Goal: Task Accomplishment & Management: Manage account settings

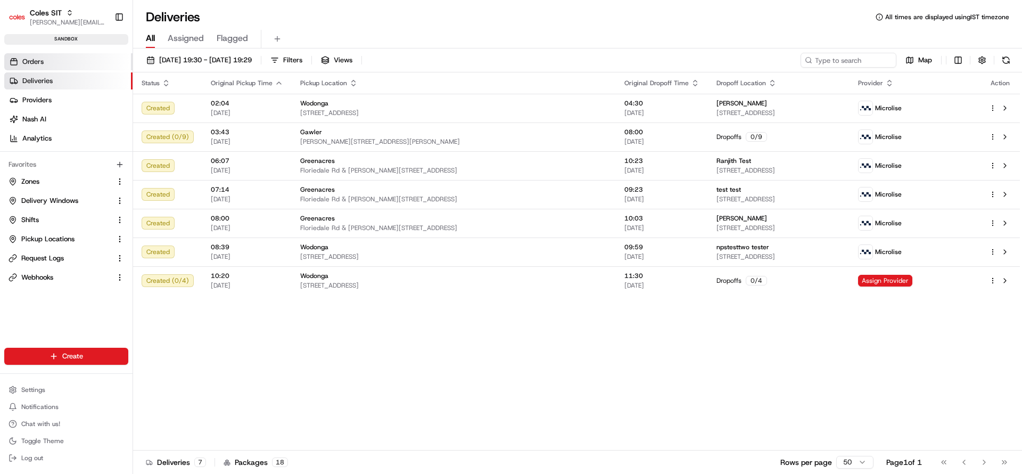
click at [41, 63] on span "Orders" at bounding box center [32, 62] width 21 height 10
click at [20, 205] on button "Delivery Windows" at bounding box center [66, 200] width 124 height 17
click at [59, 200] on span "Delivery Windows" at bounding box center [49, 201] width 57 height 10
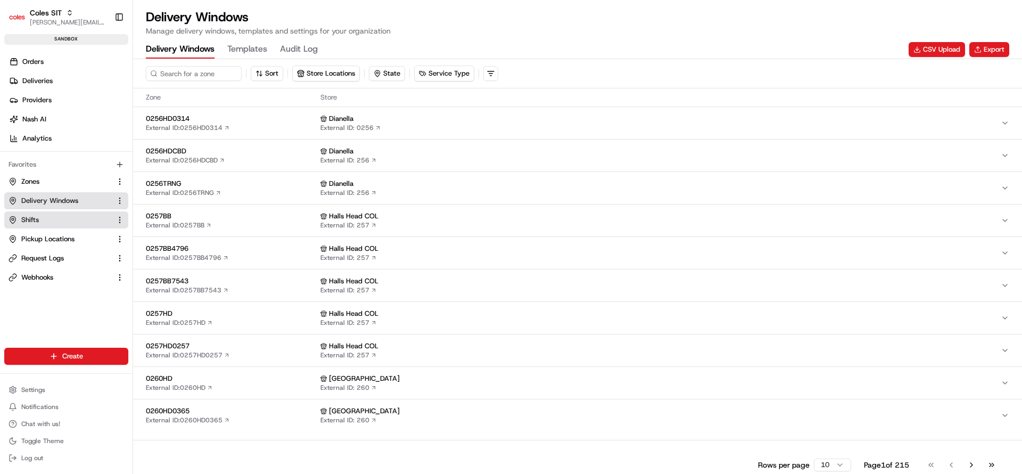
click at [38, 222] on span "Shifts" at bounding box center [30, 220] width 18 height 10
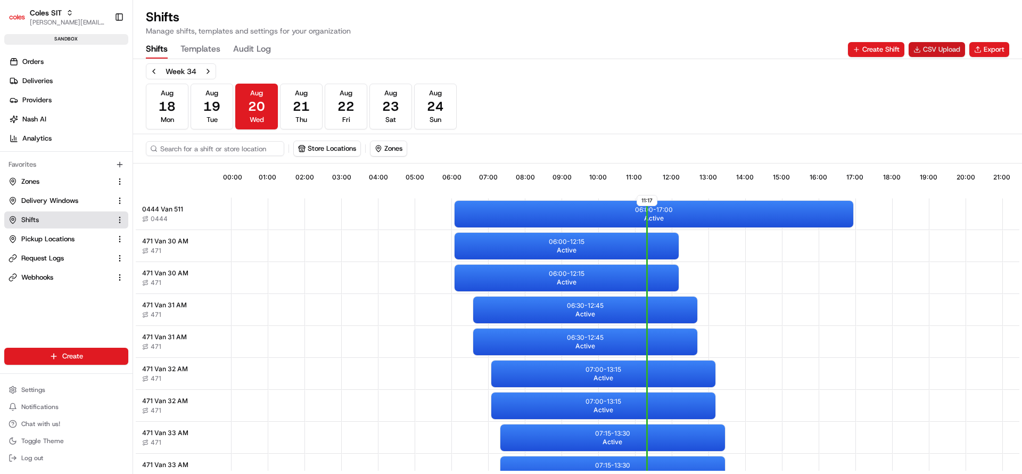
click at [926, 53] on button "CSV Upload" at bounding box center [936, 49] width 56 height 15
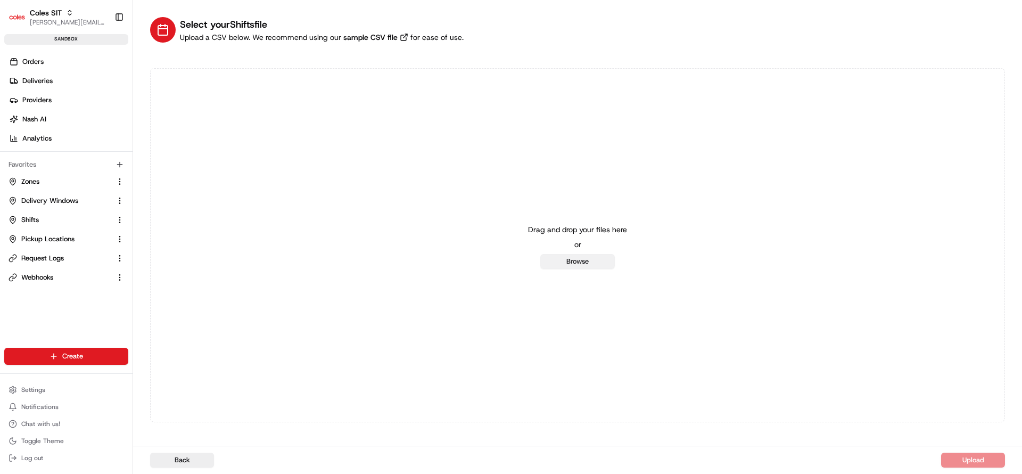
click at [572, 263] on button "Browse" at bounding box center [577, 261] width 75 height 15
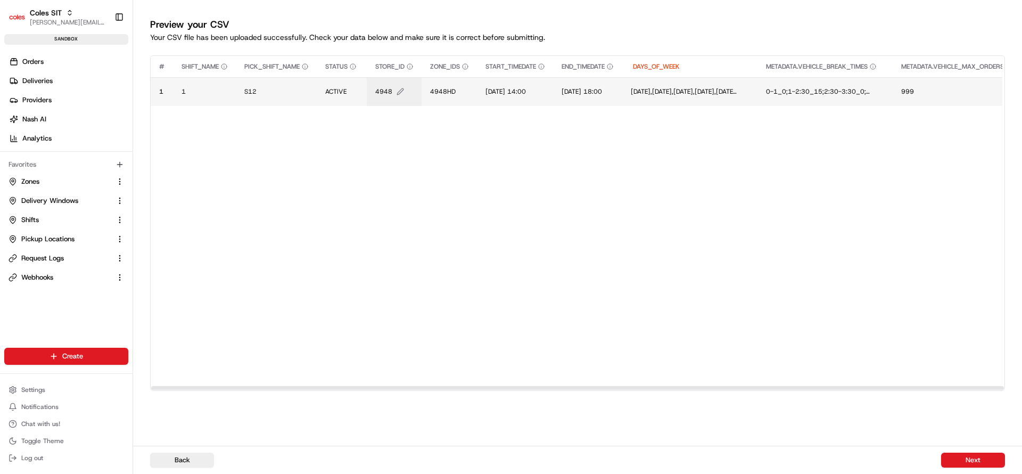
click at [382, 90] on span "4948" at bounding box center [383, 91] width 17 height 9
click at [382, 90] on div "4948" at bounding box center [441, 80] width 128 height 29
click at [404, 80] on input "4948" at bounding box center [441, 80] width 118 height 19
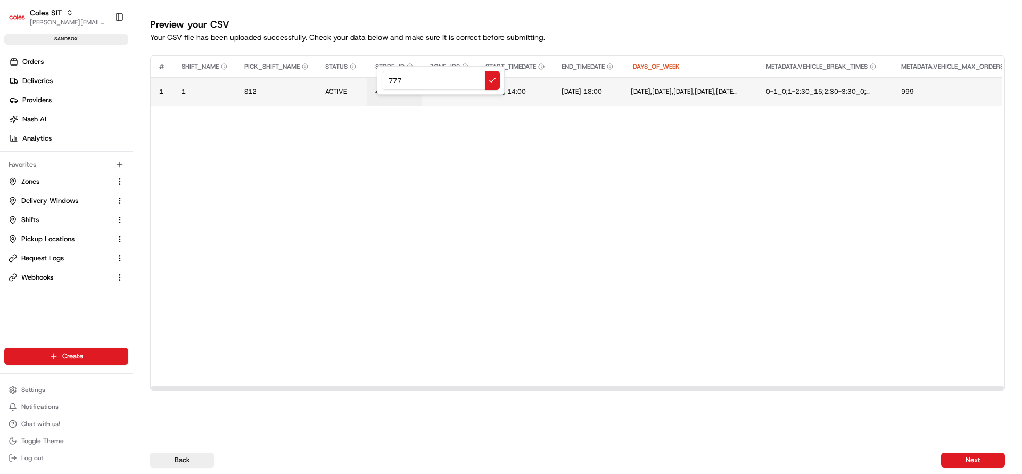
type input "7775"
click at [446, 84] on td "4948HD" at bounding box center [448, 91] width 55 height 29
click at [451, 87] on span "4948HD" at bounding box center [443, 91] width 26 height 9
click at [451, 87] on input "4948HD" at bounding box center [496, 80] width 118 height 19
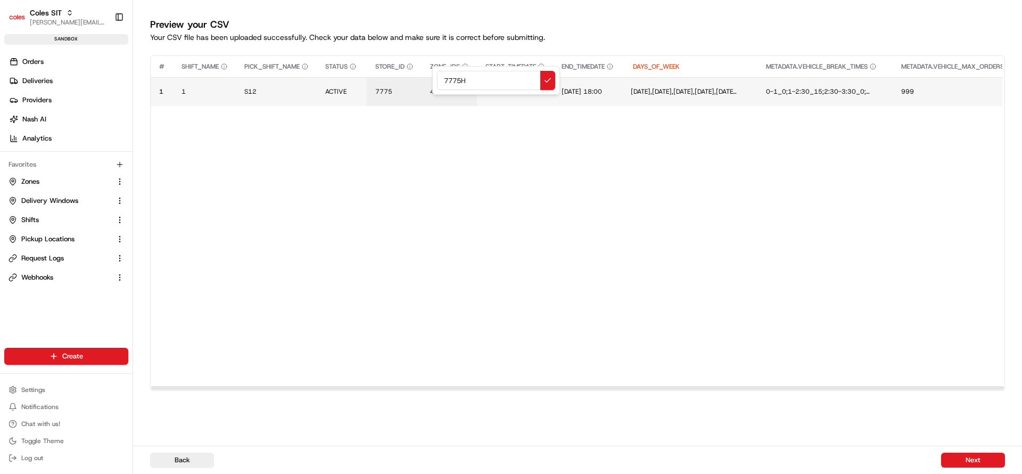
type input "7775HD"
click at [501, 94] on span "[DATE] 14:00" at bounding box center [505, 91] width 40 height 9
click at [502, 82] on input "[DATE] 14:00" at bounding box center [551, 80] width 118 height 19
click at [519, 81] on input "21/07/2025 14:00" at bounding box center [551, 80] width 118 height 19
type input "21/08/2025 14:00"
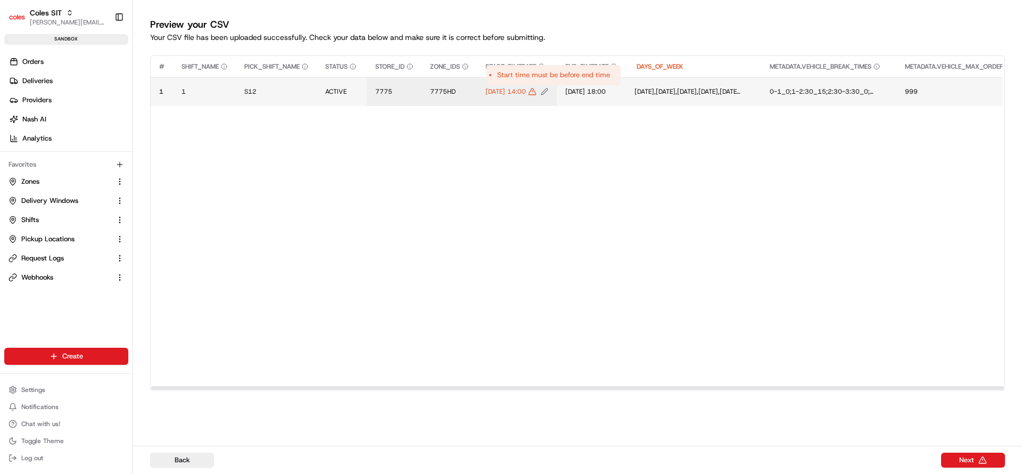
click at [526, 90] on span "21/08/2025 14:00" at bounding box center [505, 91] width 40 height 9
click at [536, 90] on div "21/08/2025 14:00" at bounding box center [551, 80] width 128 height 29
click at [553, 80] on input "21/08/2025 14:00" at bounding box center [551, 80] width 118 height 19
type input "21/08/2025 11:00"
click at [599, 92] on span "[DATE] 18:00" at bounding box center [585, 91] width 40 height 9
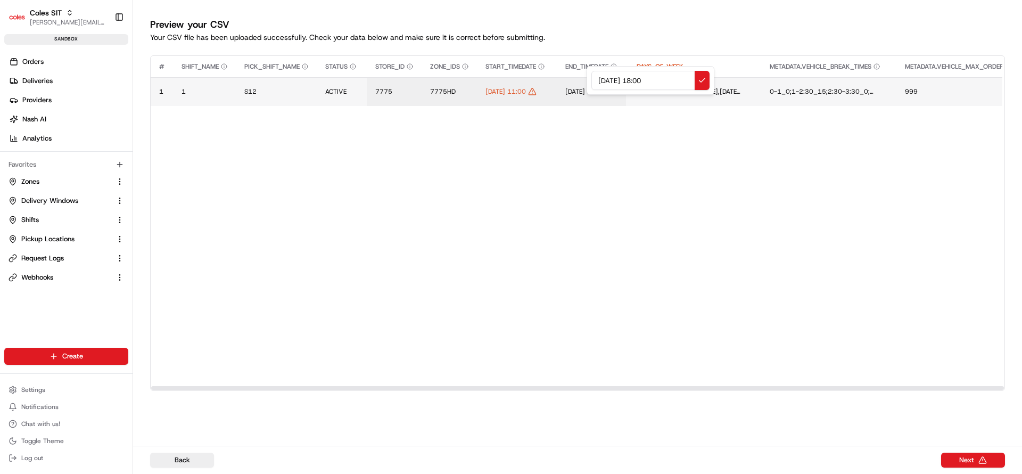
click at [600, 81] on input "[DATE] 18:00" at bounding box center [650, 80] width 118 height 19
type input "21/08/2025 18:00"
click at [973, 461] on button "Next" at bounding box center [973, 459] width 64 height 15
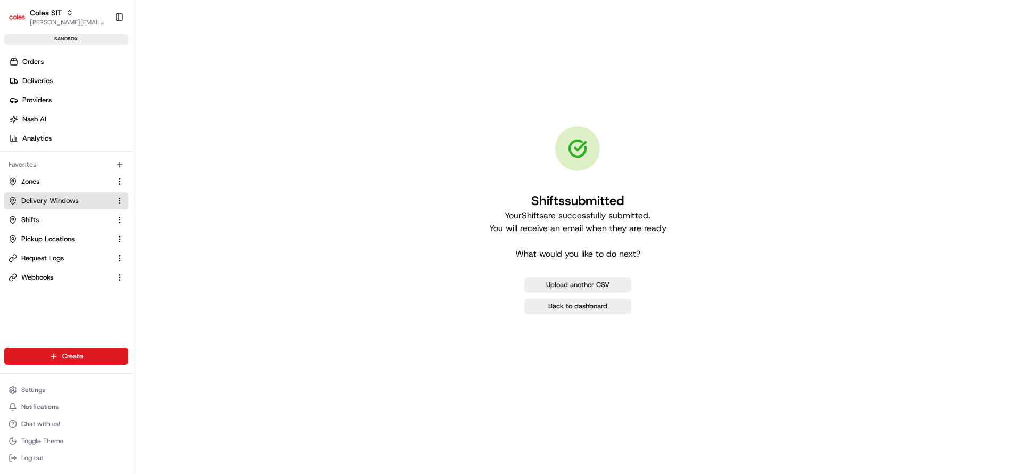
click at [48, 198] on span "Delivery Windows" at bounding box center [49, 201] width 57 height 10
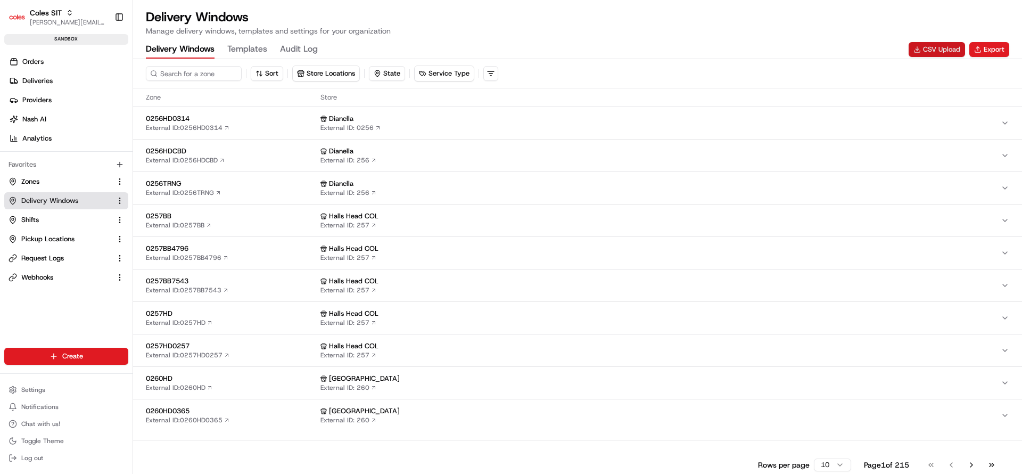
click at [935, 52] on button "CSV Upload" at bounding box center [936, 49] width 56 height 15
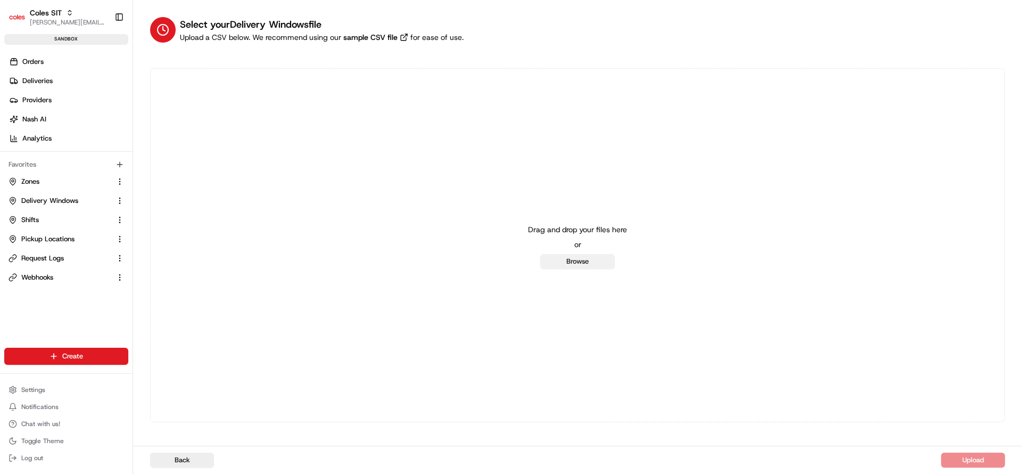
click at [565, 255] on button "Browse" at bounding box center [577, 261] width 75 height 15
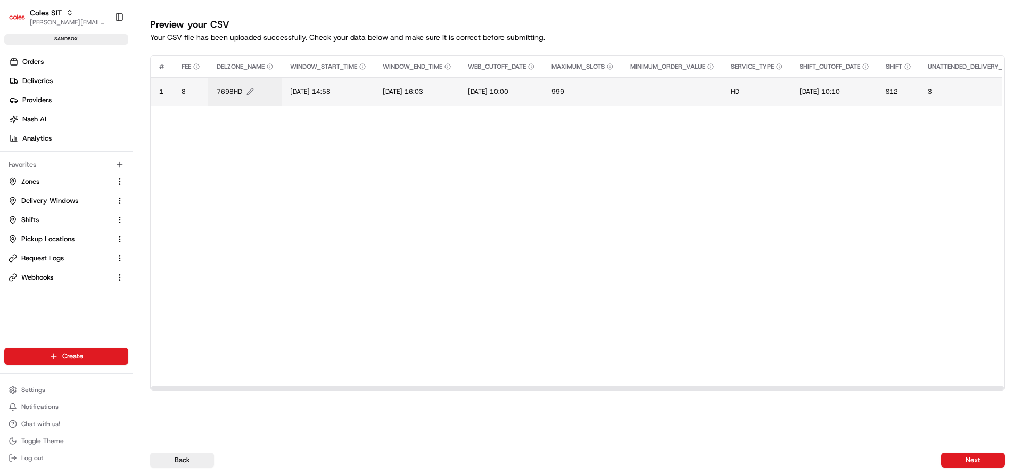
click at [228, 95] on span "7698HD" at bounding box center [230, 91] width 26 height 9
click at [228, 95] on div at bounding box center [511, 237] width 1022 height 474
click at [233, 93] on span "7698HD" at bounding box center [230, 91] width 26 height 9
click at [242, 86] on input "7698HD" at bounding box center [281, 80] width 118 height 19
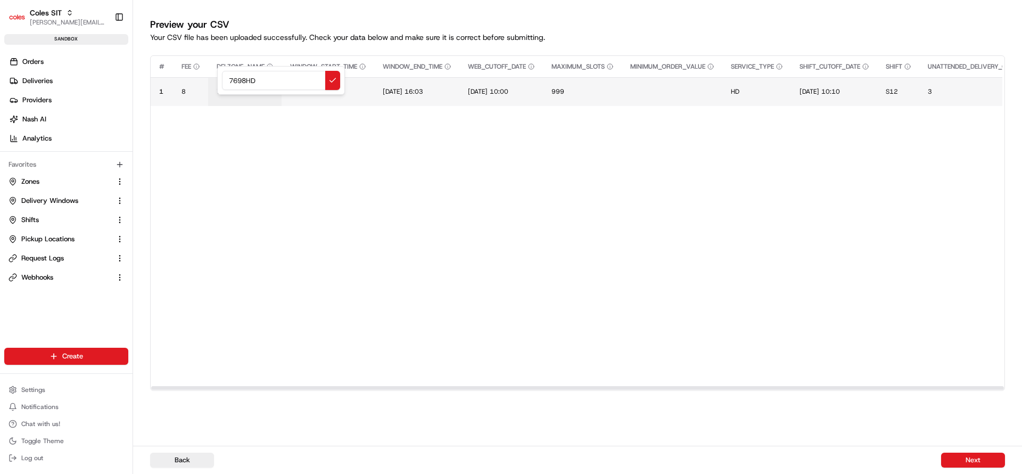
click at [242, 86] on input "7698HD" at bounding box center [281, 80] width 118 height 19
type input "7775HD"
click at [303, 89] on span "[DATE] 14:58" at bounding box center [310, 91] width 40 height 9
click at [303, 89] on input "[DATE] 14:58" at bounding box center [355, 80] width 118 height 19
type input "21/08/2025 11:38"
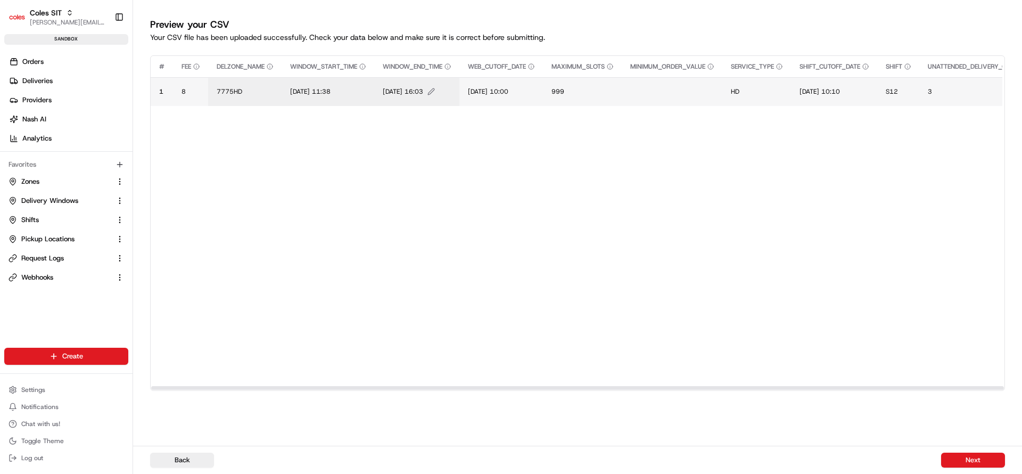
click at [397, 94] on span "[DATE] 16:03" at bounding box center [403, 91] width 40 height 9
click at [402, 83] on input "[DATE] 16:03" at bounding box center [449, 80] width 118 height 19
type input "21/08/2025 13:03"
click at [481, 90] on span "[DATE] 10:00" at bounding box center [488, 91] width 40 height 9
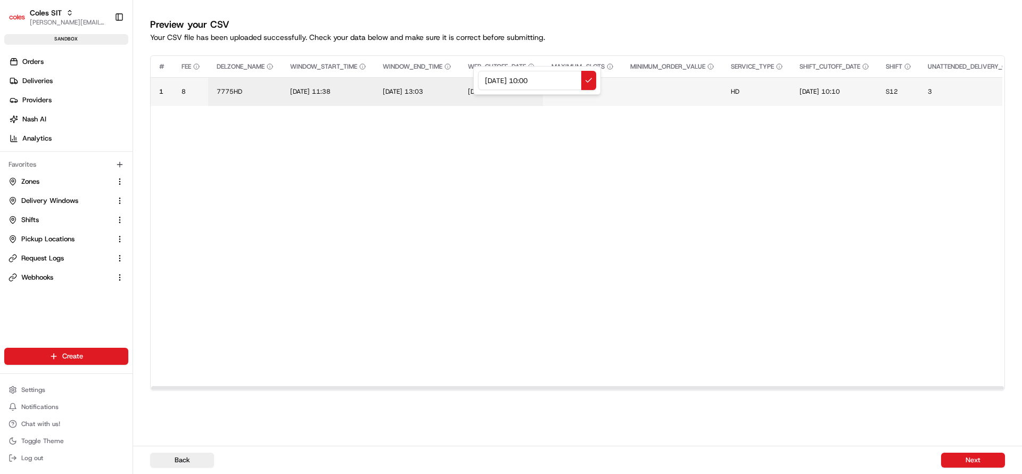
click at [481, 90] on div "[DATE] 10:00" at bounding box center [537, 80] width 128 height 29
click at [489, 80] on input "[DATE] 10:00" at bounding box center [537, 80] width 118 height 19
click at [486, 85] on input "[DATE] 10:00" at bounding box center [537, 80] width 118 height 19
click at [489, 83] on input "[DATE] 10:00" at bounding box center [537, 80] width 118 height 19
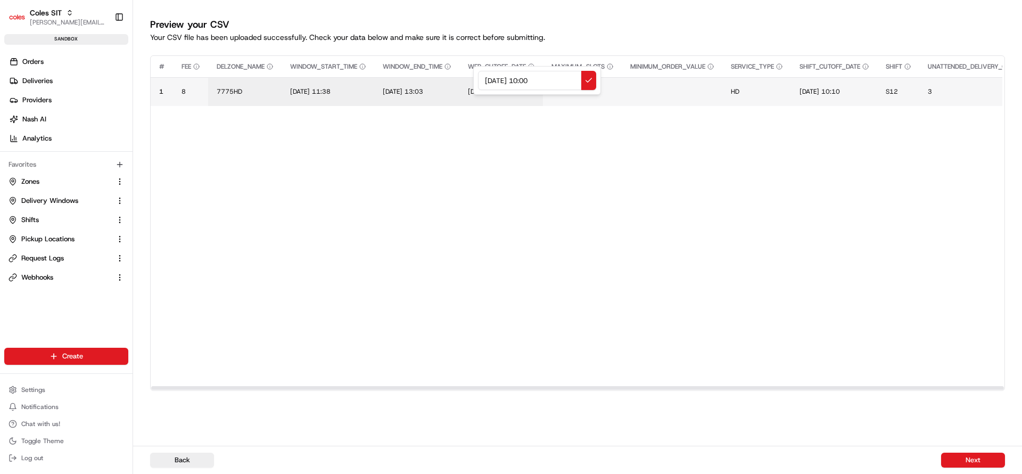
type input "[DATE] 10:00"
click at [538, 78] on input "[DATE] 10:00" at bounding box center [537, 80] width 118 height 19
click at [827, 93] on span "[DATE] 10:10" at bounding box center [819, 91] width 40 height 9
click at [827, 81] on input "[DATE] 10:10" at bounding box center [874, 80] width 118 height 19
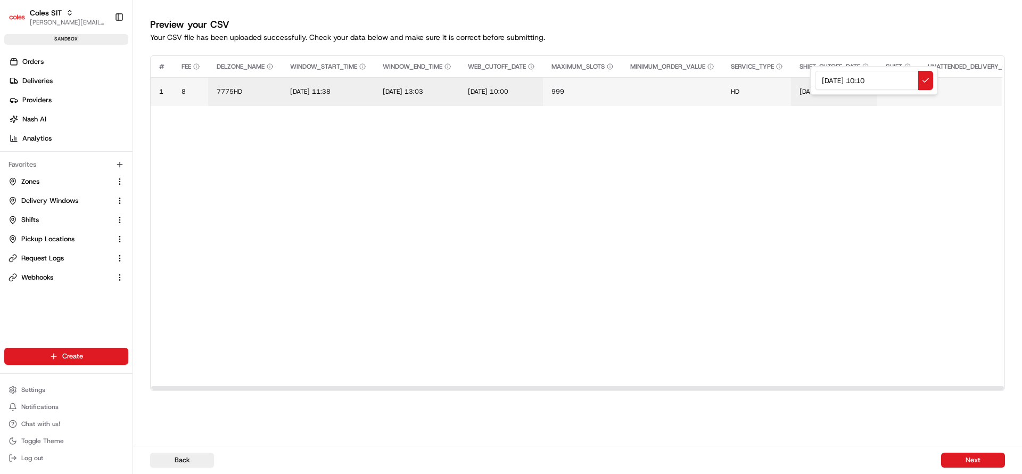
type input "[DATE] 10:10"
click at [977, 458] on button "Next" at bounding box center [973, 459] width 64 height 15
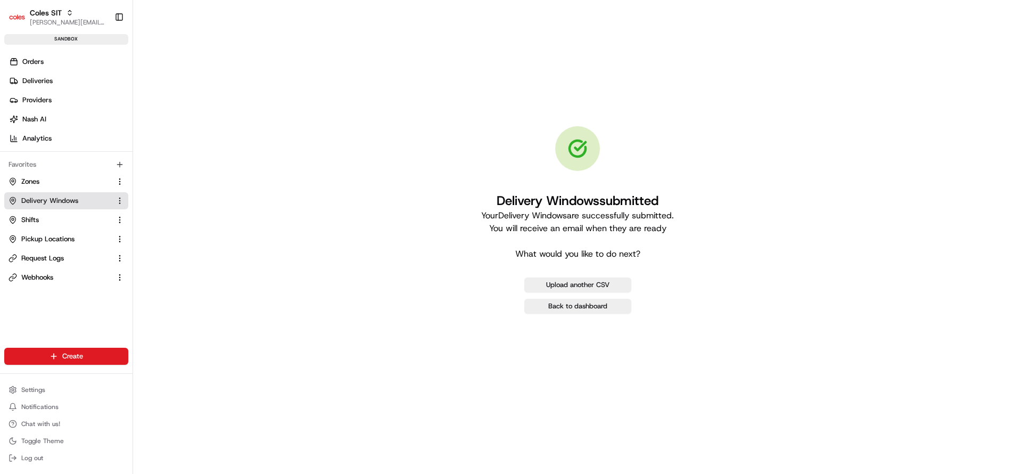
click at [49, 203] on span "Delivery Windows" at bounding box center [49, 201] width 57 height 10
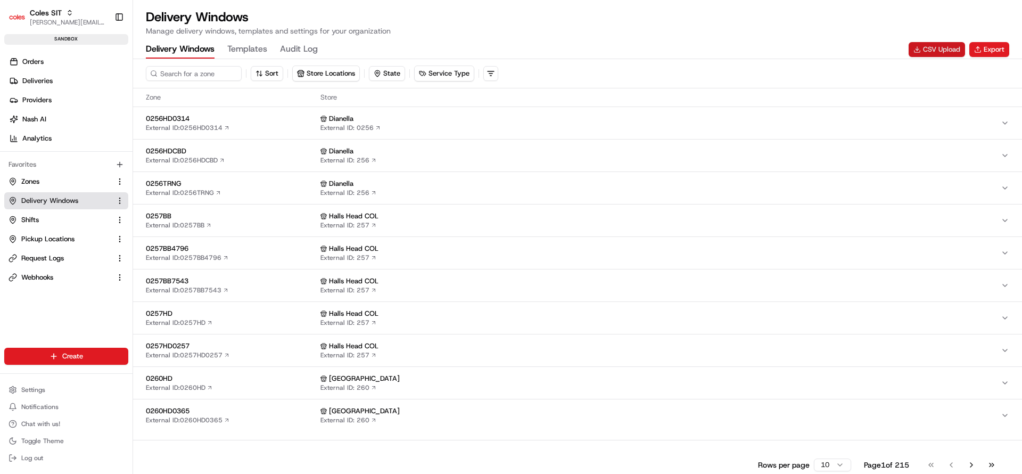
click at [945, 49] on button "CSV Upload" at bounding box center [936, 49] width 56 height 15
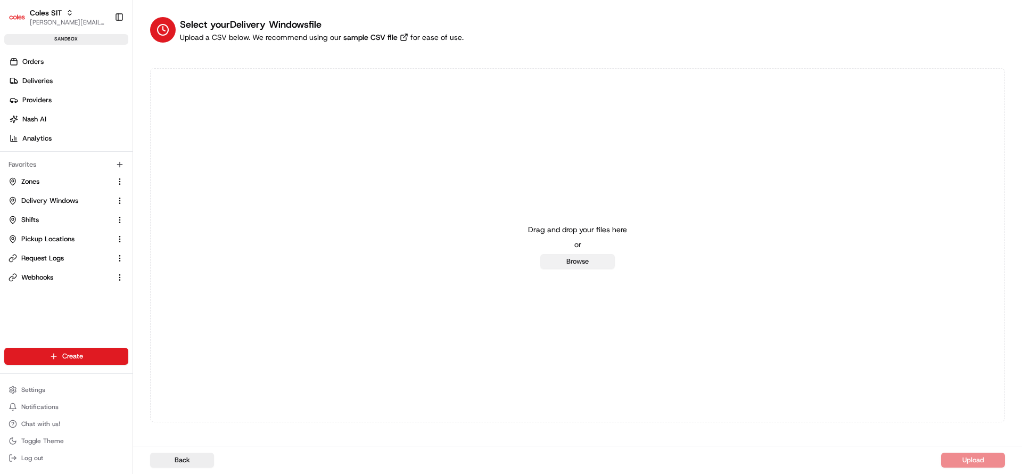
click at [576, 261] on button "Browse" at bounding box center [577, 261] width 75 height 15
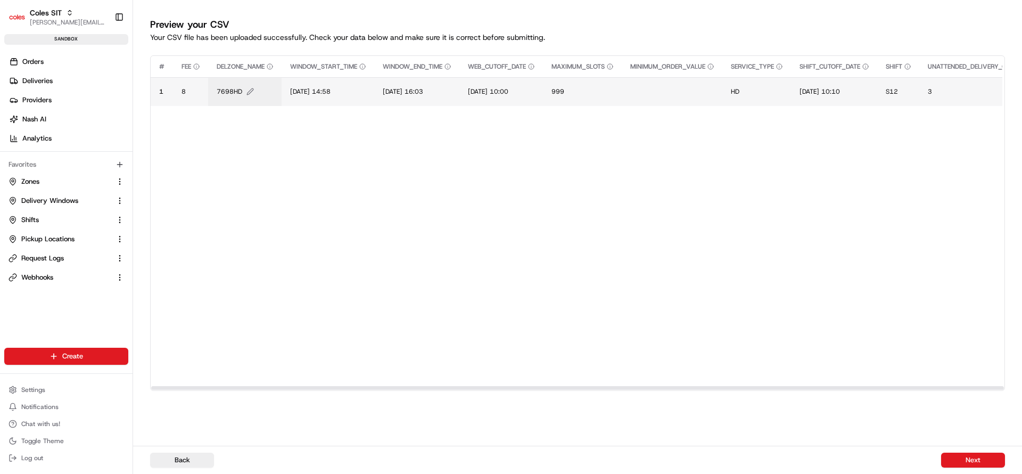
click at [237, 94] on span "7698HD" at bounding box center [230, 91] width 26 height 9
click at [237, 94] on div "7698HD" at bounding box center [281, 80] width 128 height 29
click at [239, 79] on input "7698HD" at bounding box center [281, 80] width 118 height 19
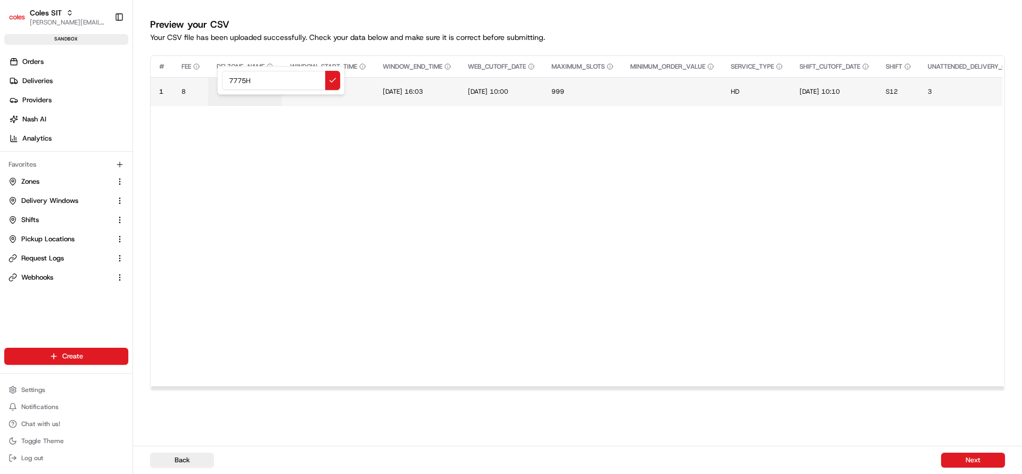
type input "7775HD"
click at [305, 92] on span "[DATE] 14:58" at bounding box center [310, 91] width 40 height 9
click at [307, 82] on input "[DATE] 14:58" at bounding box center [355, 80] width 118 height 19
type input "21/08/2025 11:58"
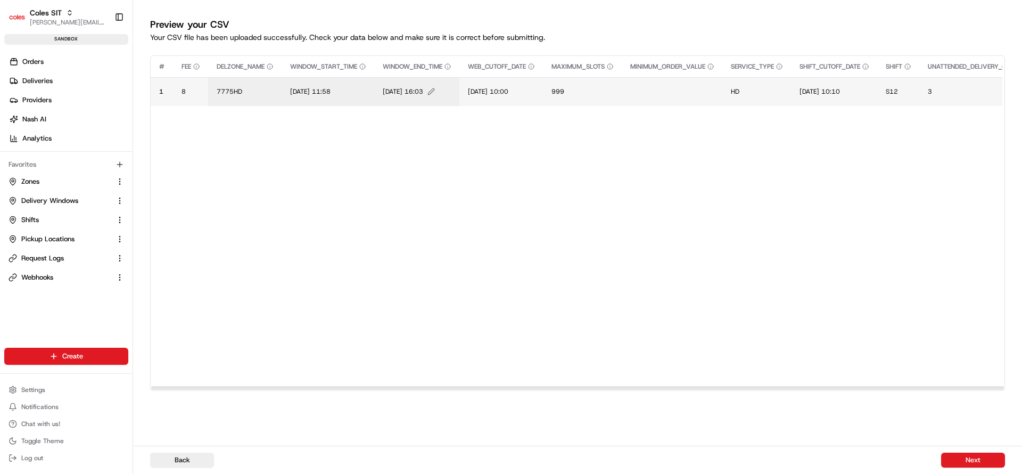
click at [396, 90] on span "[DATE] 16:03" at bounding box center [403, 91] width 40 height 9
click at [401, 86] on input "[DATE] 16:03" at bounding box center [449, 80] width 118 height 19
type input "21/08/2025 13:03"
click at [479, 92] on span "[DATE] 10:00" at bounding box center [488, 91] width 40 height 9
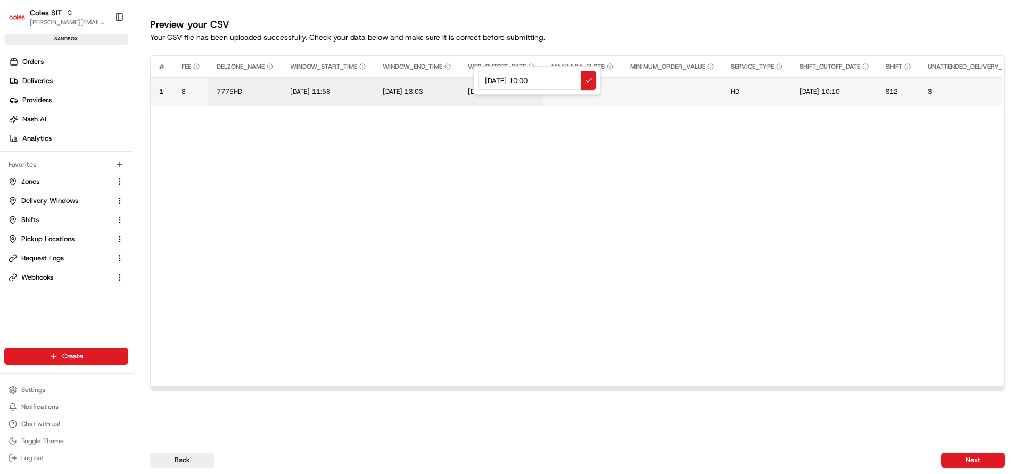
click at [479, 92] on div "[DATE] 10:00" at bounding box center [537, 80] width 128 height 29
click at [492, 80] on input "[DATE] 10:00" at bounding box center [537, 80] width 118 height 19
type input "2108/2025 10:00"
click at [500, 90] on span "2108/2025 10:00" at bounding box center [497, 91] width 58 height 9
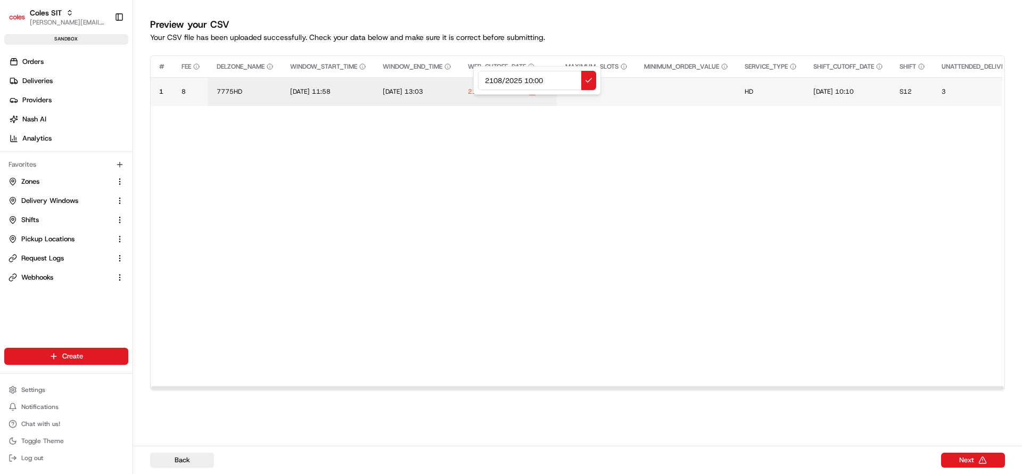
click at [500, 90] on div "2108/2025 10:00" at bounding box center [537, 80] width 128 height 29
click at [492, 82] on input "2108/2025 10:00" at bounding box center [537, 80] width 118 height 19
type input "[DATE] 10:00"
click at [829, 93] on span "[DATE] 10:10" at bounding box center [819, 91] width 40 height 9
click at [827, 78] on input "[DATE] 10:10" at bounding box center [874, 80] width 118 height 19
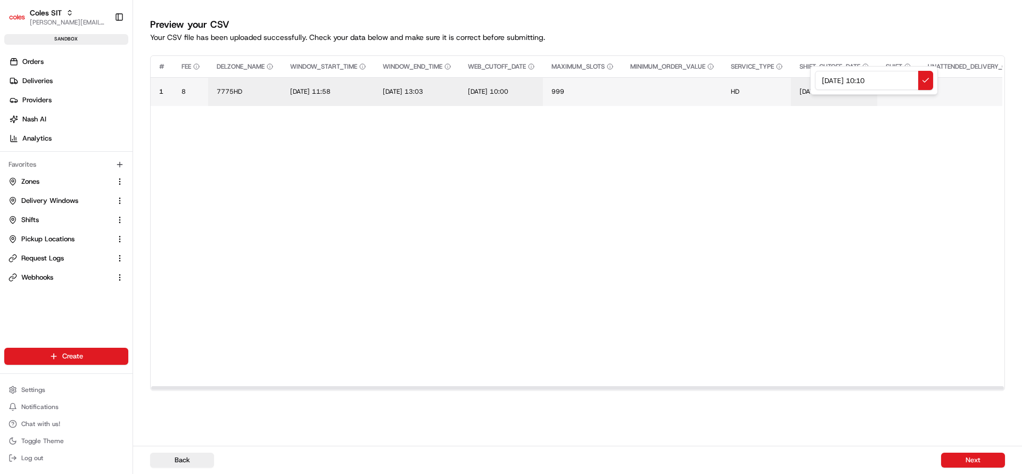
click at [827, 78] on input "[DATE] 10:10" at bounding box center [874, 80] width 118 height 19
type input "[DATE] 10:10"
click at [967, 455] on button "Next" at bounding box center [973, 459] width 64 height 15
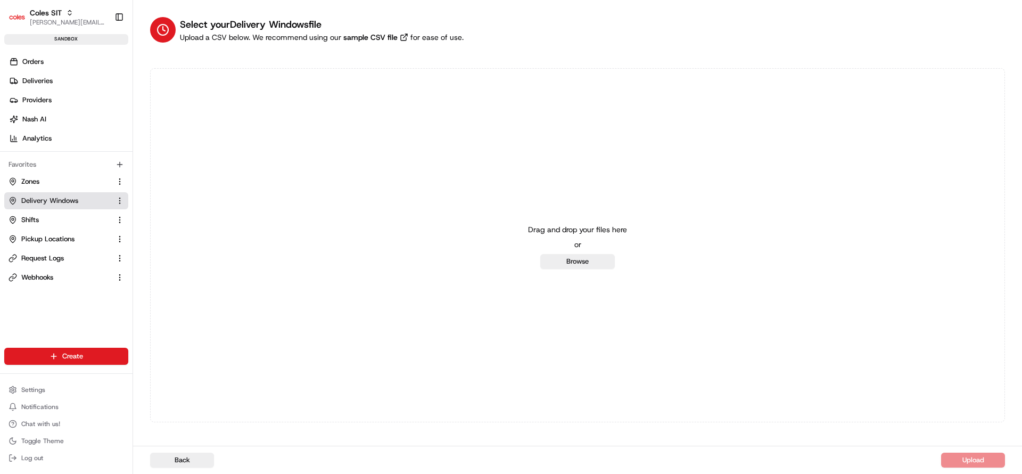
click at [41, 195] on button "Delivery Windows" at bounding box center [66, 200] width 124 height 17
click at [36, 206] on button "Delivery Windows" at bounding box center [66, 200] width 124 height 17
click at [39, 203] on span "Delivery Windows" at bounding box center [49, 201] width 57 height 10
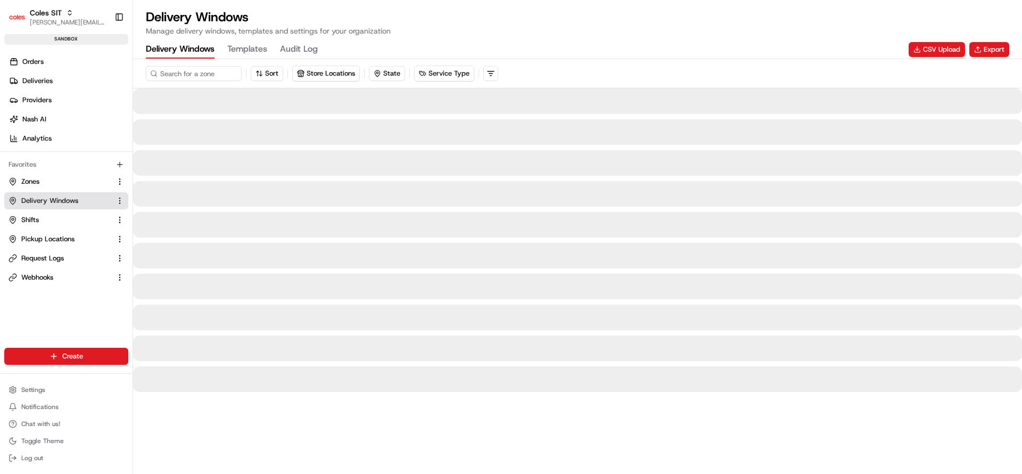
click at [39, 203] on span "Delivery Windows" at bounding box center [49, 201] width 57 height 10
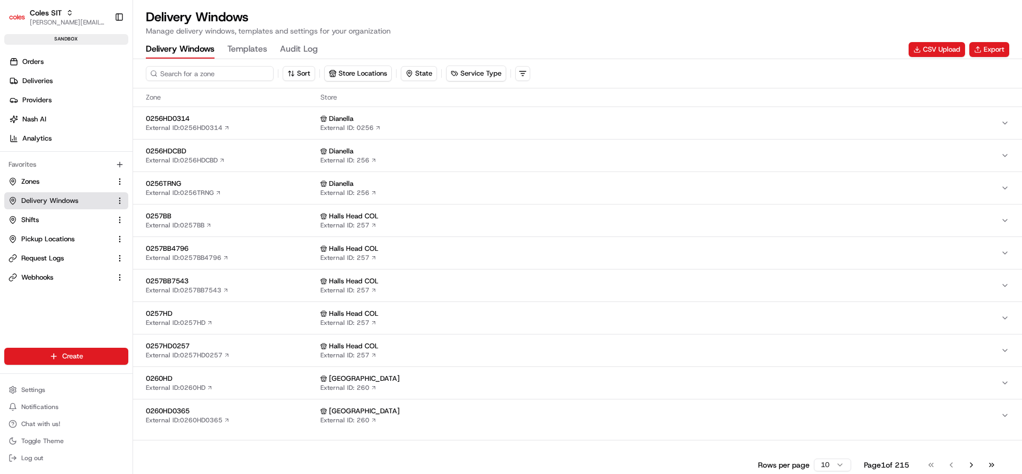
click at [229, 72] on input at bounding box center [210, 73] width 128 height 15
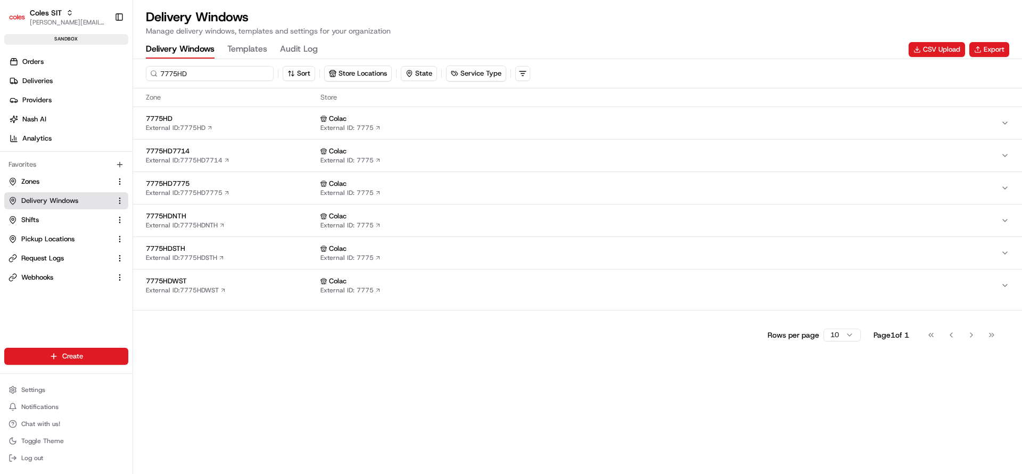
type input "7775HD"
click at [238, 114] on span "7775HD" at bounding box center [231, 119] width 170 height 10
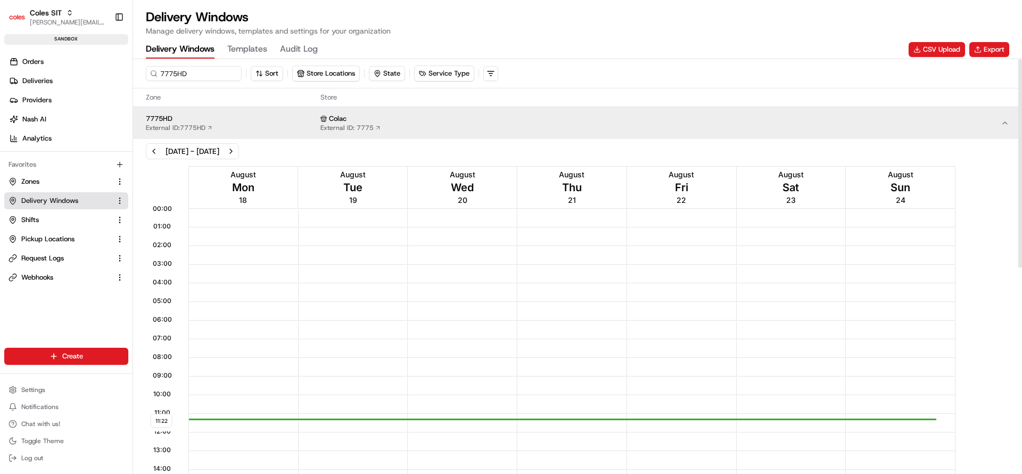
scroll to position [409, 0]
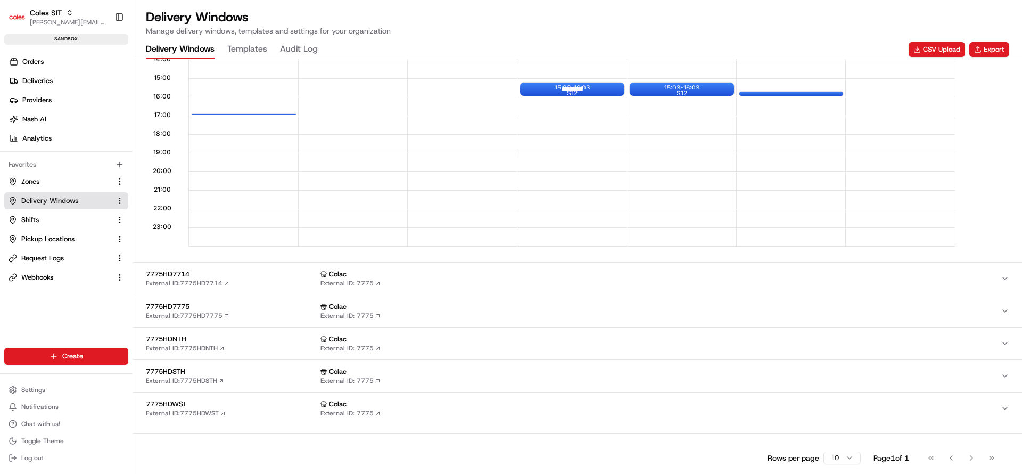
click at [569, 87] on div at bounding box center [572, 88] width 43 height 13
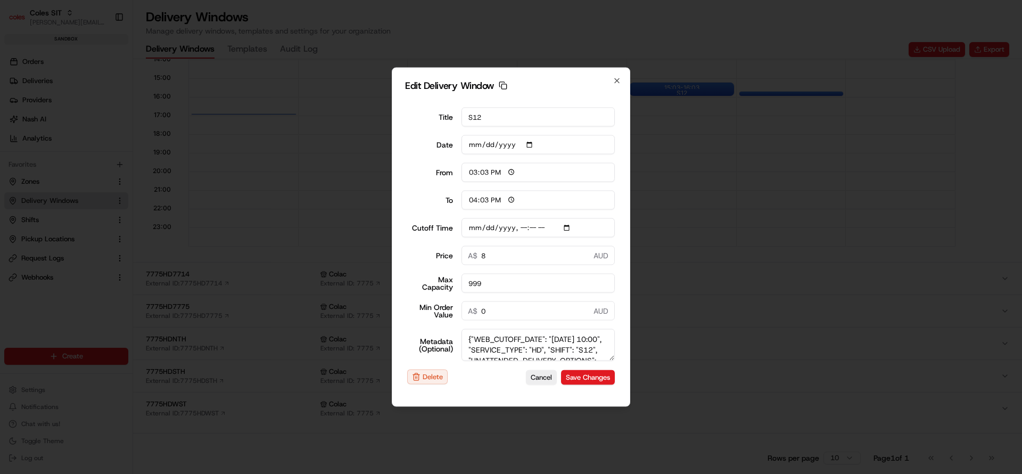
click at [479, 349] on textarea "{"WEB_CUTOFF_DATE": "20/08/2025 10:00", "SERVICE_TYPE": "HD", "SHIFT": "S12", "…" at bounding box center [538, 345] width 154 height 32
type input "2025-08-20T10:10"
type textarea "{"WEB_CUTOFF_DATE": "21/08/2025 10:00", "SERVICE_TYPE": "HD", "SHIFT": "S12", "…"
click at [476, 227] on input "Cutoff Time" at bounding box center [538, 227] width 154 height 19
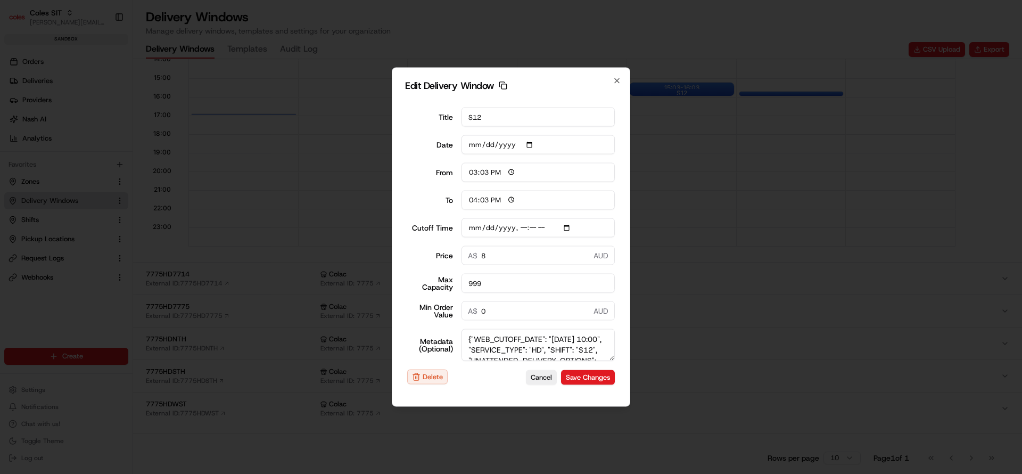
type input "2025-08-21T10:10"
click at [586, 378] on button "Save Changes" at bounding box center [588, 376] width 54 height 15
type input "[DATE]"
type input "11:22"
type input "12:22"
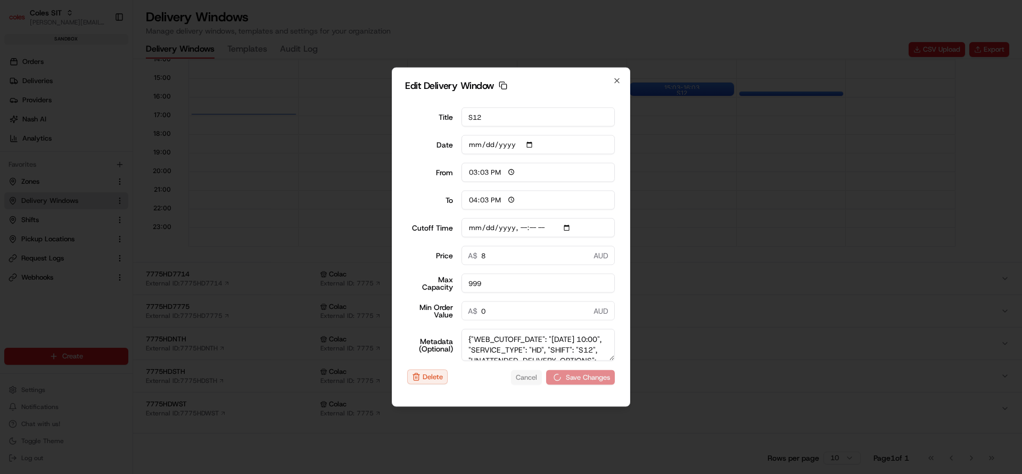
type input "2025-08-20T10:10"
type input "0"
type input "2025-08-20T10:10"
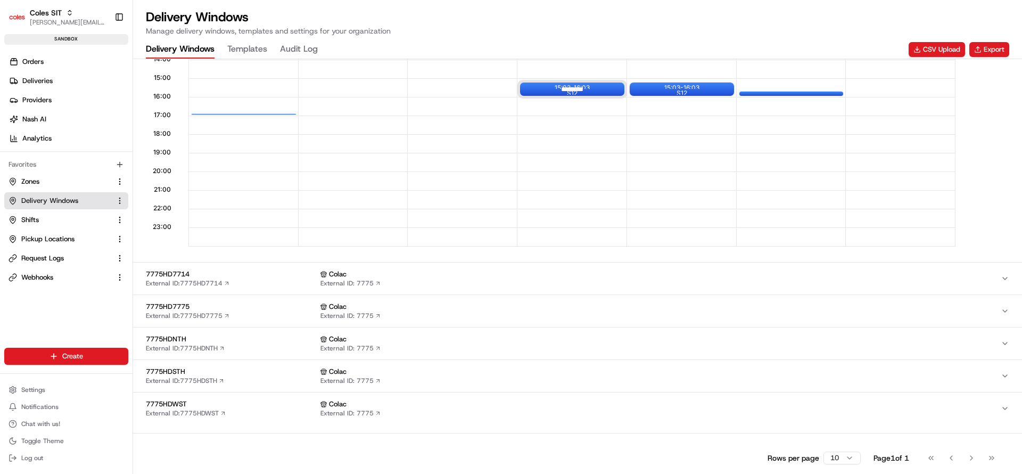
click at [553, 89] on div at bounding box center [572, 88] width 43 height 13
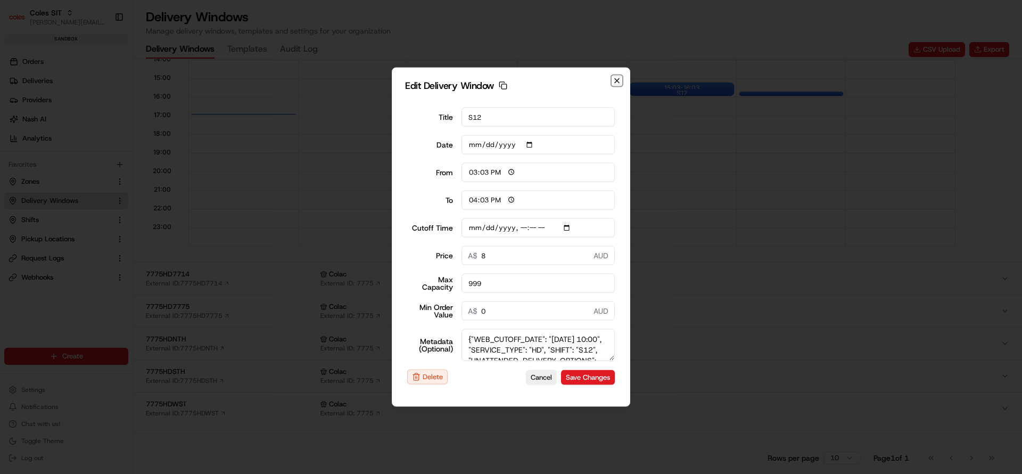
click at [617, 79] on icon "button" at bounding box center [617, 81] width 9 height 9
type input "[DATE]"
type input "11:23"
type input "12:23"
type input "2025-08-21T10:10"
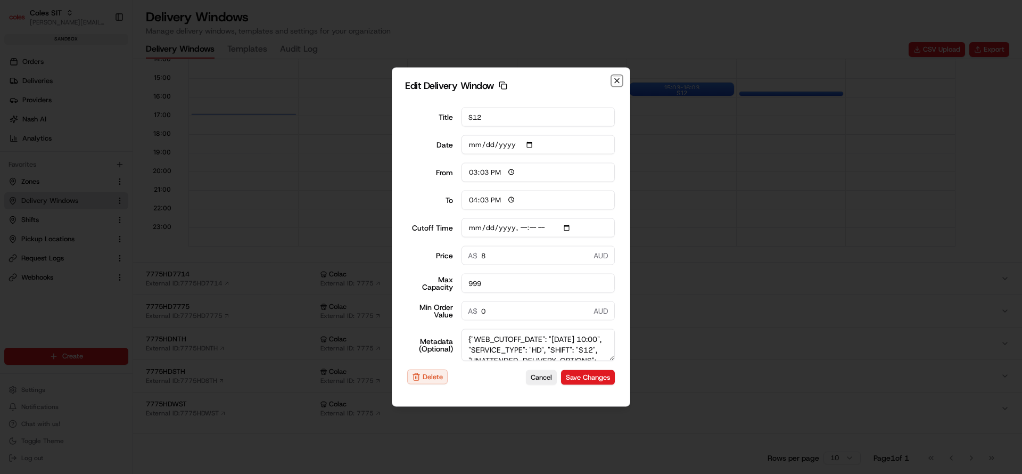
type input "0"
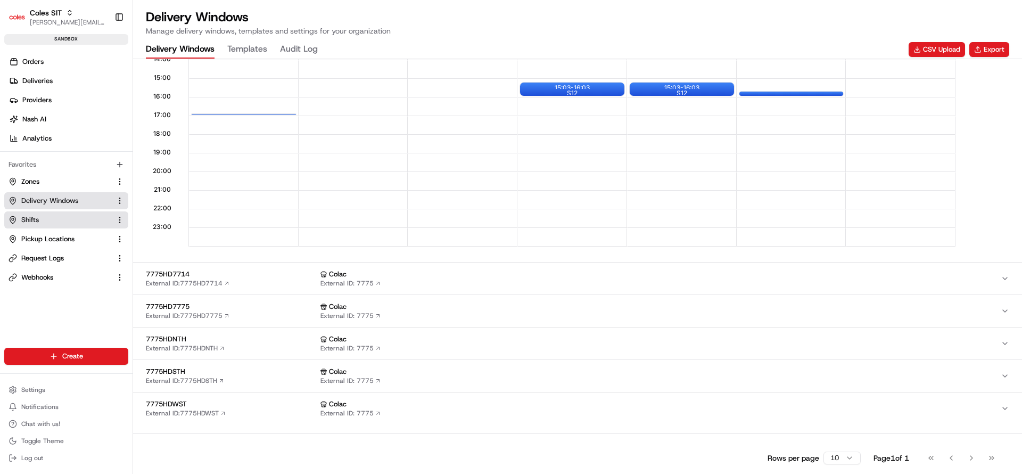
click at [54, 218] on link "Shifts" at bounding box center [60, 220] width 103 height 10
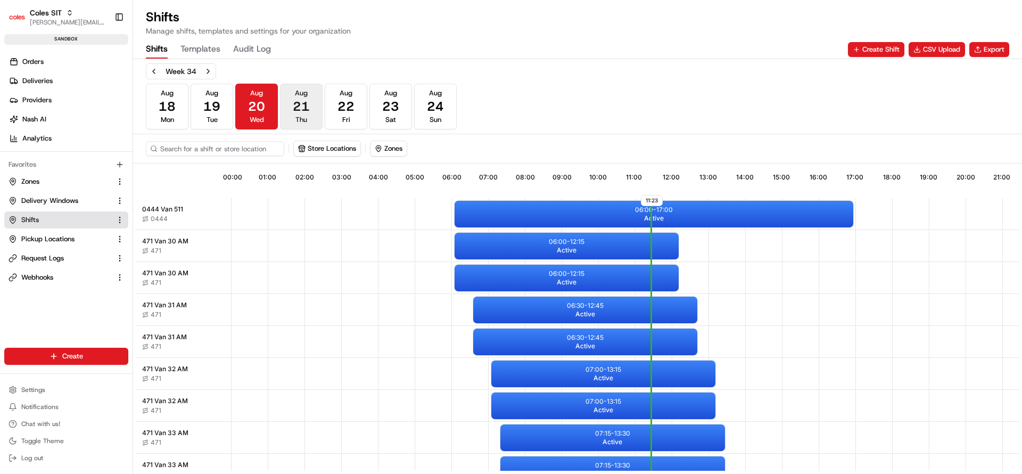
click at [302, 111] on span "21" at bounding box center [301, 106] width 17 height 17
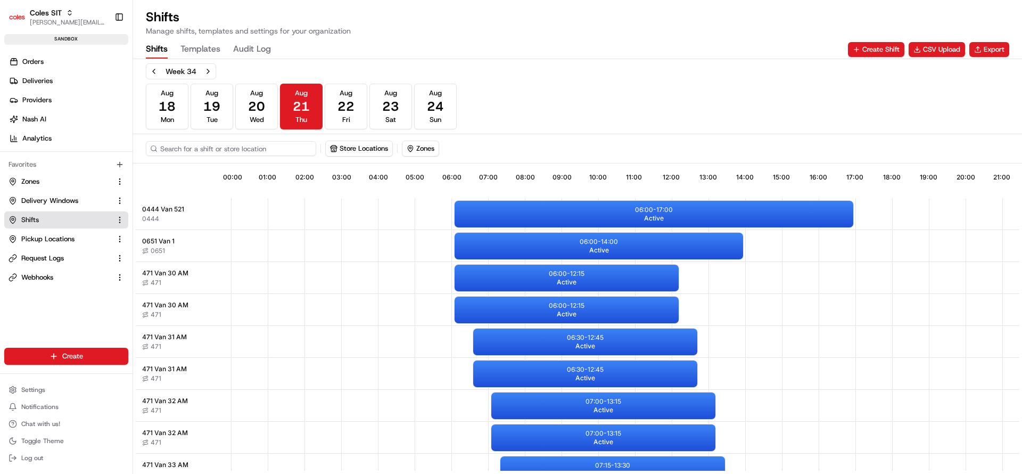
click at [231, 148] on input at bounding box center [231, 148] width 170 height 15
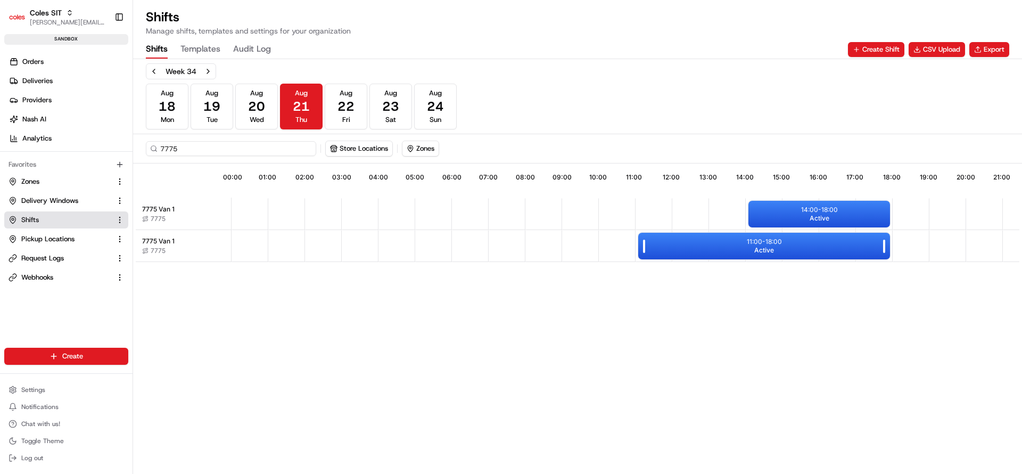
type input "7775"
click at [810, 251] on div "11:00 - 18:00 Active" at bounding box center [764, 246] width 252 height 27
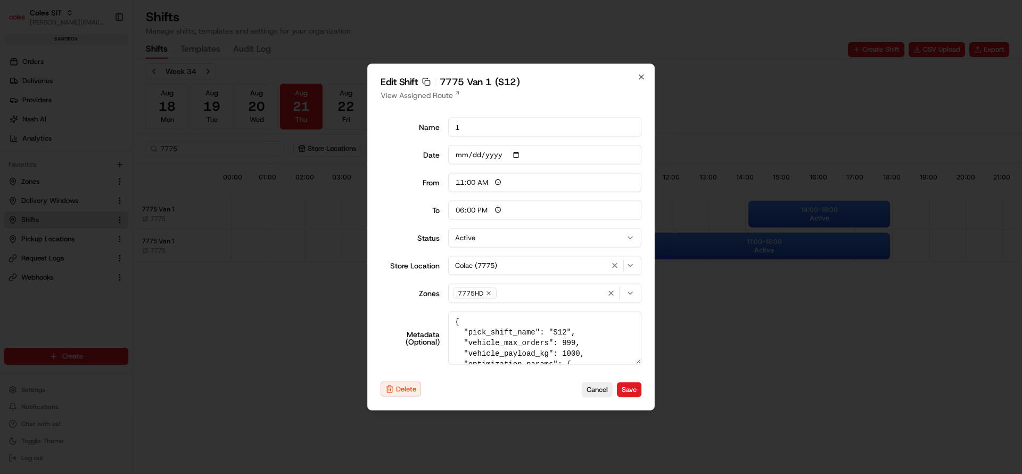
click at [553, 332] on textarea "{ "pick_shift_name": "S12", "vehicle_max_orders": 999, "vehicle_payload_kg": 10…" at bounding box center [545, 337] width 194 height 53
type textarea "{ "pick_shift_name": "S99", "vehicle_max_orders": 999, "vehicle_payload_kg": 10…"
click at [636, 385] on button "Save" at bounding box center [629, 389] width 24 height 15
type input "06:00"
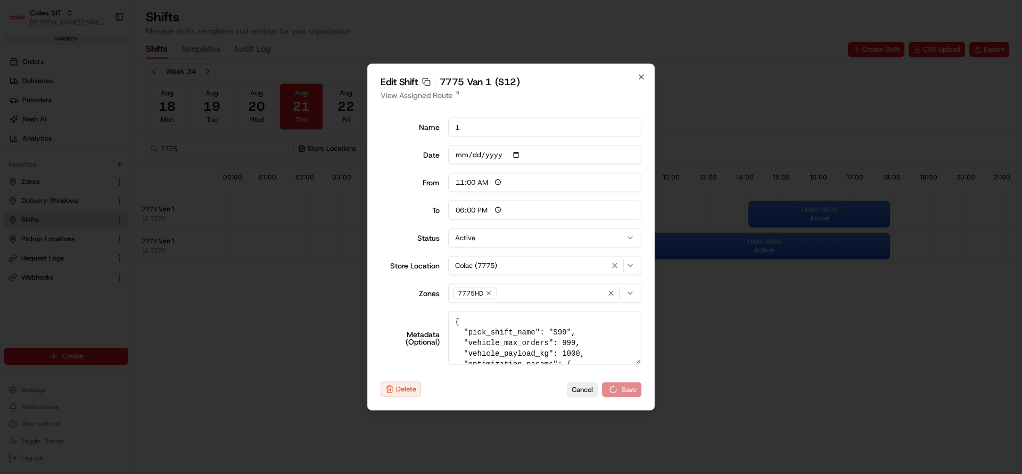
type input "14:00"
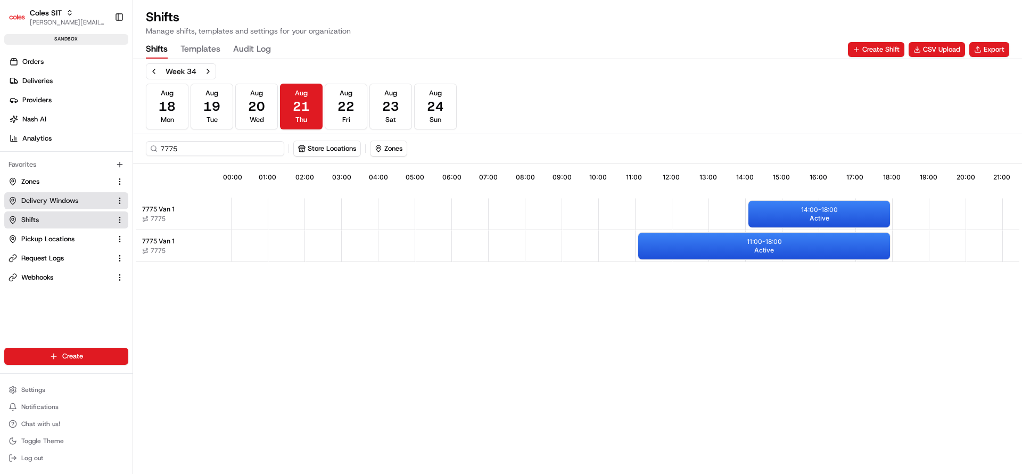
click at [59, 196] on span "Delivery Windows" at bounding box center [49, 201] width 57 height 10
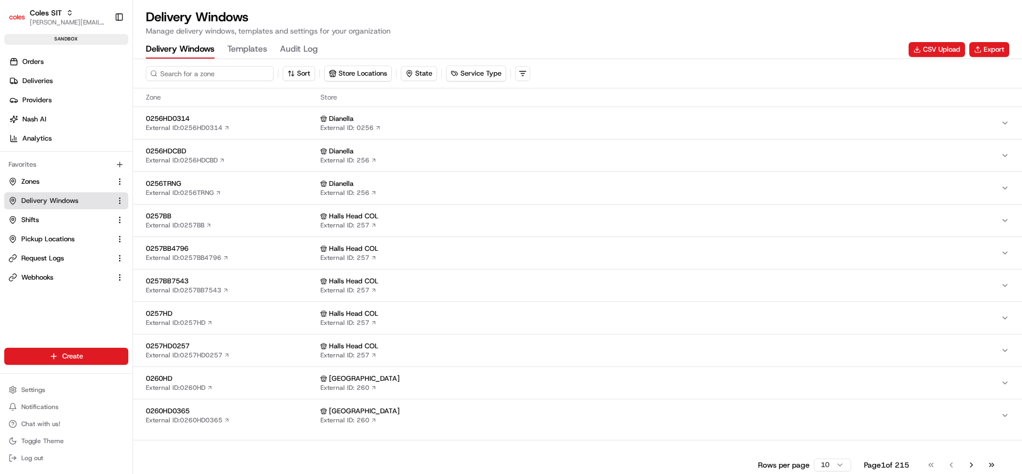
click at [203, 73] on input at bounding box center [210, 73] width 128 height 15
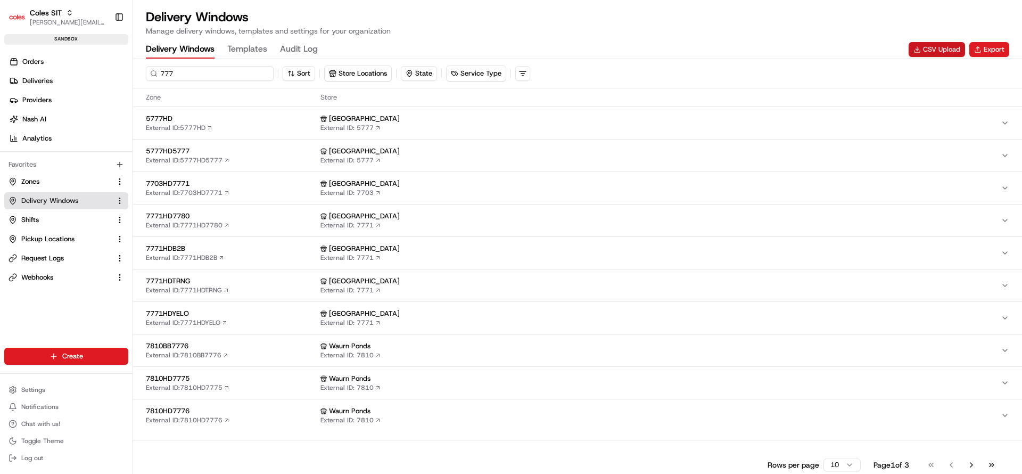
type input "777"
click at [936, 52] on button "CSV Upload" at bounding box center [936, 49] width 56 height 15
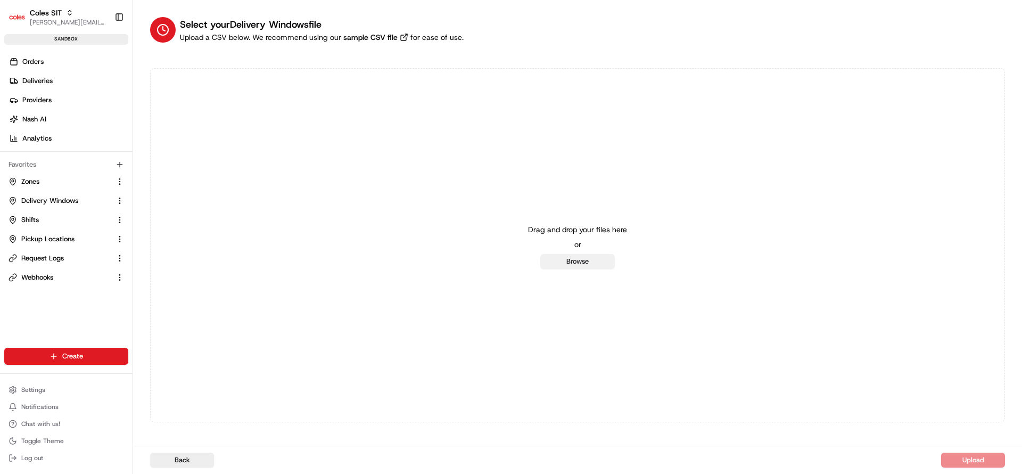
click at [596, 257] on button "Browse" at bounding box center [577, 261] width 75 height 15
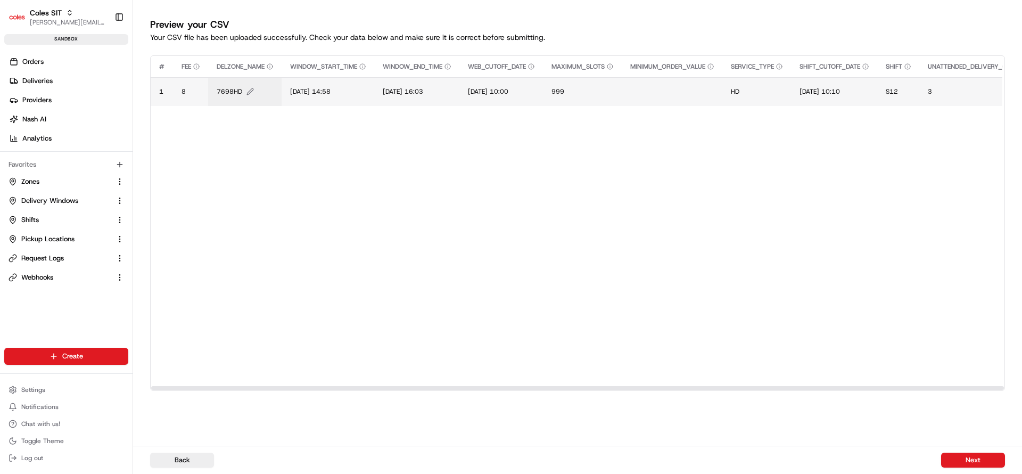
click at [231, 94] on span "7698HD" at bounding box center [230, 91] width 26 height 9
click at [246, 85] on input "7698HD" at bounding box center [281, 80] width 118 height 19
type input "7775HD"
click at [321, 92] on span "[DATE] 14:58" at bounding box center [310, 91] width 40 height 9
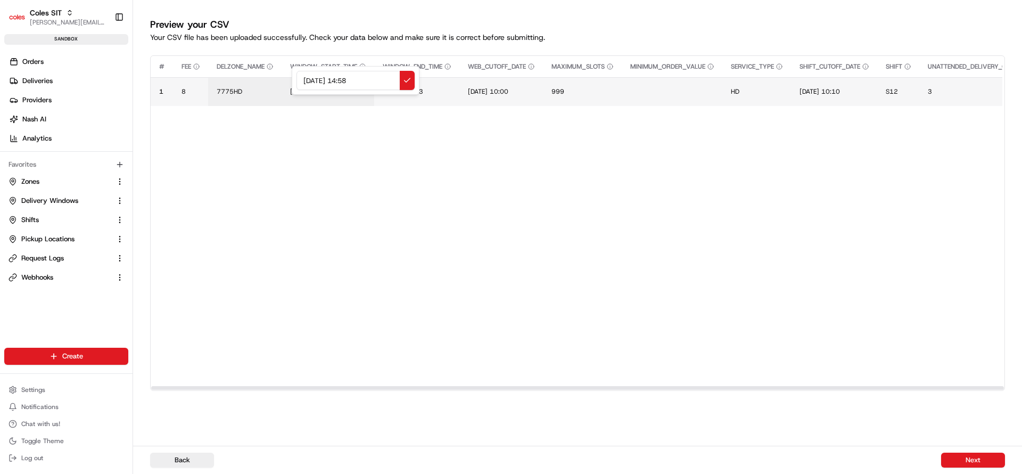
click at [308, 82] on input "[DATE] 14:58" at bounding box center [355, 80] width 118 height 19
type input "21/08/2025 11:59"
click at [407, 91] on span "[DATE] 16:03" at bounding box center [403, 91] width 40 height 9
click at [400, 78] on input "226/08/2025 16:03" at bounding box center [449, 80] width 118 height 19
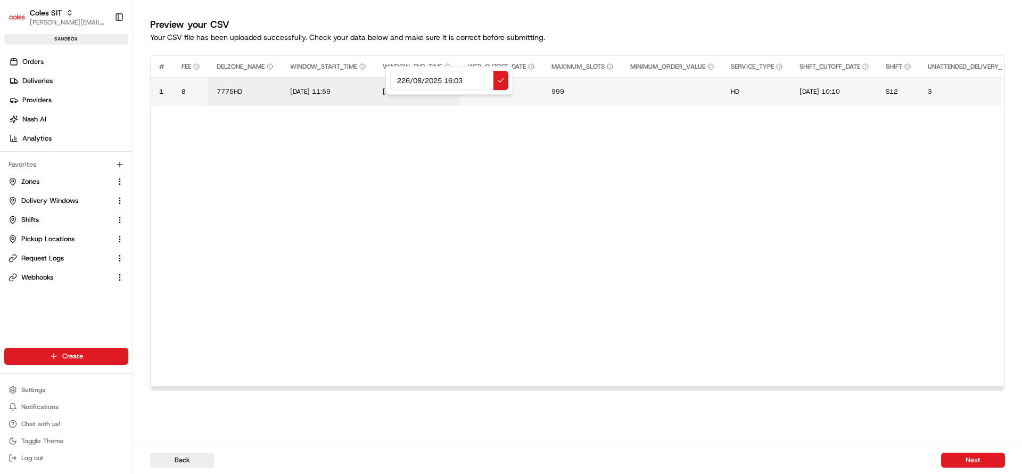
click at [400, 78] on input "226/08/2025 16:03" at bounding box center [449, 80] width 118 height 19
type input "21/08/2025 13:03"
click at [482, 89] on span "[DATE] 10:00" at bounding box center [488, 91] width 40 height 9
click at [490, 80] on input "[DATE] 10:00" at bounding box center [537, 80] width 118 height 19
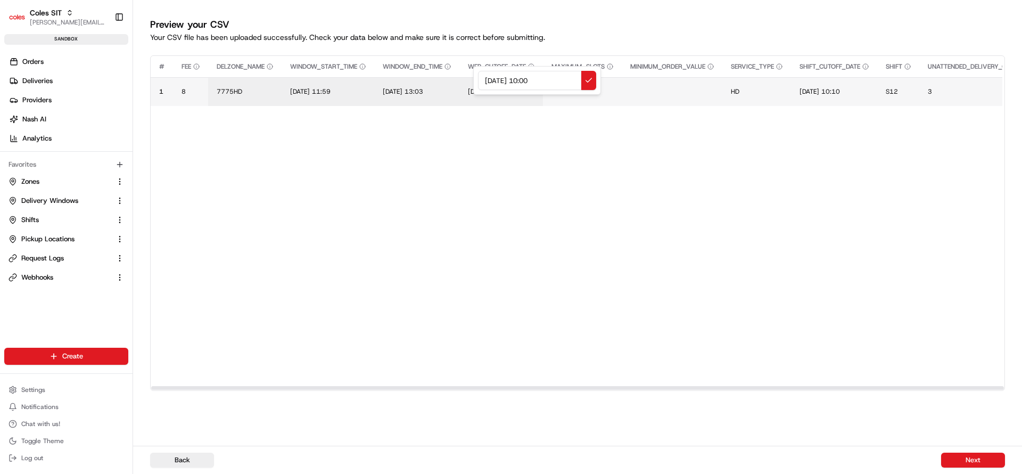
type input "[DATE] 10:00"
click at [831, 92] on span "[DATE] 10:10" at bounding box center [819, 91] width 40 height 9
click at [826, 85] on input "[DATE] 10:10" at bounding box center [874, 80] width 118 height 19
type input "[DATE] 10:10"
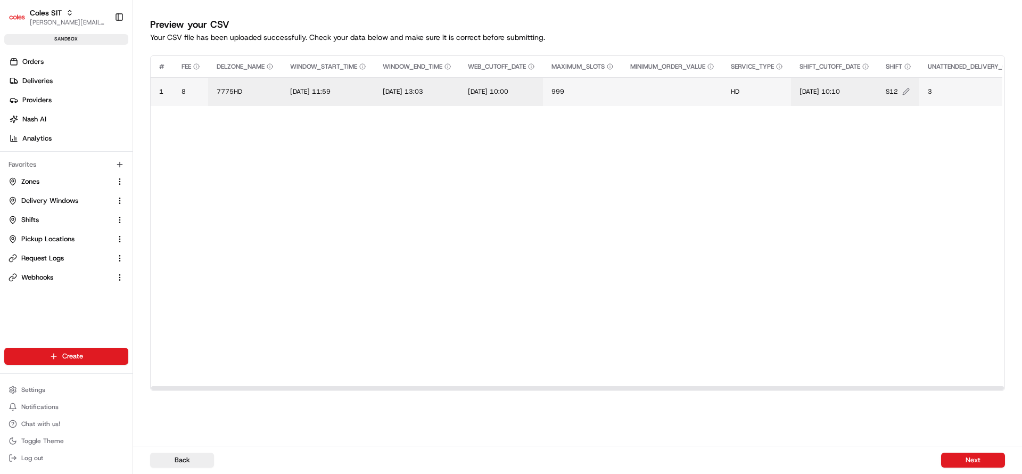
click at [898, 89] on span "S12" at bounding box center [892, 91] width 12 height 9
type input "S99"
click at [961, 459] on button "Next" at bounding box center [973, 459] width 64 height 15
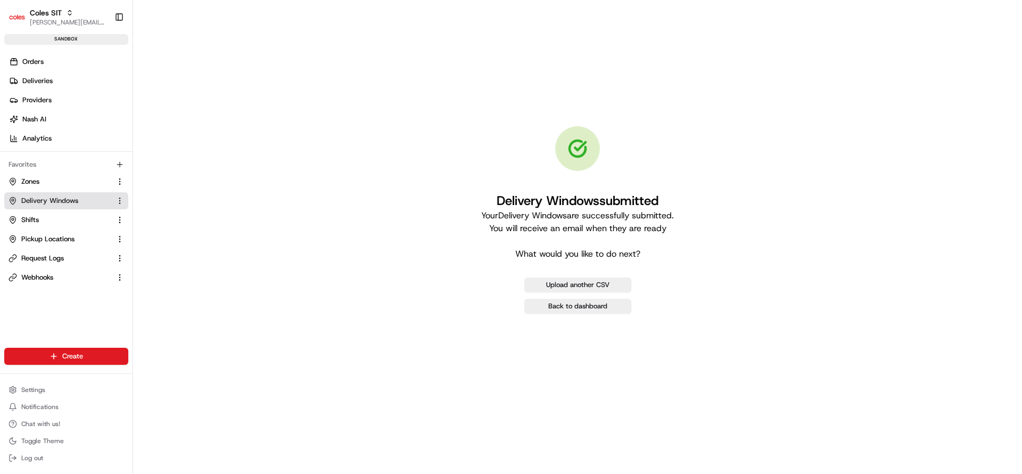
click at [55, 198] on span "Delivery Windows" at bounding box center [49, 201] width 57 height 10
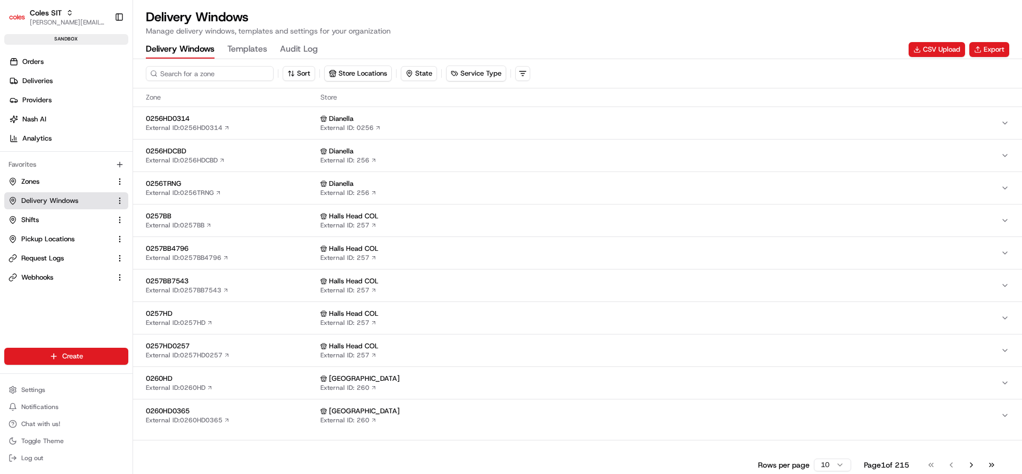
click at [213, 70] on input at bounding box center [210, 73] width 128 height 15
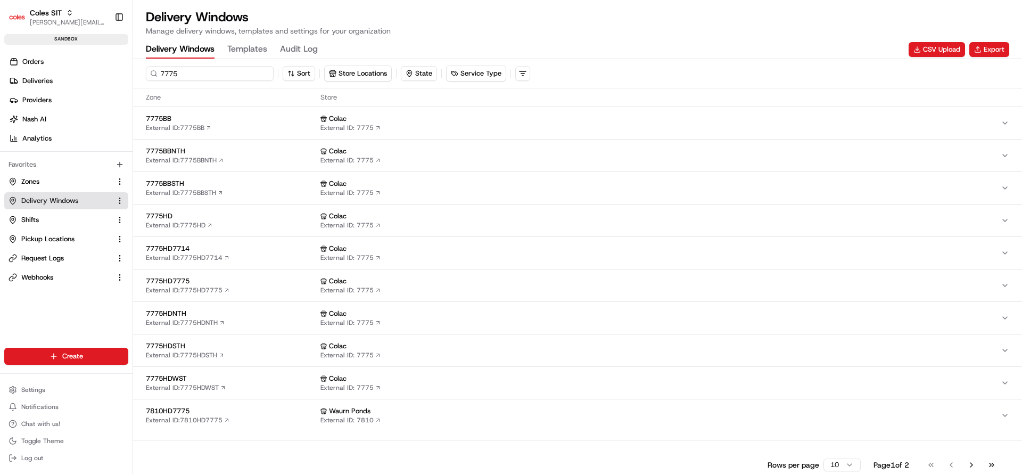
type input "7775"
click at [235, 217] on span "7775HD" at bounding box center [231, 216] width 170 height 10
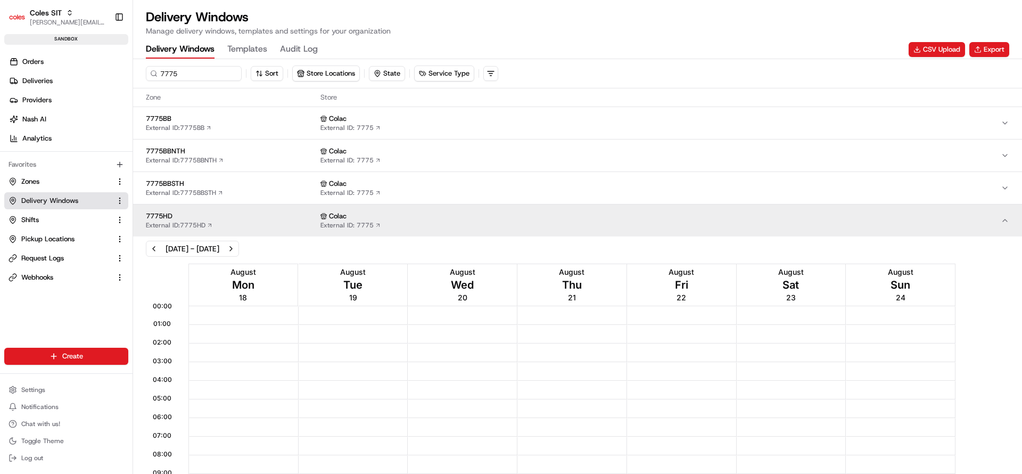
scroll to position [519, 0]
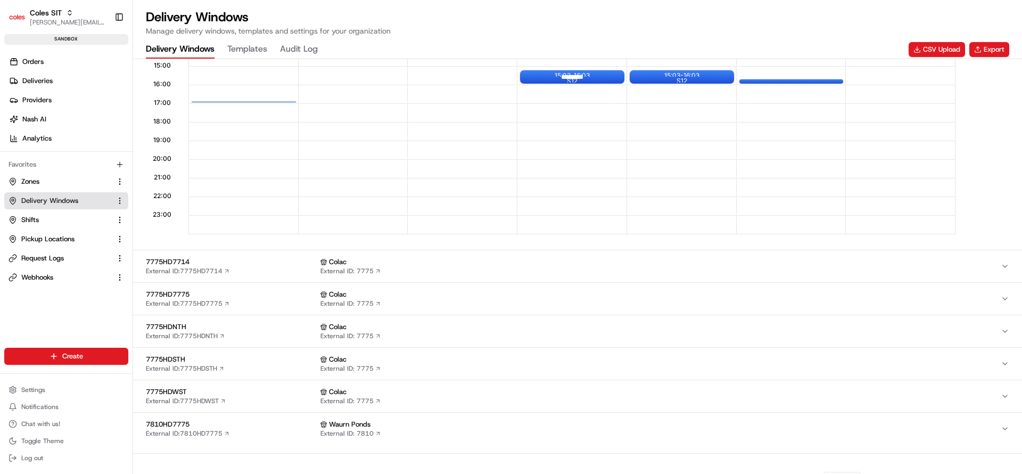
click at [563, 72] on div at bounding box center [572, 76] width 43 height 13
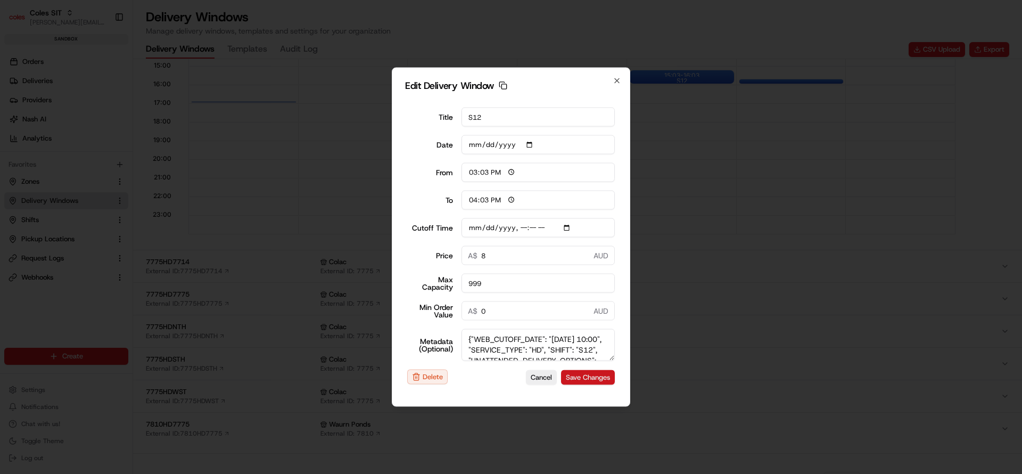
click at [581, 375] on button "Save Changes" at bounding box center [588, 376] width 54 height 15
type input "[DATE]T10:10"
type input "[DATE]"
type input "11:29"
type input "12:29"
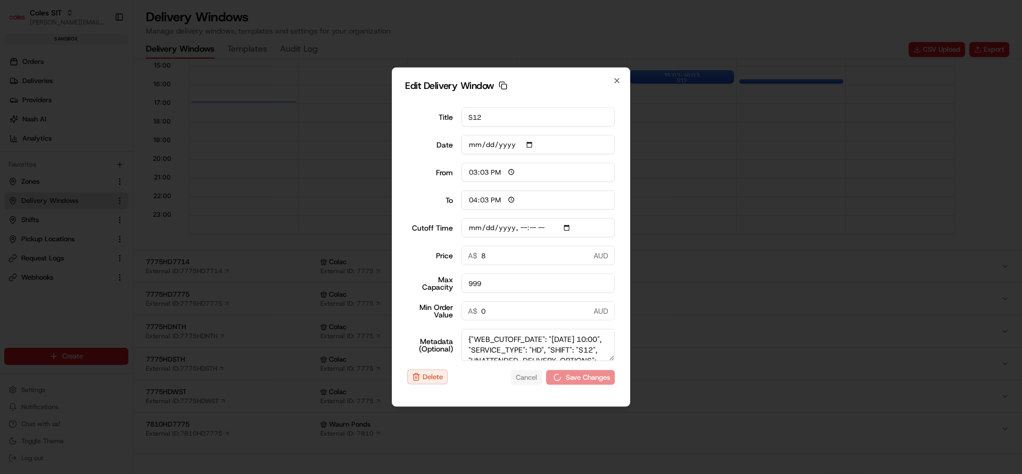
type input "[DATE]T10:10"
type input "0"
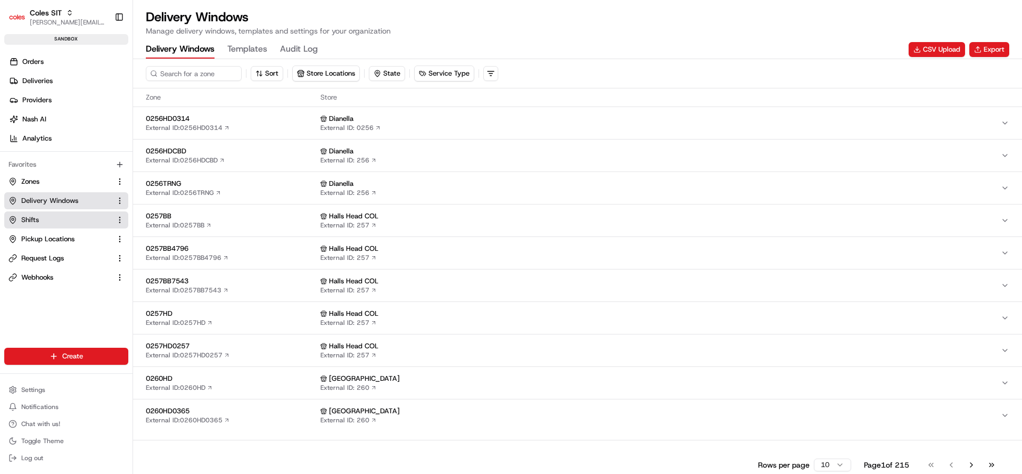
click at [54, 217] on link "Shifts" at bounding box center [60, 220] width 103 height 10
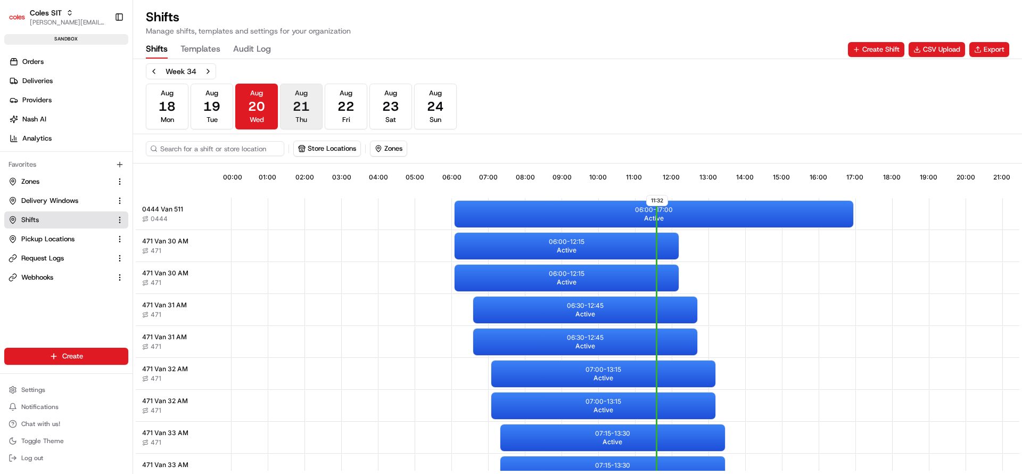
click at [280, 111] on button "Aug 21 Thu" at bounding box center [301, 107] width 43 height 46
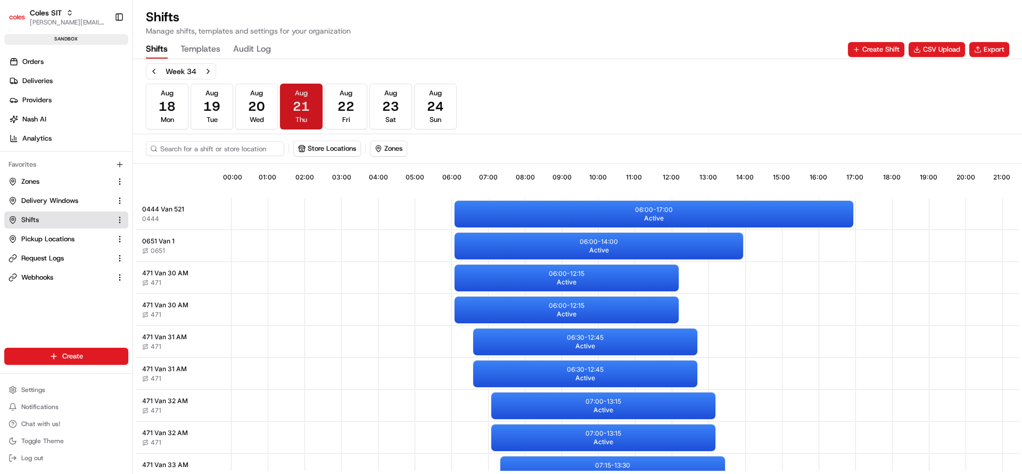
click at [307, 115] on span "Thu" at bounding box center [301, 120] width 12 height 10
click at [244, 152] on input at bounding box center [231, 148] width 170 height 15
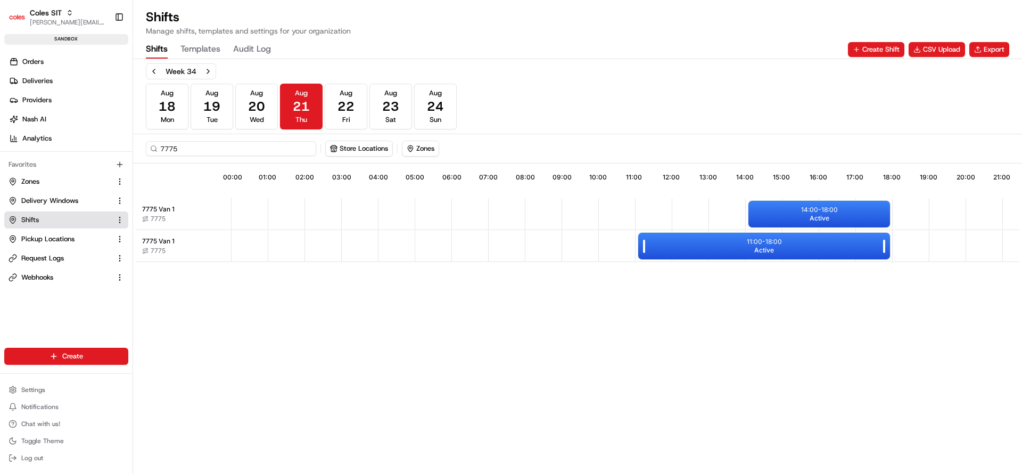
type input "7775"
click at [685, 253] on div "11:00 - 18:00 Active" at bounding box center [764, 246] width 252 height 27
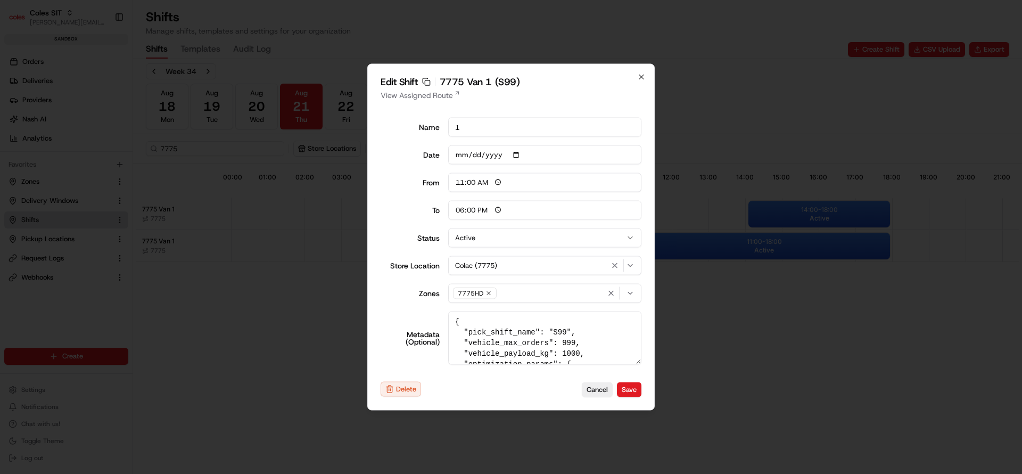
click at [643, 81] on div "Edit Shift Copy sft_iCGqTr67kGhWax3QhRZBFT 7775 Van 1 (S99) View Assigned Route…" at bounding box center [510, 237] width 287 height 346
type input "06:00"
type input "14:00"
click at [62, 203] on div at bounding box center [511, 237] width 1022 height 474
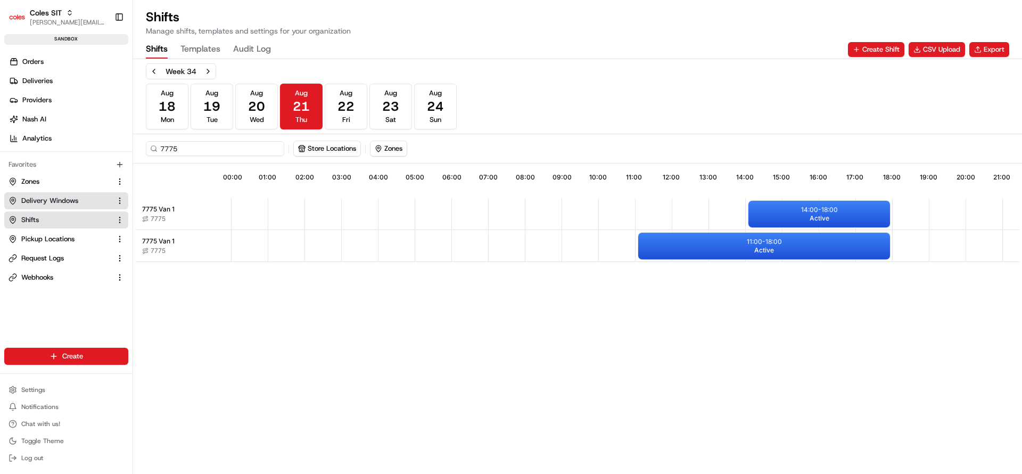
click at [56, 200] on span "Delivery Windows" at bounding box center [49, 201] width 57 height 10
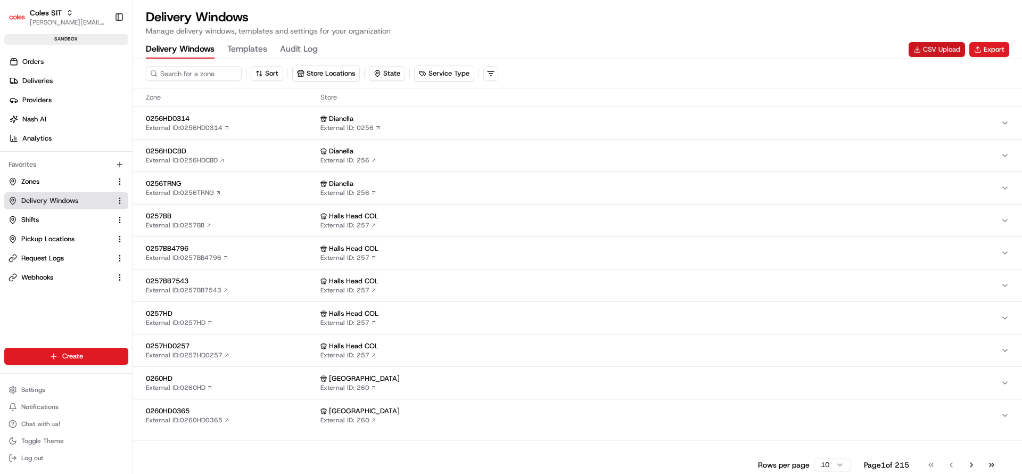
click at [937, 53] on button "CSV Upload" at bounding box center [936, 49] width 56 height 15
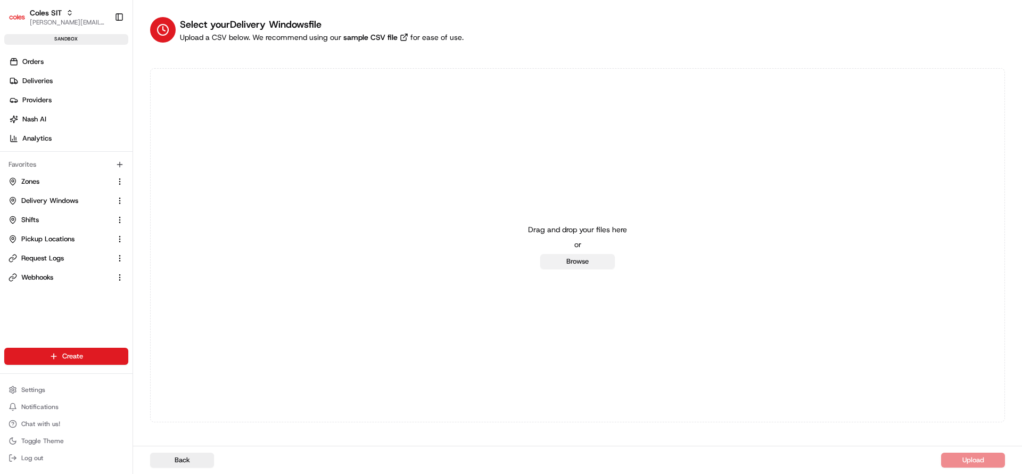
click at [586, 256] on button "Browse" at bounding box center [577, 261] width 75 height 15
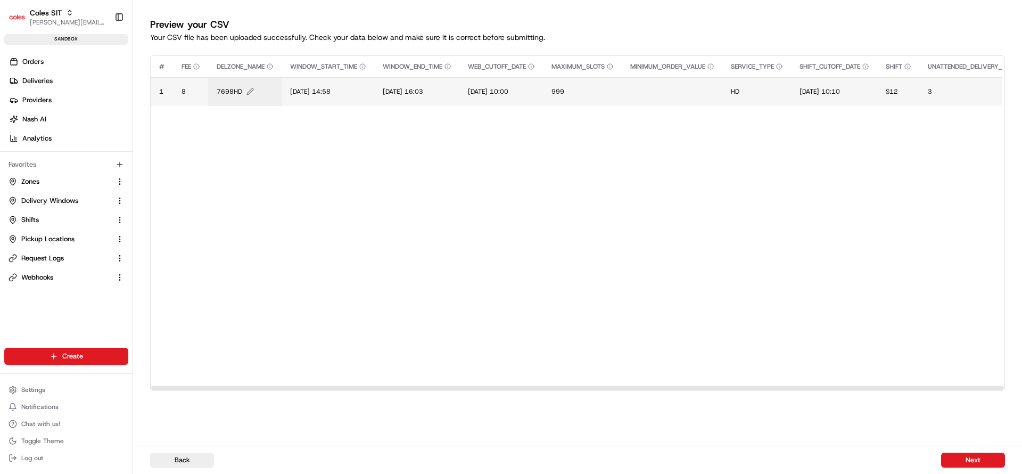
click at [234, 91] on span "7698HD" at bounding box center [230, 91] width 26 height 9
click at [234, 91] on div "7698HD" at bounding box center [281, 80] width 128 height 29
click at [243, 84] on input "7698HD" at bounding box center [281, 80] width 118 height 19
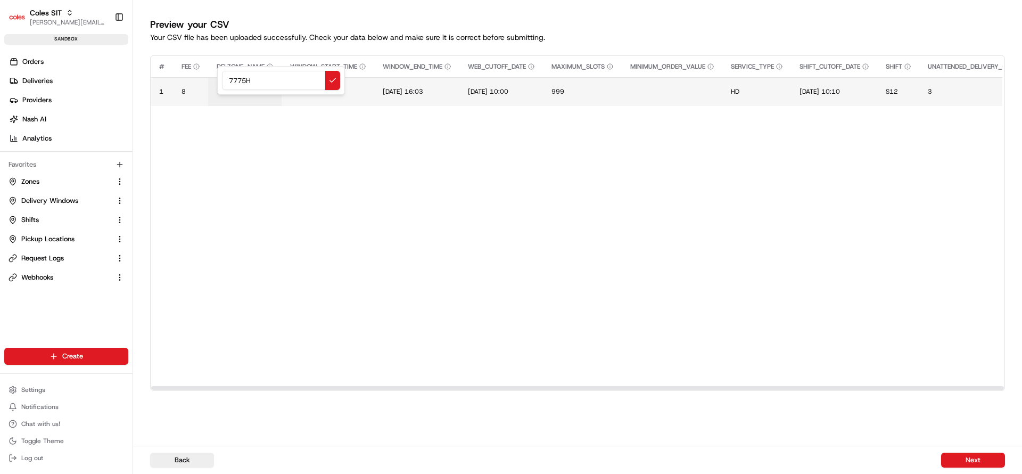
type input "7775HD"
click at [300, 90] on span "[DATE] 14:58" at bounding box center [310, 91] width 40 height 9
click at [305, 86] on input "[DATE] 14:58" at bounding box center [355, 80] width 118 height 19
click at [357, 82] on input "21/08/2025 14:58" at bounding box center [355, 80] width 118 height 19
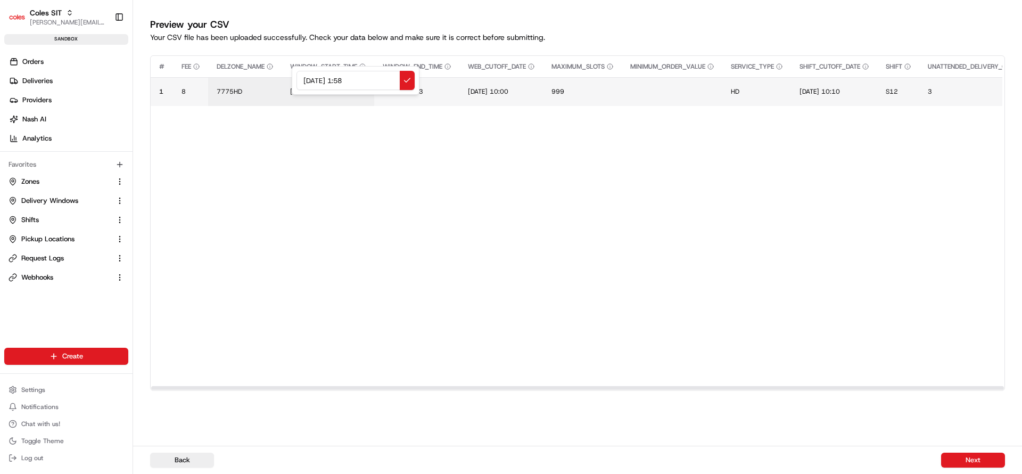
type input "21/08/2025 11:58"
click at [398, 89] on span "[DATE] 16:03" at bounding box center [403, 91] width 40 height 9
click at [404, 82] on input "[DATE] 16:03" at bounding box center [449, 80] width 118 height 19
type input "21/08/2025 13:33"
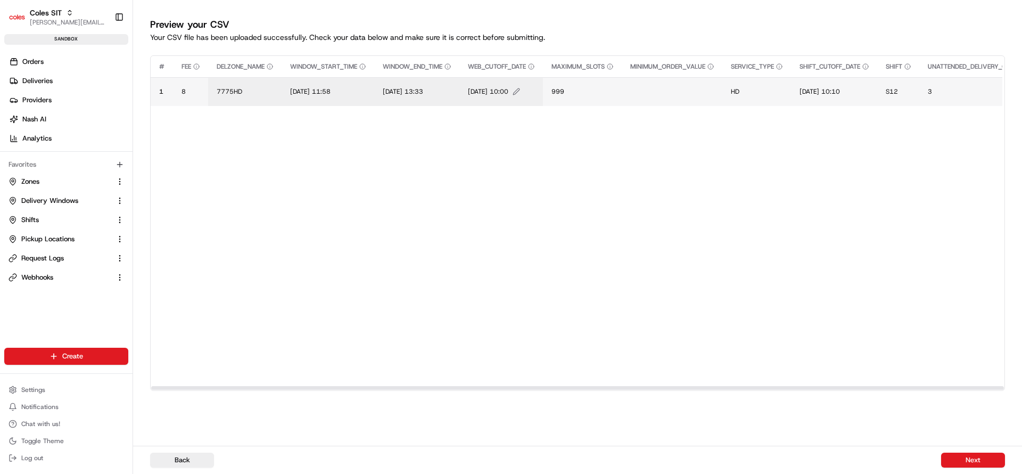
click at [485, 92] on span "[DATE] 10:00" at bounding box center [488, 91] width 40 height 9
click at [489, 85] on input "[DATE] 10:00" at bounding box center [537, 80] width 118 height 19
type input "21/08/2025 10:00"
click at [815, 94] on span "[DATE] 10:10" at bounding box center [819, 91] width 40 height 9
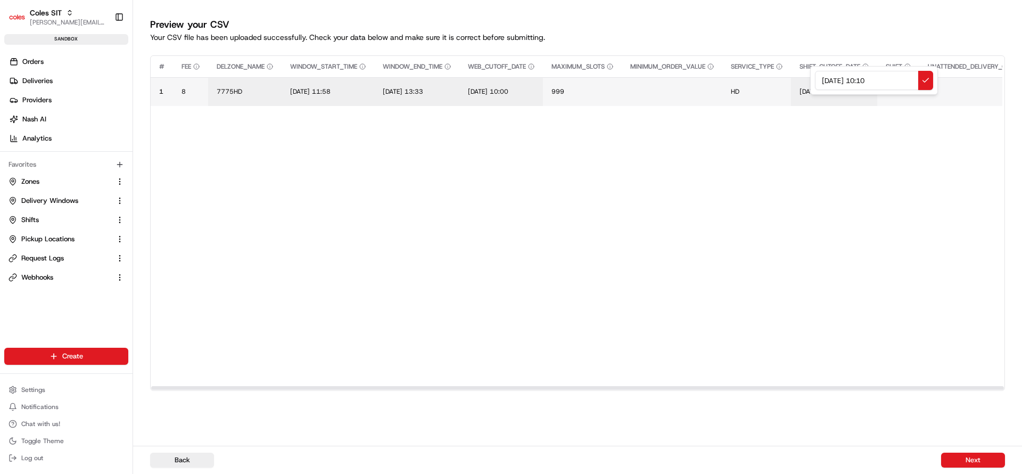
click at [818, 89] on input "[DATE] 10:10" at bounding box center [874, 80] width 118 height 19
click at [832, 82] on input "[DATE] 10:10" at bounding box center [874, 80] width 118 height 19
click at [825, 85] on input "[DATE] 10:10" at bounding box center [874, 80] width 118 height 19
type input "21/08/2025 10:10"
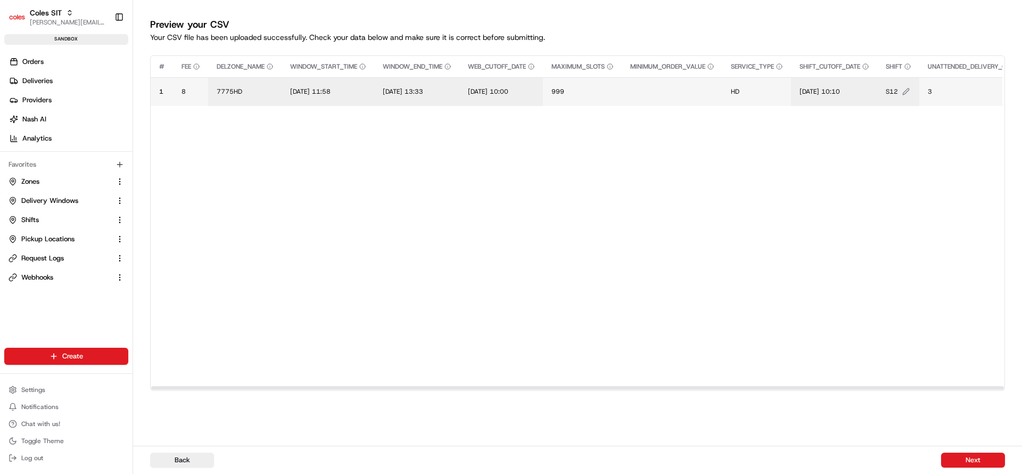
click at [898, 89] on span "S12" at bounding box center [892, 91] width 12 height 9
type input "S99"
click at [983, 465] on button "Next" at bounding box center [973, 459] width 64 height 15
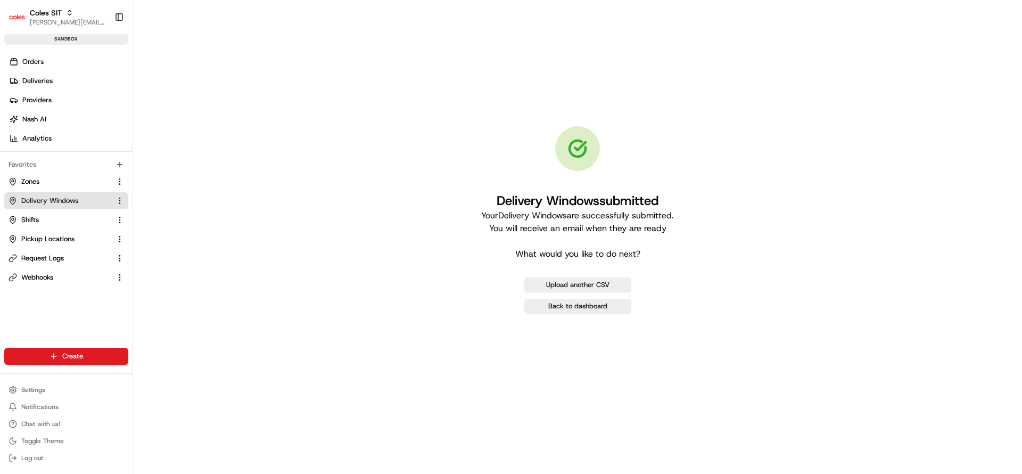
click at [48, 199] on span "Delivery Windows" at bounding box center [49, 201] width 57 height 10
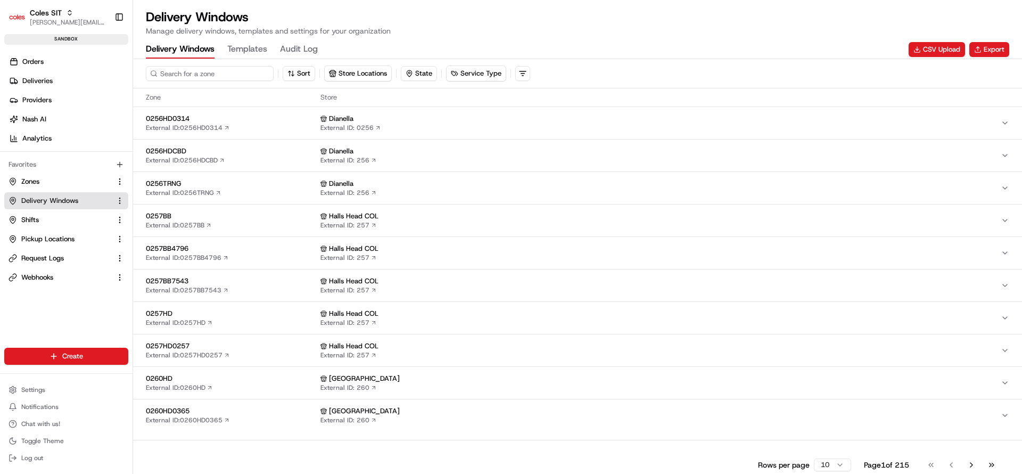
click at [185, 76] on input at bounding box center [210, 73] width 128 height 15
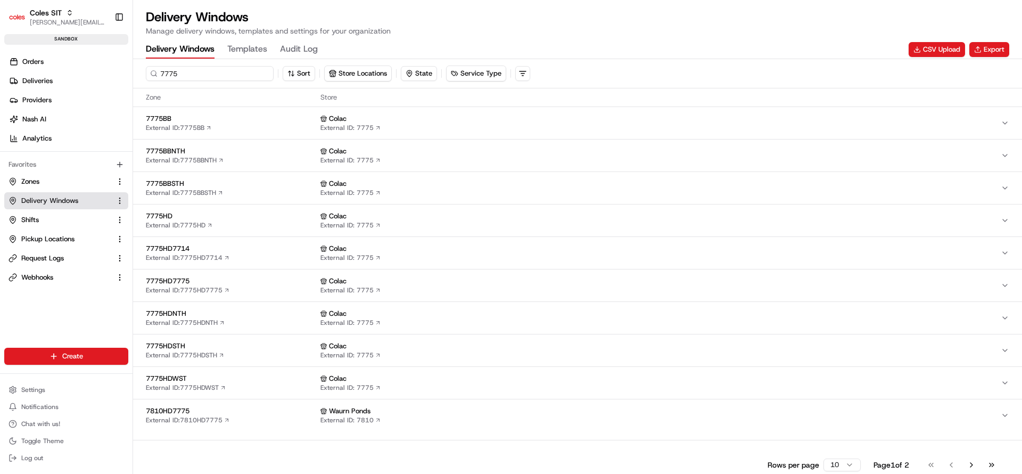
type input "7775"
click at [249, 222] on div "7775HD External ID: 7775HD" at bounding box center [231, 220] width 170 height 18
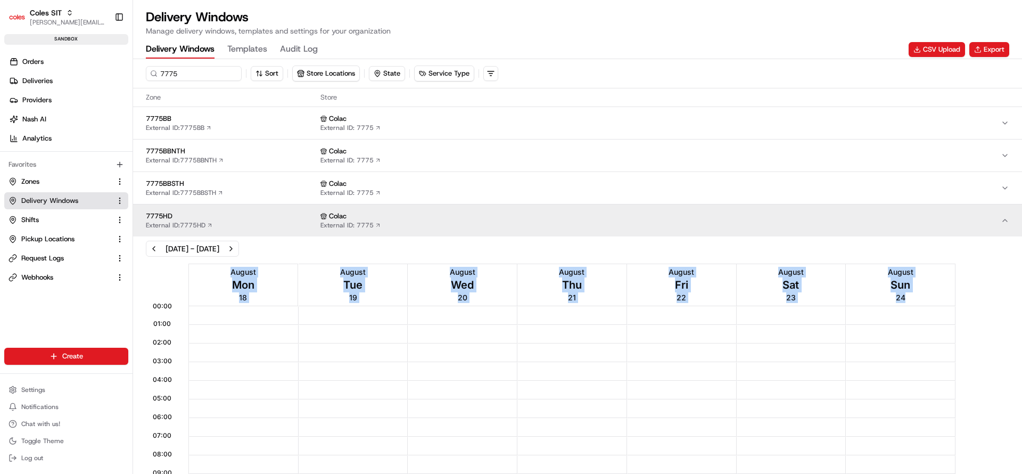
drag, startPoint x: 1020, startPoint y: 288, endPoint x: 1021, endPoint y: 352, distance: 63.9
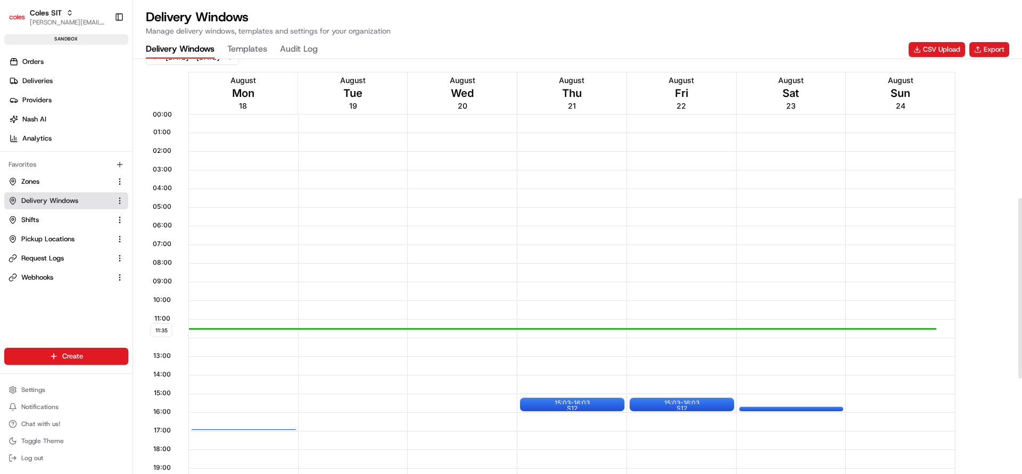
scroll to position [383, 0]
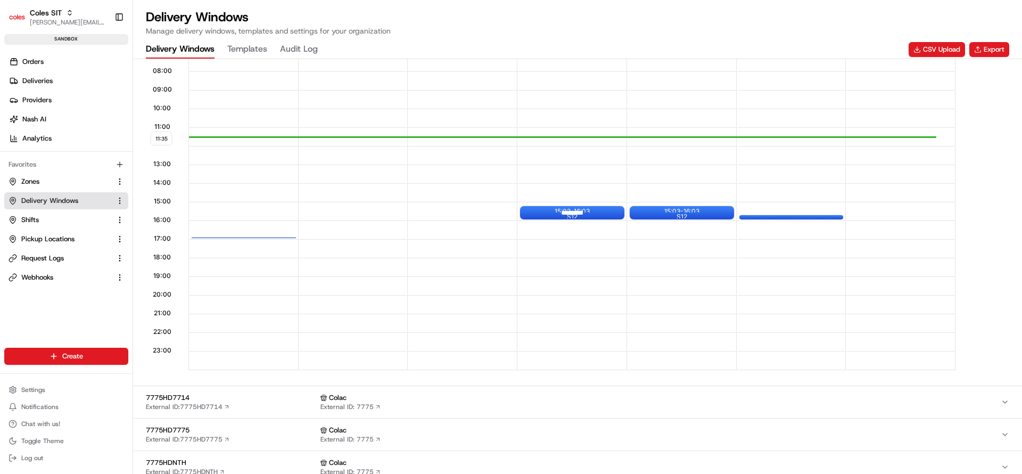
click at [589, 211] on div at bounding box center [572, 212] width 43 height 13
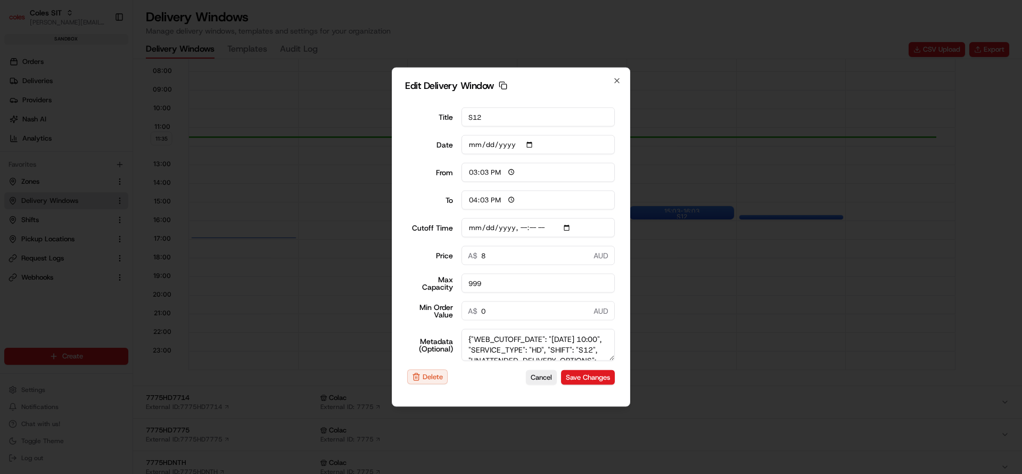
click at [474, 173] on input "15:03" at bounding box center [538, 172] width 154 height 19
type input "19:03"
type input "2025-08-21T10:10"
click at [473, 196] on input "16:03" at bounding box center [538, 200] width 154 height 19
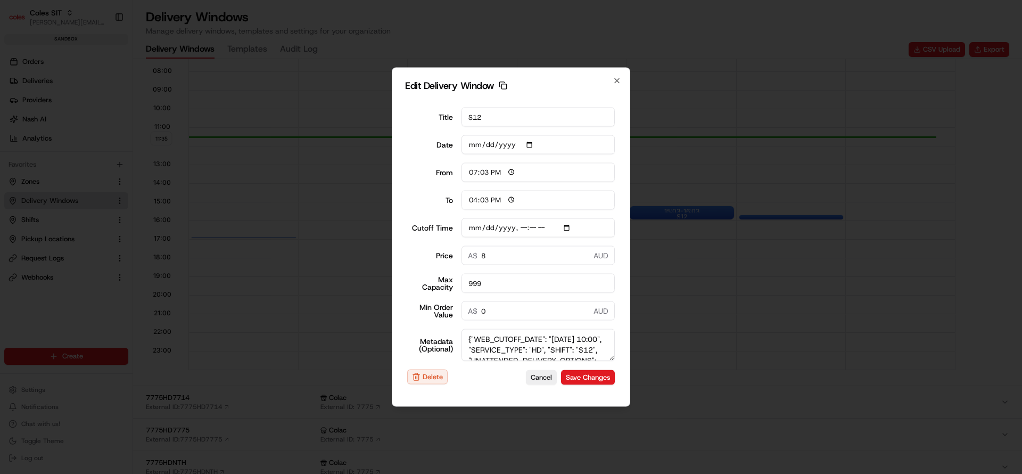
click at [473, 196] on input "16:03" at bounding box center [538, 200] width 154 height 19
type input "20:03"
click at [523, 229] on input "Cutoff Time" at bounding box center [538, 227] width 154 height 19
type input "2025-08-21T11:10"
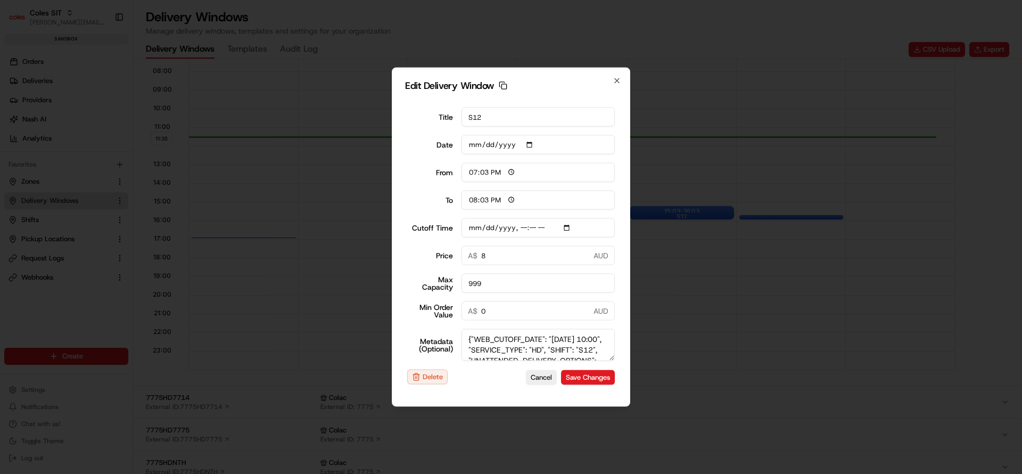
click at [524, 349] on textarea "{"WEB_CUTOFF_DATE": "21/08/2025 10:00", "SERVICE_TYPE": "HD", "SHIFT": "S12", "…" at bounding box center [538, 345] width 154 height 32
type textarea "{"WEB_CUTOFF_DATE": "21/08/2025 11:00", "SERVICE_TYPE": "HD", "SHIFT": "S12", "…"
click at [584, 376] on button "Save Changes" at bounding box center [588, 376] width 54 height 15
type input "2025-08-20"
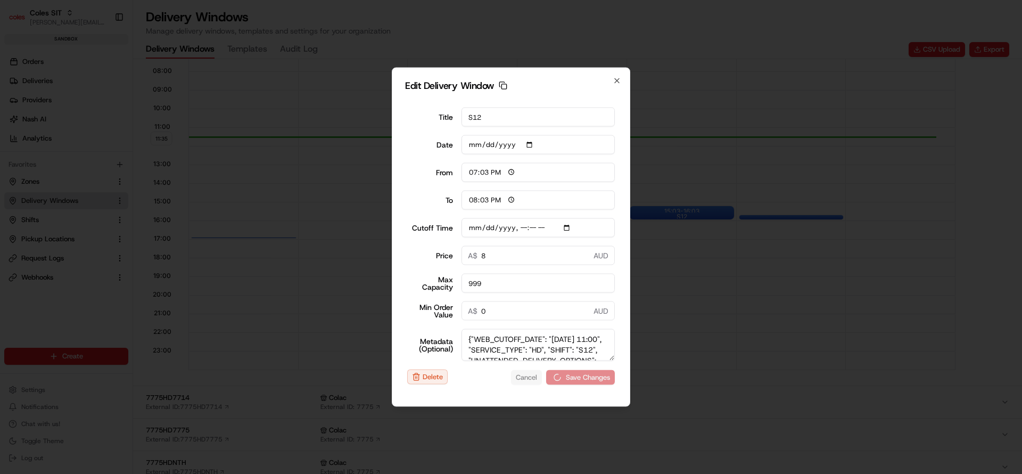
type input "11:35"
type input "12:35"
type input "2025-08-21T10:10"
type input "0"
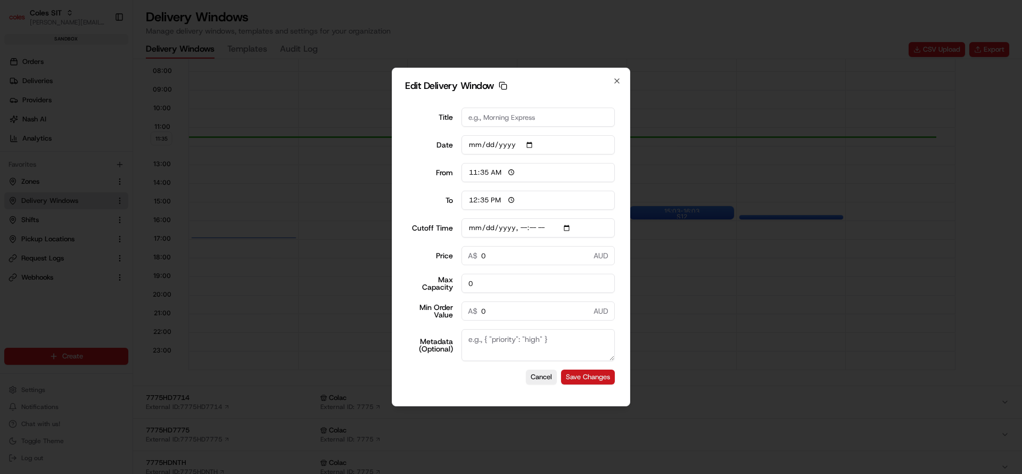
type input "2025-08-21T10:10"
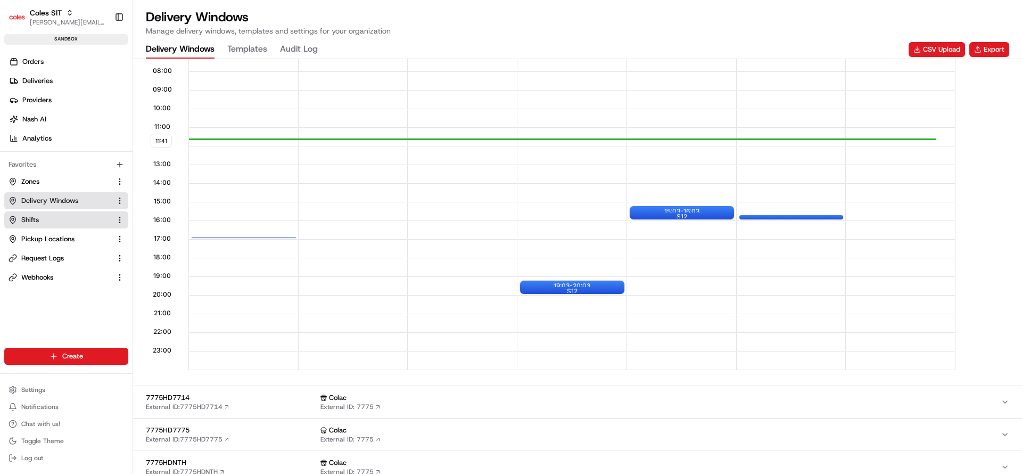
click at [27, 224] on button "Shifts" at bounding box center [66, 219] width 124 height 17
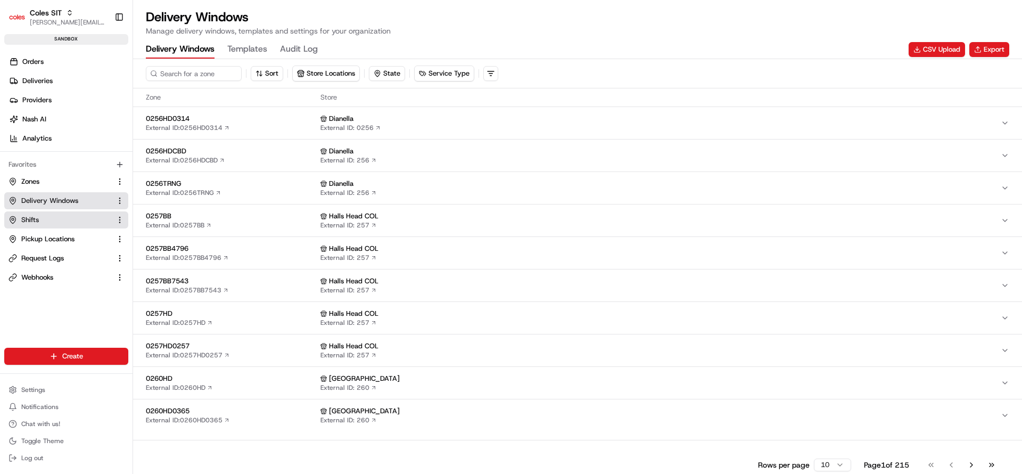
click at [44, 221] on link "Shifts" at bounding box center [60, 220] width 103 height 10
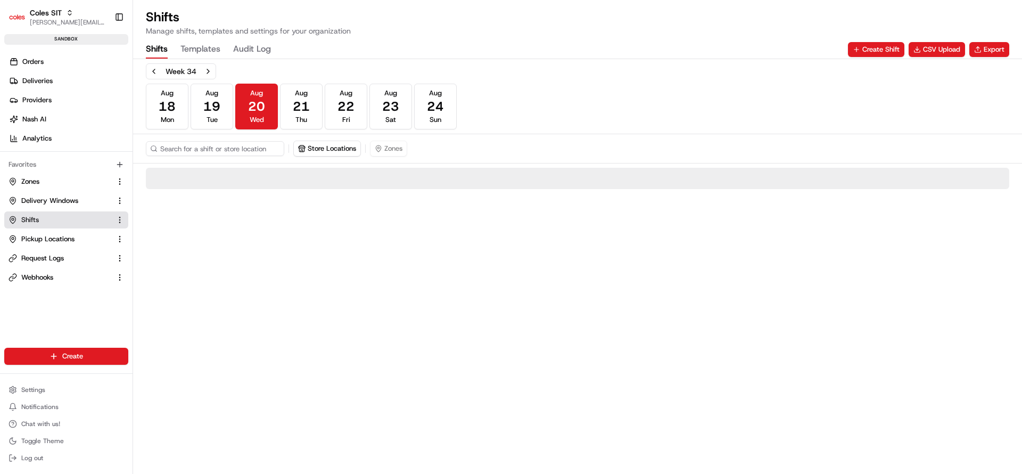
click at [44, 221] on link "Shifts" at bounding box center [60, 220] width 103 height 10
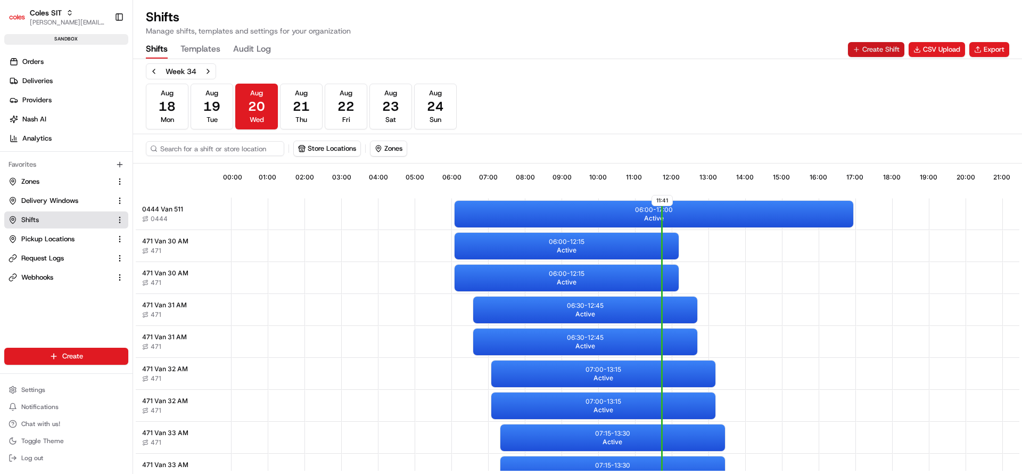
click at [872, 47] on button "Create Shift" at bounding box center [876, 49] width 56 height 15
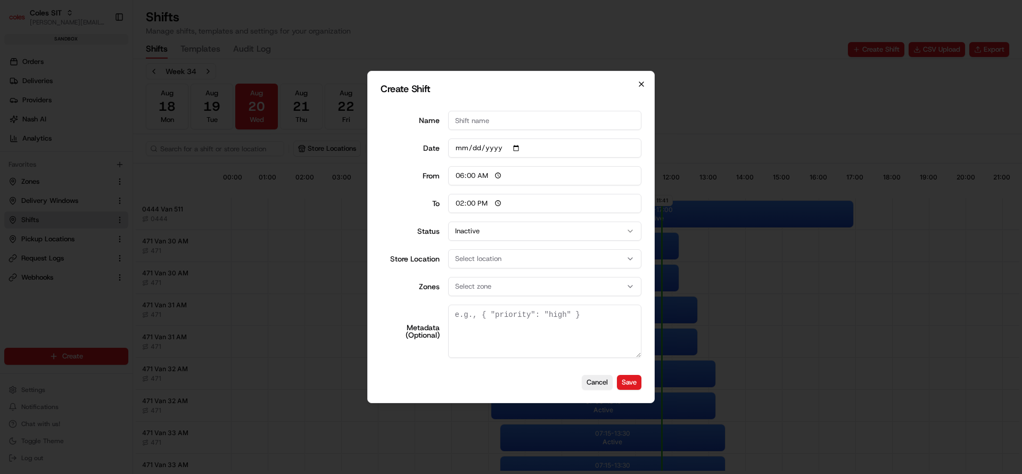
click at [641, 85] on icon "button" at bounding box center [641, 84] width 9 height 9
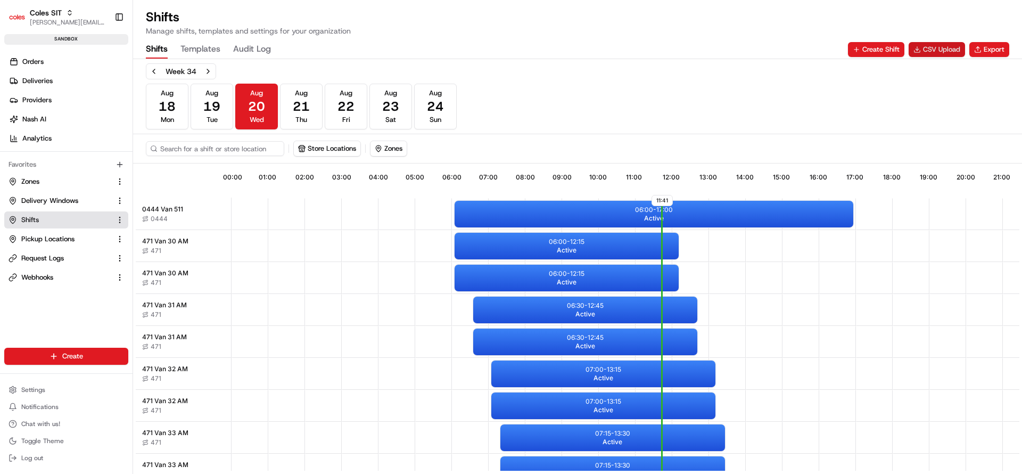
click at [930, 52] on button "CSV Upload" at bounding box center [936, 49] width 56 height 15
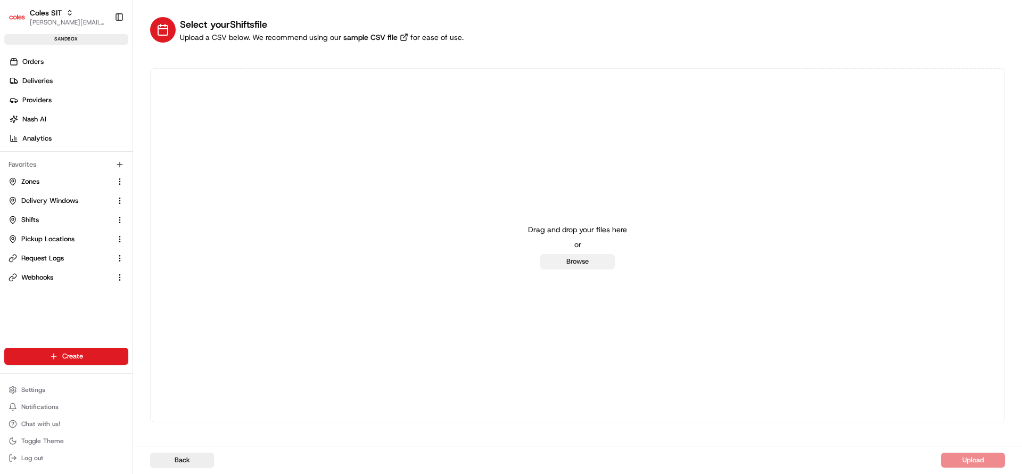
click at [573, 257] on button "Browse" at bounding box center [577, 261] width 75 height 15
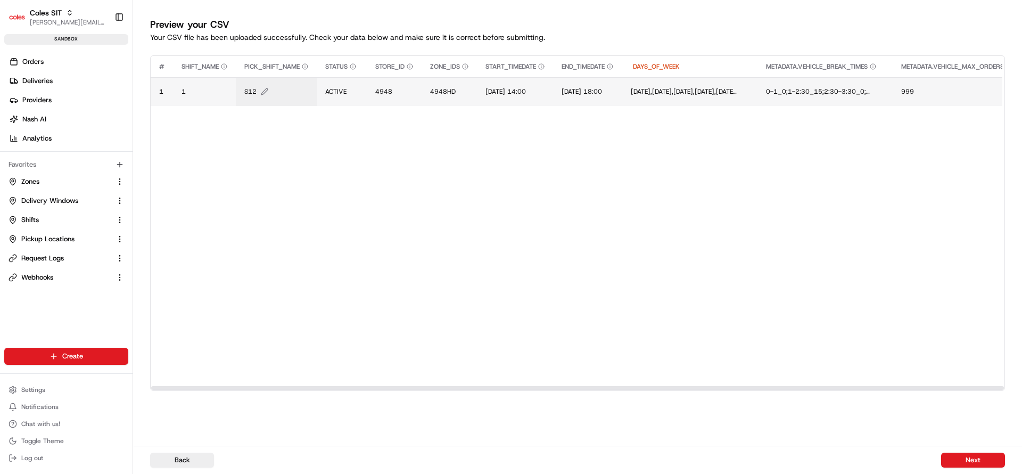
click at [255, 92] on span "S12" at bounding box center [250, 91] width 12 height 9
click at [255, 92] on div "S12" at bounding box center [309, 80] width 128 height 29
click at [263, 80] on input "S12" at bounding box center [309, 80] width 118 height 19
type input "S87"
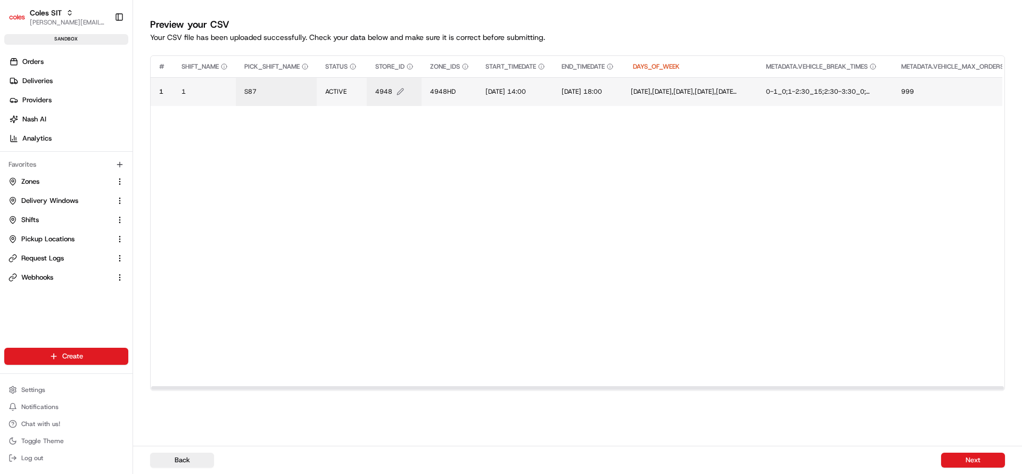
click at [390, 88] on span "4948" at bounding box center [383, 91] width 17 height 9
click at [390, 88] on input "4948" at bounding box center [441, 80] width 118 height 19
click at [396, 86] on input "4948" at bounding box center [441, 80] width 118 height 19
type input "7698"
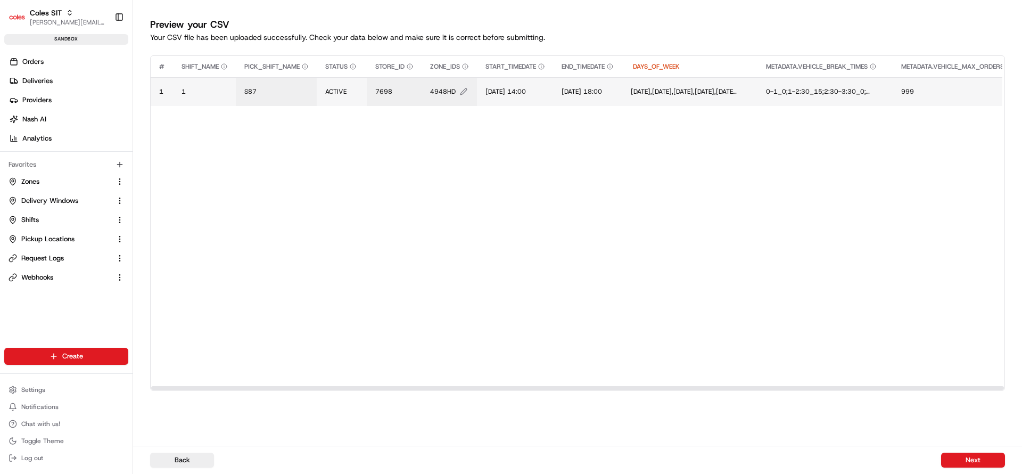
click at [450, 89] on span "4948HD" at bounding box center [443, 91] width 26 height 9
click at [450, 89] on input "4948HD" at bounding box center [496, 80] width 118 height 19
type input "7698"
click at [498, 91] on span "[DATE] 14:00" at bounding box center [505, 91] width 40 height 9
click at [498, 91] on div "[DATE] 14:00" at bounding box center [551, 80] width 128 height 29
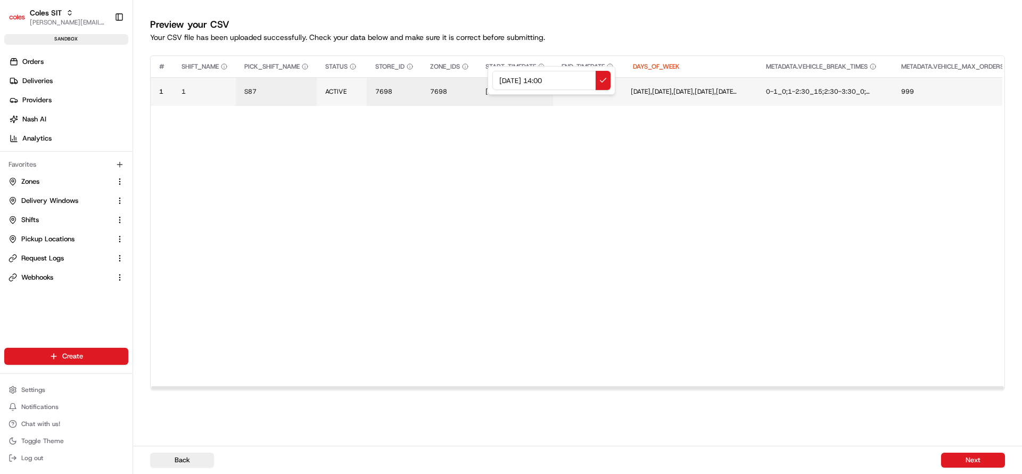
click at [503, 81] on input "[DATE] 14:00" at bounding box center [551, 80] width 118 height 19
type input "[DATE] 14:00"
click at [605, 88] on span "[DATE] 18:00" at bounding box center [585, 91] width 40 height 9
click at [599, 84] on input "[DATE] 18:00" at bounding box center [650, 80] width 118 height 19
type input "[DATE] 18:00"
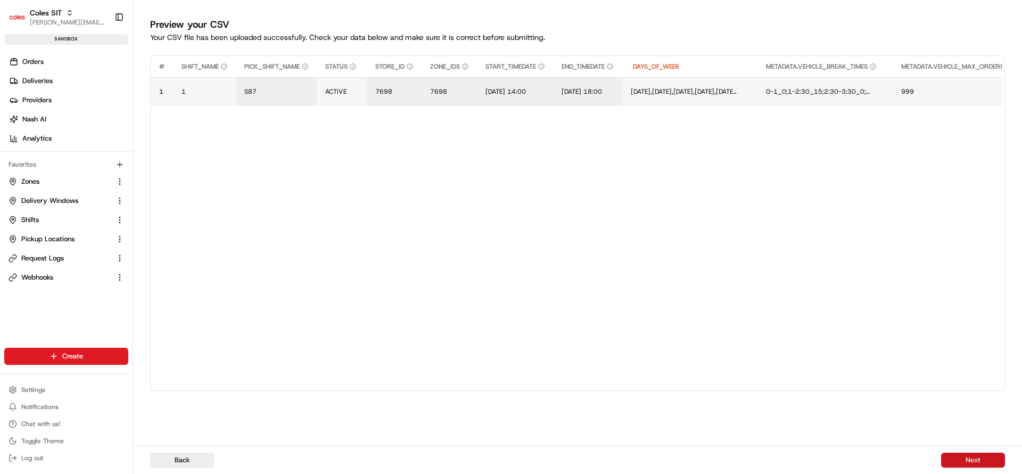
click at [978, 459] on button "Next" at bounding box center [973, 459] width 64 height 15
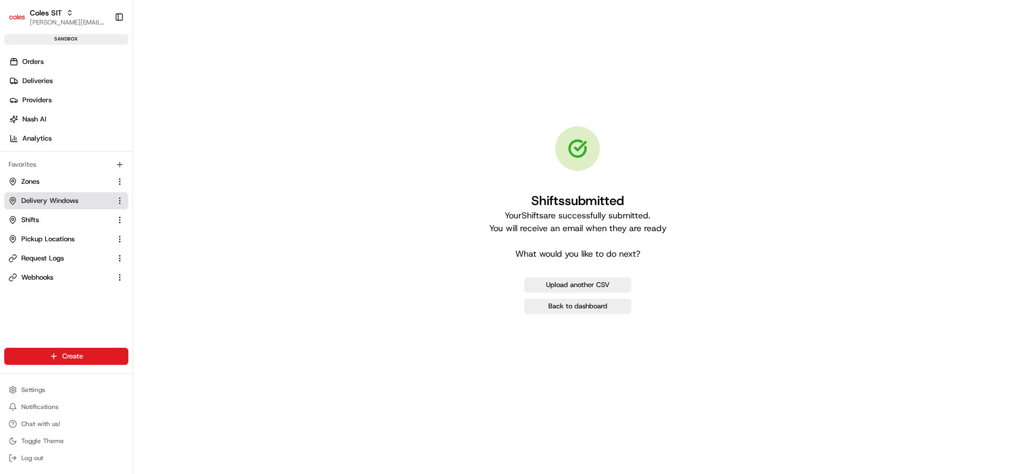
click at [61, 201] on span "Delivery Windows" at bounding box center [49, 201] width 57 height 10
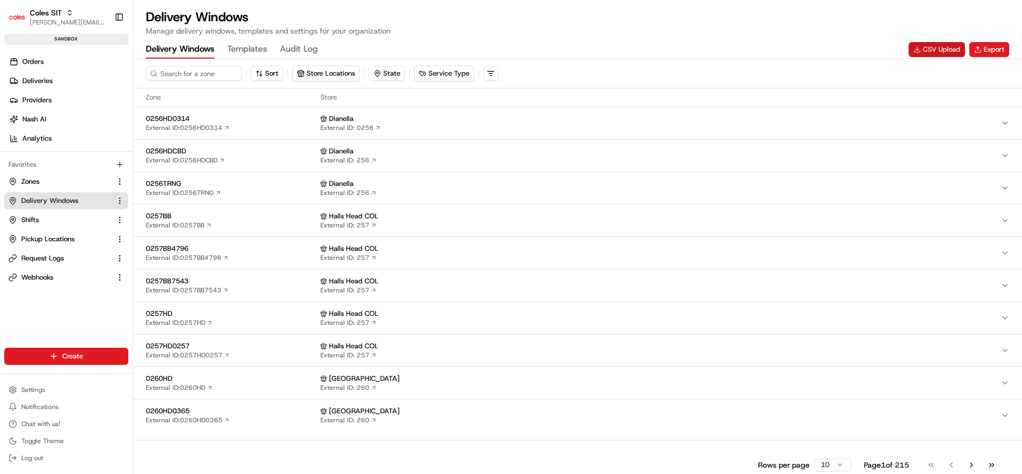
click at [940, 50] on button "CSV Upload" at bounding box center [936, 49] width 56 height 15
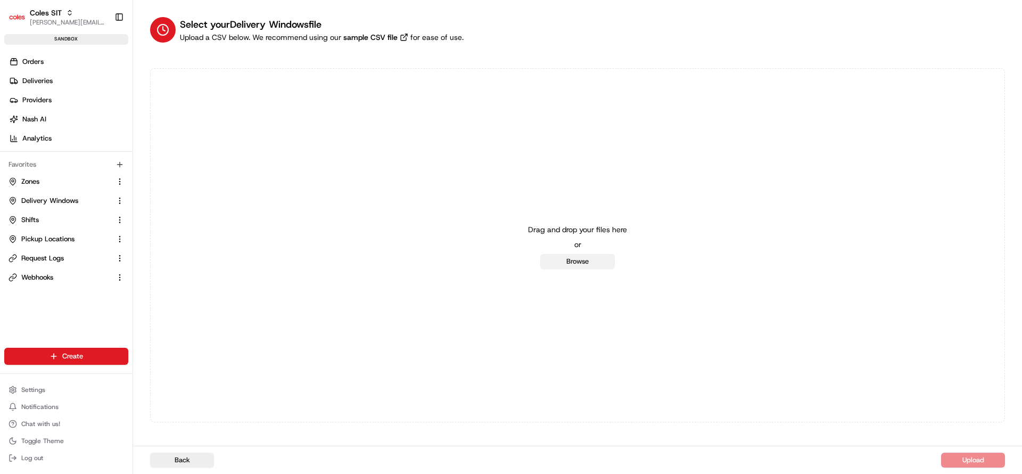
click at [560, 259] on button "Browse" at bounding box center [577, 261] width 75 height 15
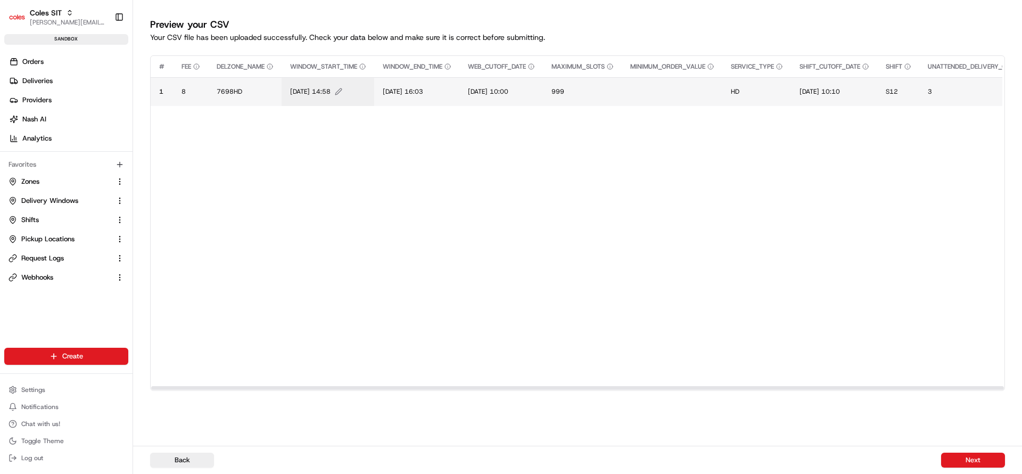
click at [296, 90] on span "[DATE] 14:58" at bounding box center [310, 91] width 40 height 9
click at [312, 83] on input "[DATE] 14:58" at bounding box center [355, 80] width 118 height 19
type input "[DATE] 14:58"
click at [409, 94] on span "[DATE] 16:03" at bounding box center [403, 91] width 40 height 9
click at [405, 80] on input "[DATE] 16:03" at bounding box center [449, 80] width 118 height 19
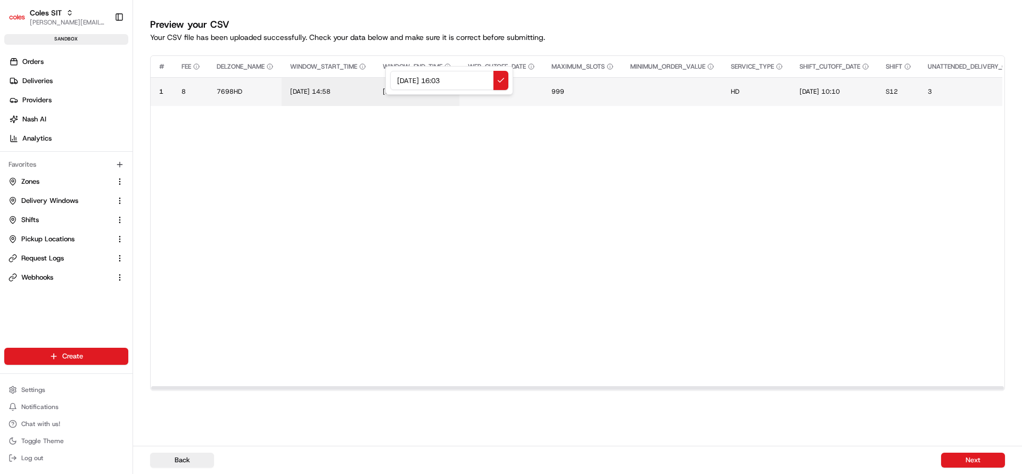
type input "[DATE] 16:03"
click at [898, 89] on span "S12" at bounding box center [892, 91] width 12 height 9
click at [904, 89] on div "S12" at bounding box center [962, 80] width 118 height 19
click at [922, 82] on input "S12" at bounding box center [962, 80] width 118 height 19
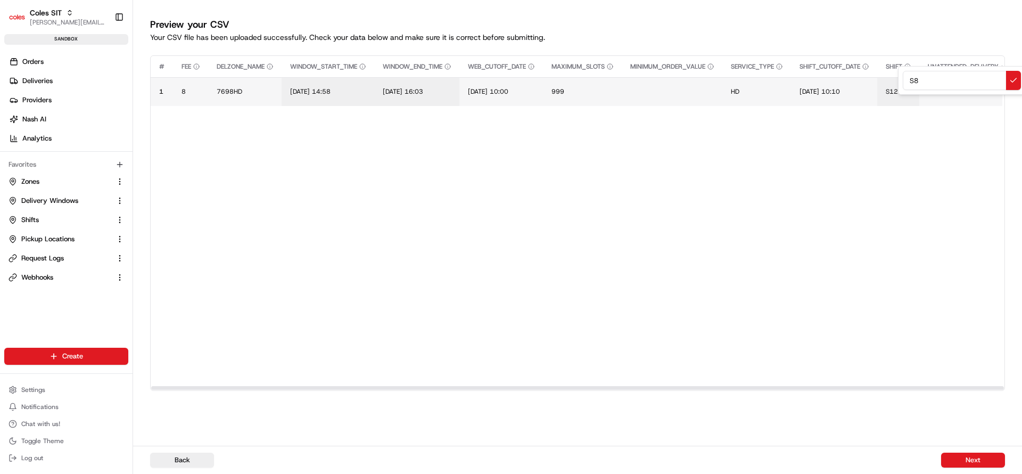
type input "S87"
click at [985, 458] on button "Next" at bounding box center [973, 459] width 64 height 15
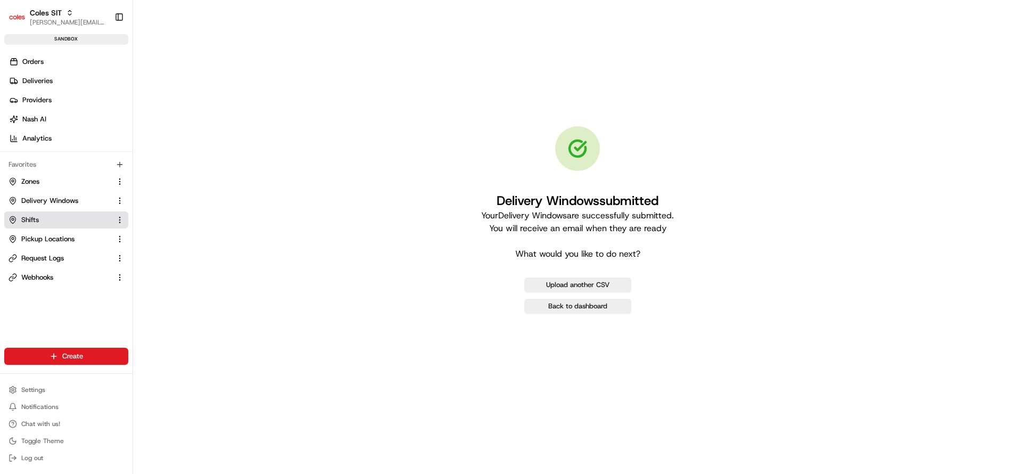
click at [47, 222] on link "Shifts" at bounding box center [60, 220] width 103 height 10
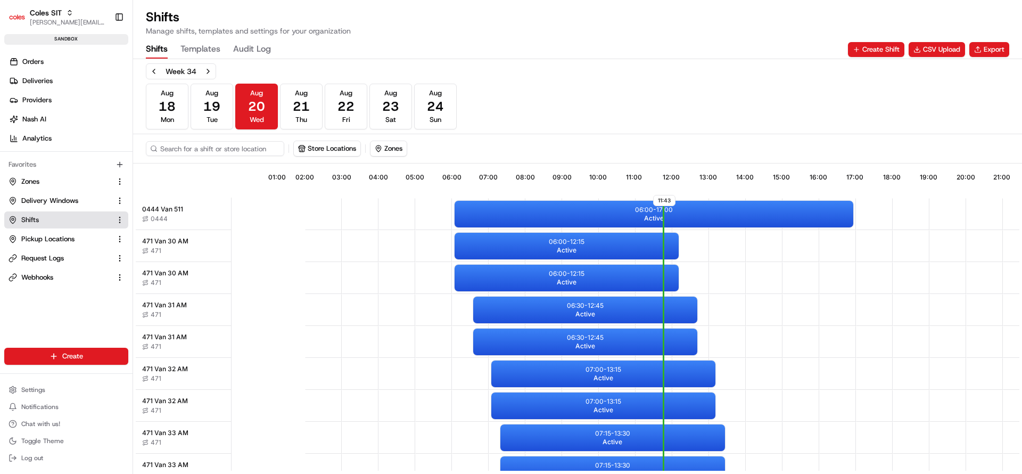
scroll to position [0, 99]
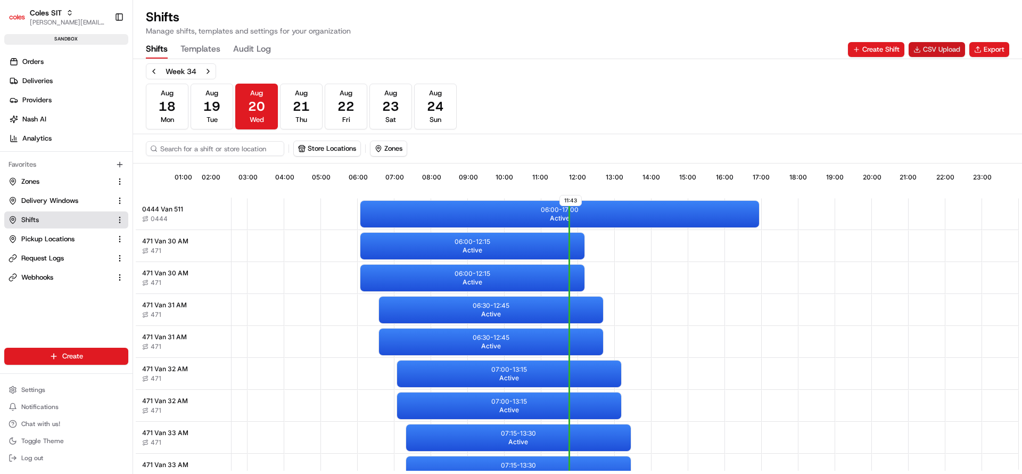
click at [935, 49] on button "CSV Upload" at bounding box center [936, 49] width 56 height 15
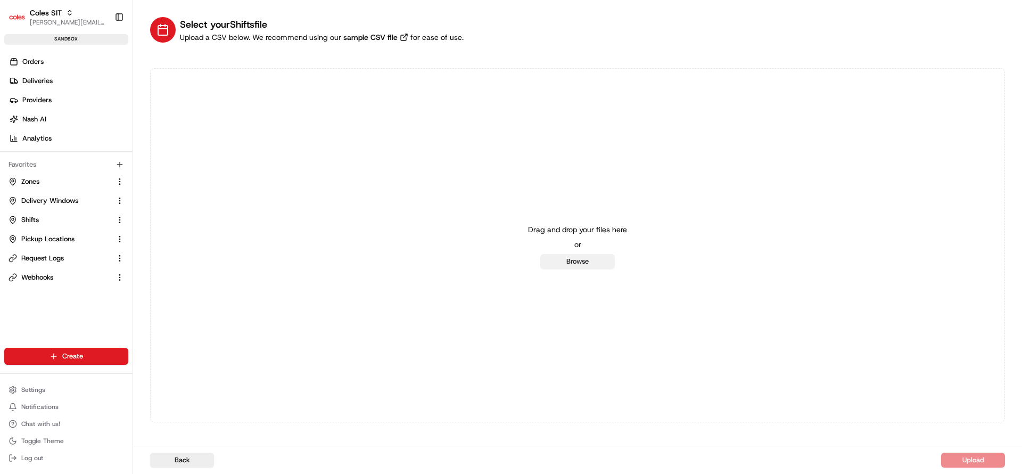
click at [562, 259] on button "Browse" at bounding box center [577, 261] width 75 height 15
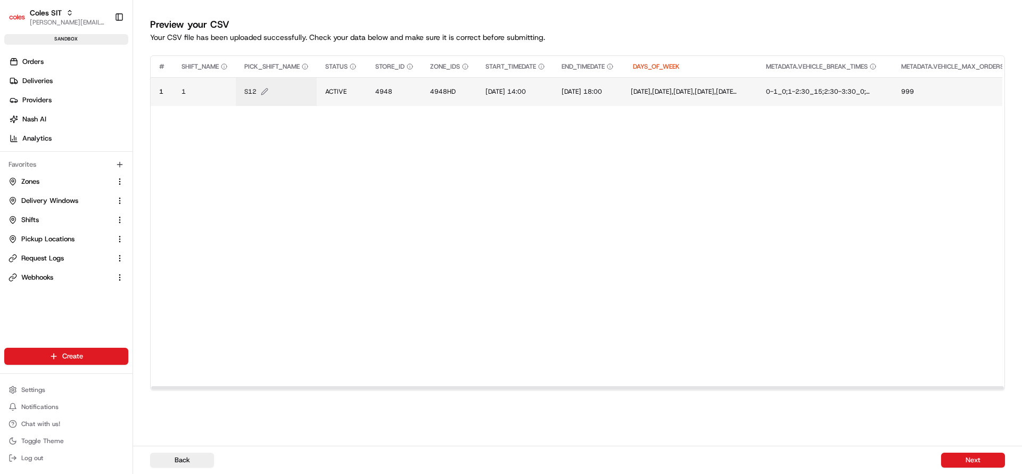
click at [249, 94] on span "S12" at bounding box center [250, 91] width 12 height 9
click at [276, 89] on input "S12" at bounding box center [309, 80] width 118 height 19
type input "S"
type input "87"
click at [245, 87] on span "87" at bounding box center [248, 91] width 9 height 9
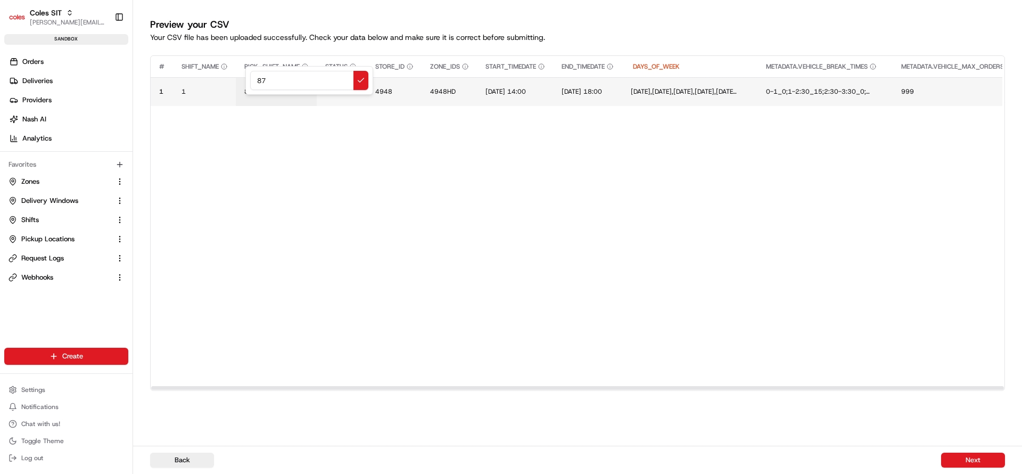
click at [260, 83] on input "87" at bounding box center [309, 80] width 118 height 19
type input "S87"
click at [391, 92] on span "4948" at bounding box center [383, 91] width 17 height 9
click at [391, 92] on div "4948" at bounding box center [441, 80] width 128 height 29
click at [399, 85] on input "4948" at bounding box center [441, 80] width 118 height 19
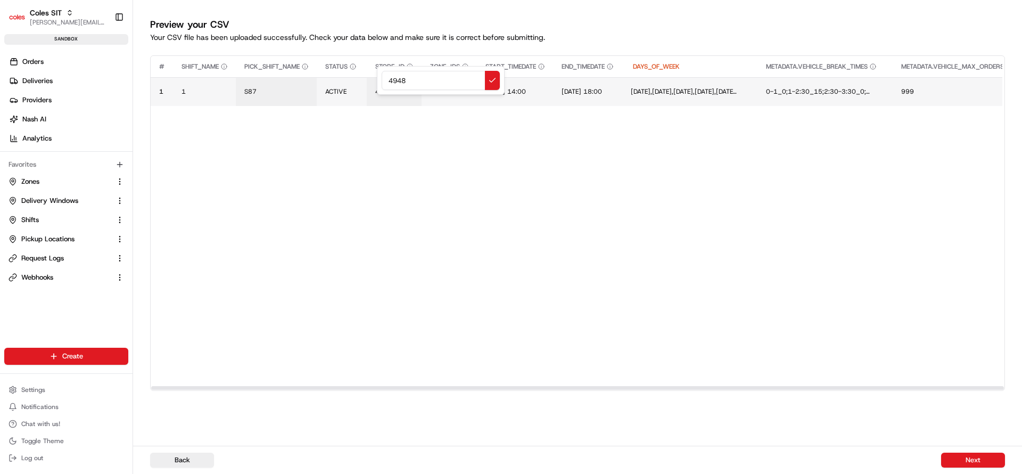
click at [399, 85] on input "4948" at bounding box center [441, 80] width 118 height 19
type input "7698"
click at [445, 92] on span "4948HD" at bounding box center [443, 91] width 26 height 9
click at [445, 92] on div "4948HD" at bounding box center [496, 80] width 128 height 29
click at [460, 87] on input "4948HD" at bounding box center [496, 80] width 118 height 19
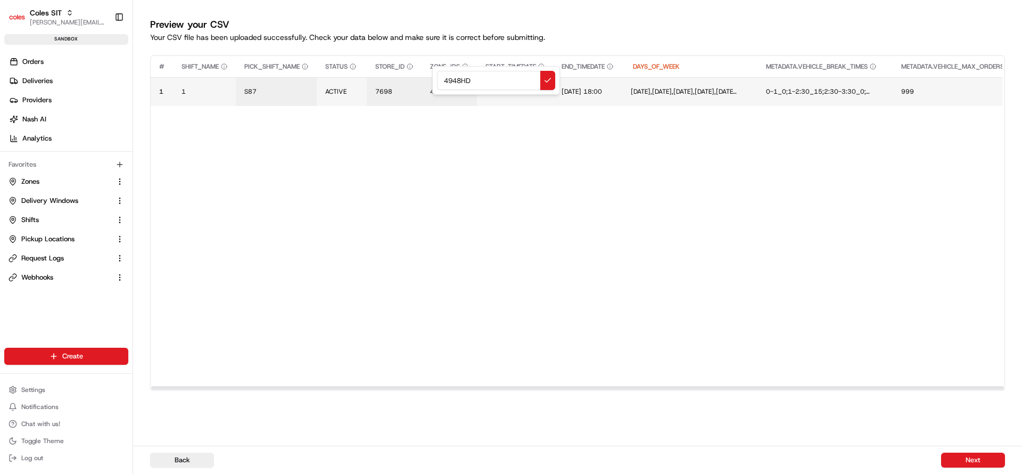
click at [460, 87] on input "4948HD" at bounding box center [496, 80] width 118 height 19
type input "7698HD"
click at [495, 91] on span "[DATE] 14:00" at bounding box center [505, 91] width 40 height 9
click at [495, 91] on div "[DATE] 14:00" at bounding box center [551, 80] width 128 height 29
click at [504, 82] on input "[DATE] 14:00" at bounding box center [551, 80] width 118 height 19
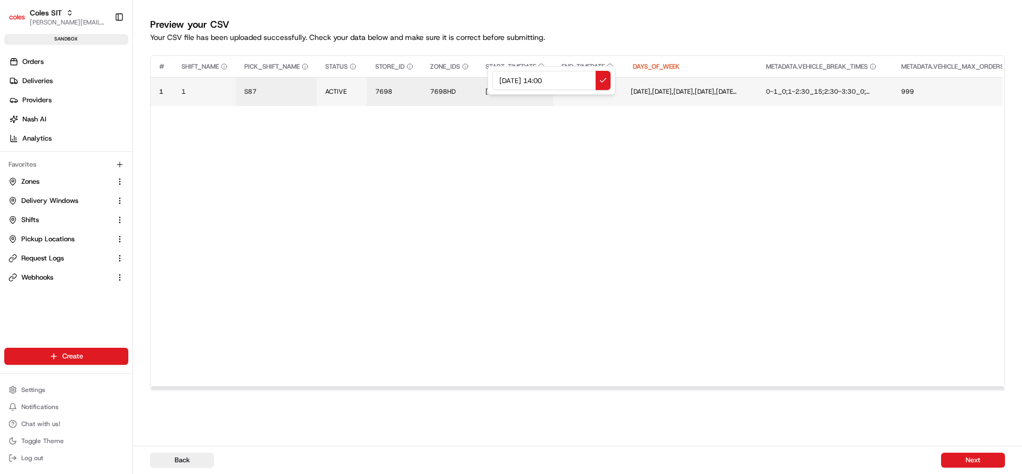
type input "[DATE] 14:00"
click at [599, 90] on span "[DATE] 18:00" at bounding box center [585, 91] width 40 height 9
click at [605, 83] on input "[DATE] 18:00" at bounding box center [650, 80] width 118 height 19
type input "[DATE] 18:00"
click at [506, 93] on span "[DATE] 14:00" at bounding box center [505, 91] width 40 height 9
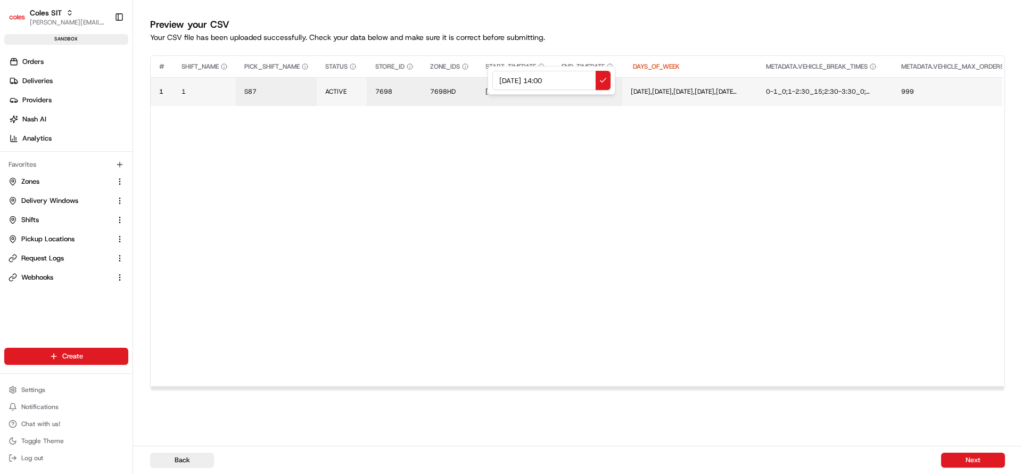
click at [520, 83] on input "[DATE] 14:00" at bounding box center [551, 80] width 118 height 19
type input "[DATE] 14:00"
click at [981, 457] on button "Next" at bounding box center [973, 459] width 64 height 15
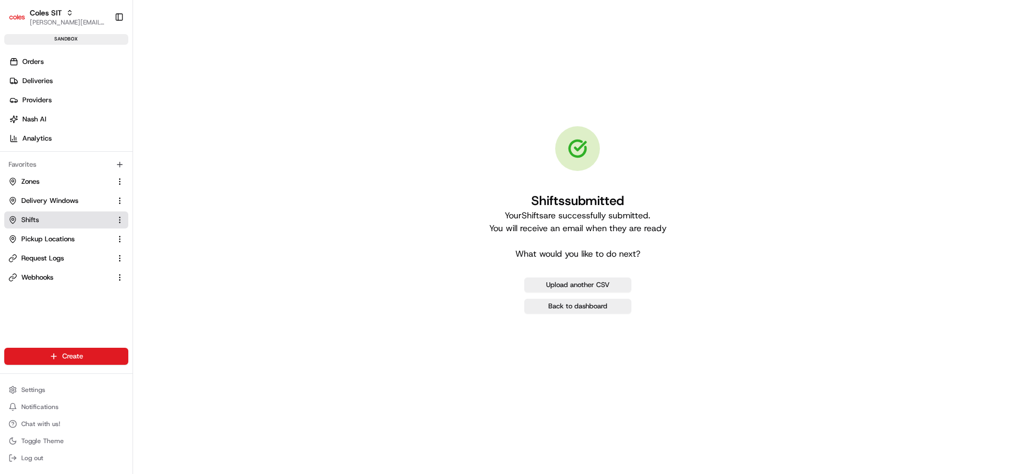
click at [31, 226] on button "Shifts" at bounding box center [66, 219] width 124 height 17
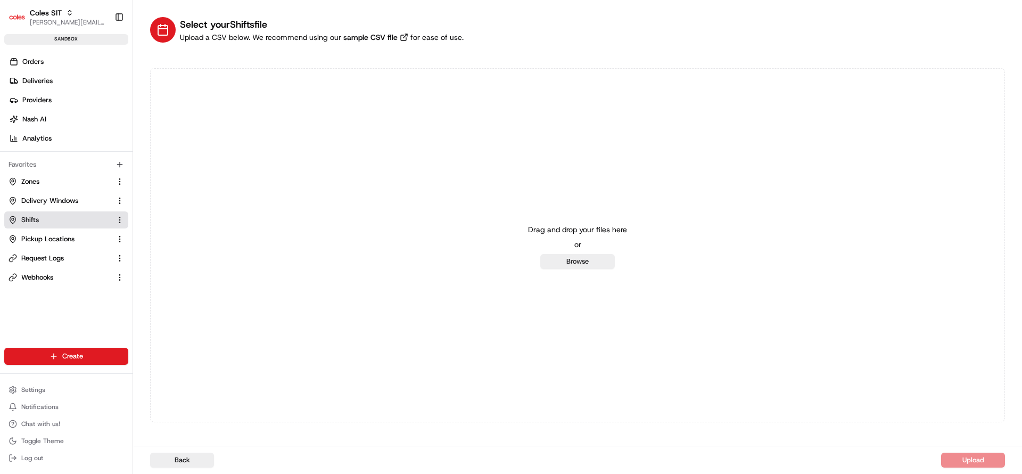
click at [48, 224] on link "Shifts" at bounding box center [60, 220] width 103 height 10
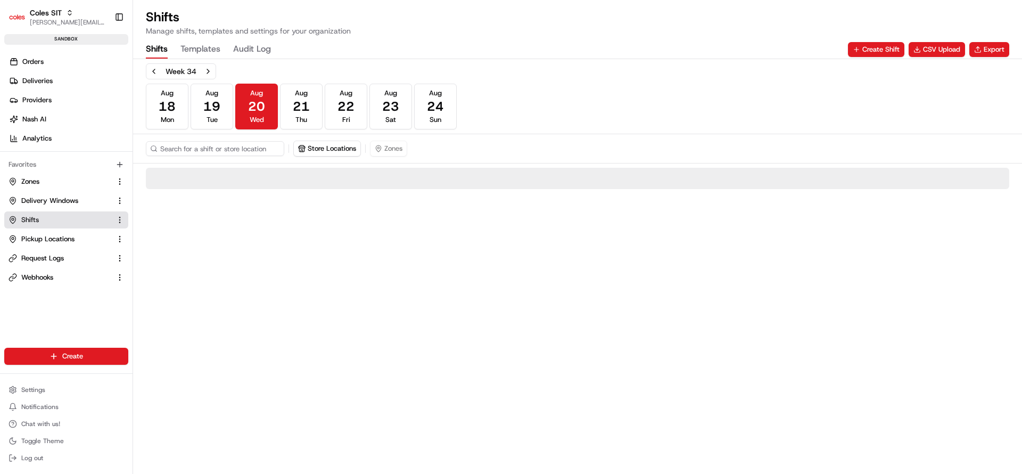
click at [48, 224] on link "Shifts" at bounding box center [60, 220] width 103 height 10
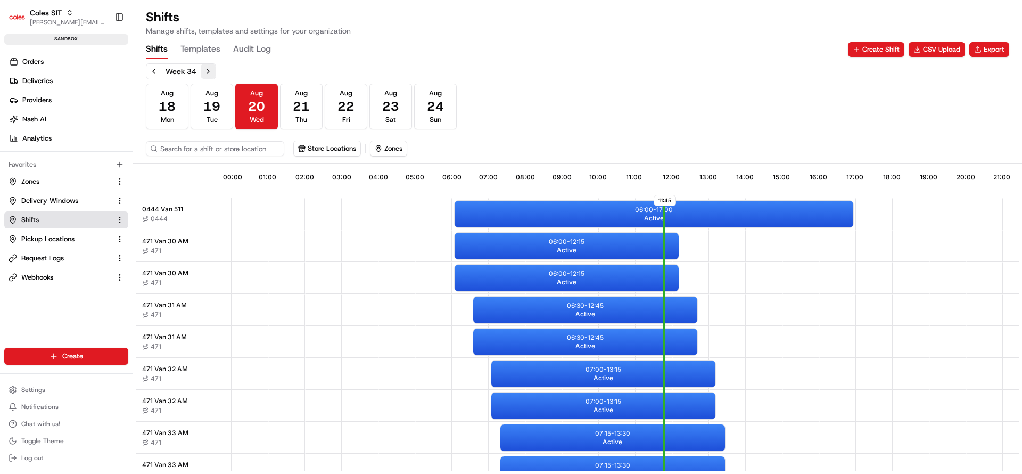
click at [210, 71] on button "Next week" at bounding box center [208, 71] width 15 height 15
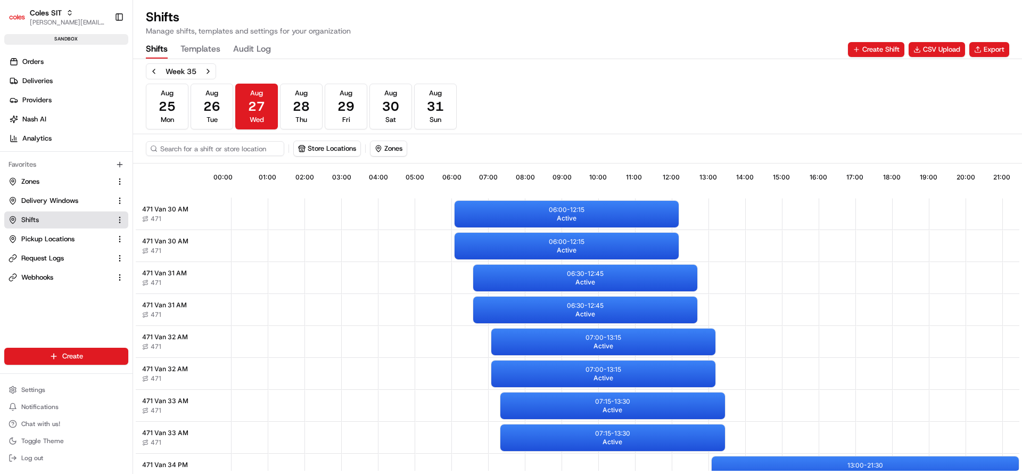
click at [169, 109] on span "25" at bounding box center [167, 106] width 17 height 17
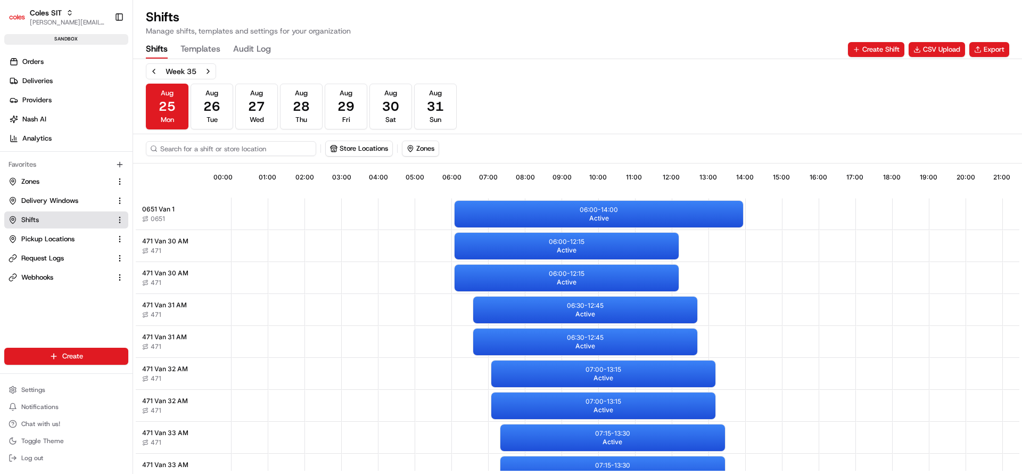
click at [216, 146] on input at bounding box center [231, 148] width 170 height 15
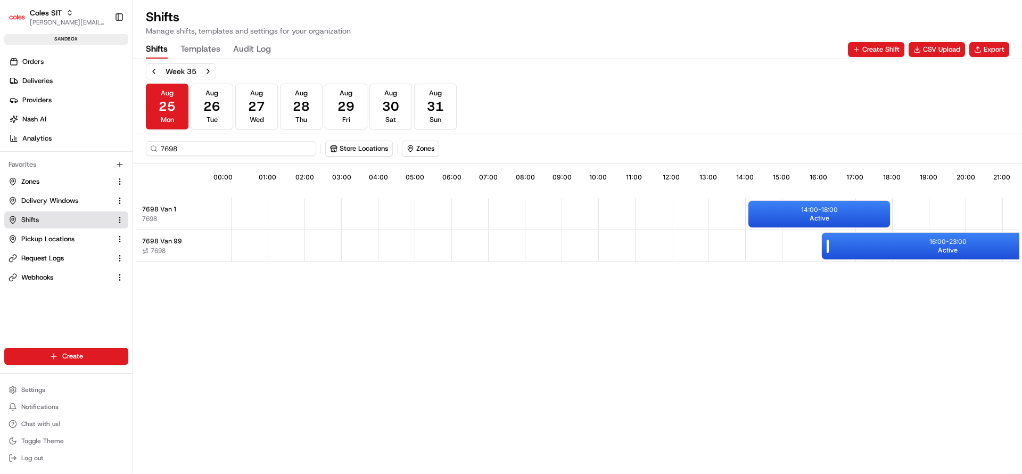
type input "7698"
click at [856, 255] on div "16:00 - 23:00 Active" at bounding box center [948, 246] width 252 height 27
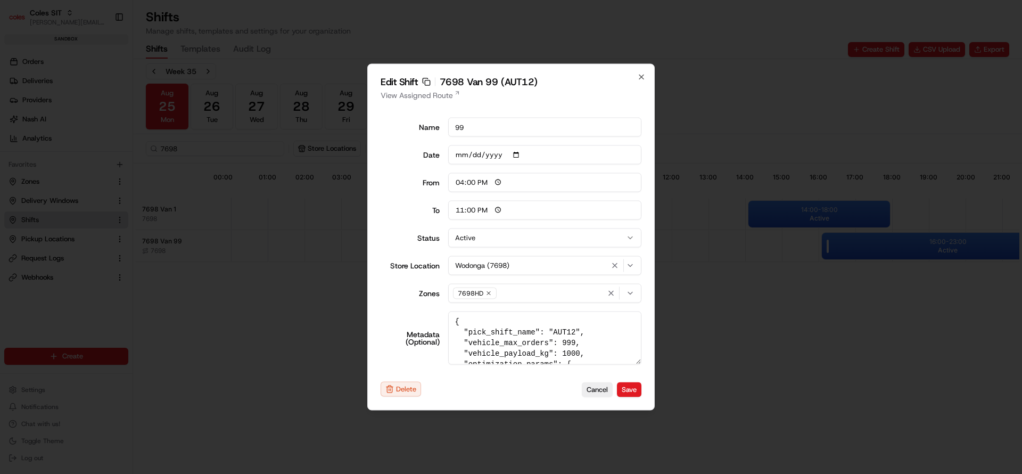
type input "06:00"
type input "14:00"
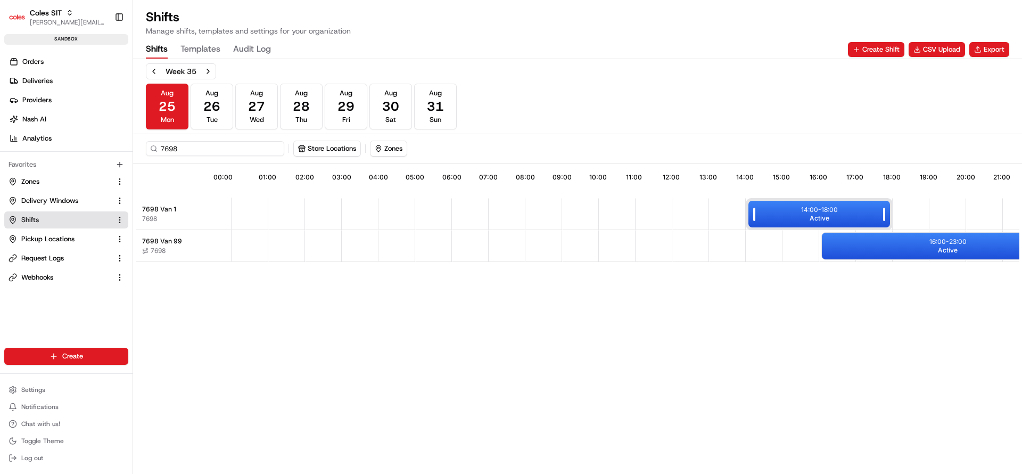
click at [831, 221] on div "14:00 - 18:00 Active" at bounding box center [819, 214] width 142 height 27
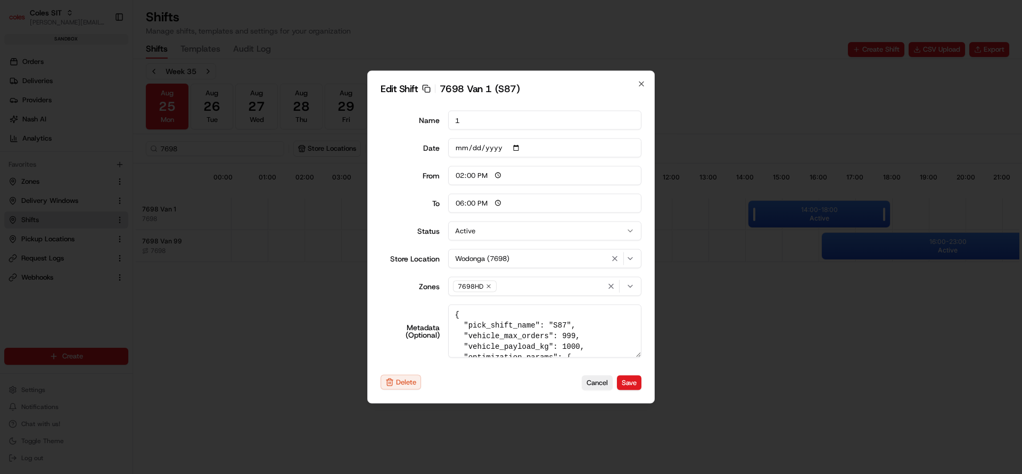
type input "06:00"
type input "14:00"
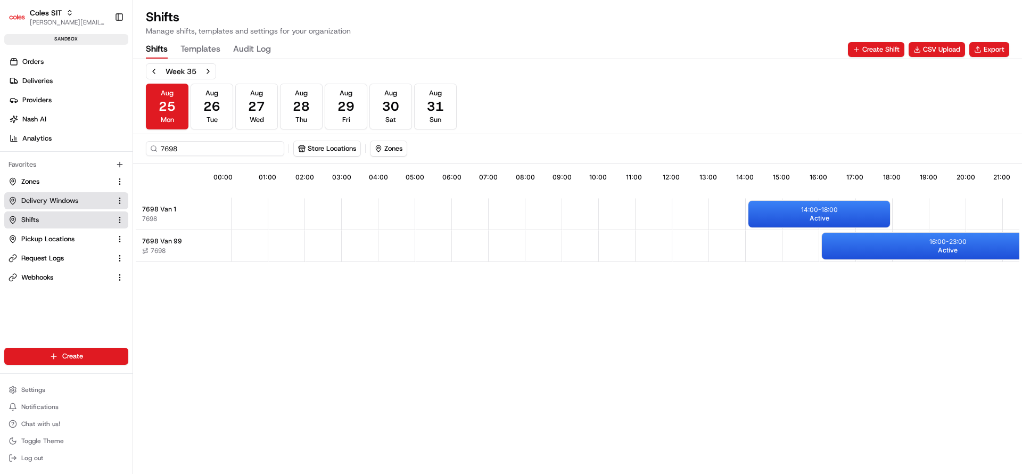
click at [43, 200] on span "Delivery Windows" at bounding box center [49, 201] width 57 height 10
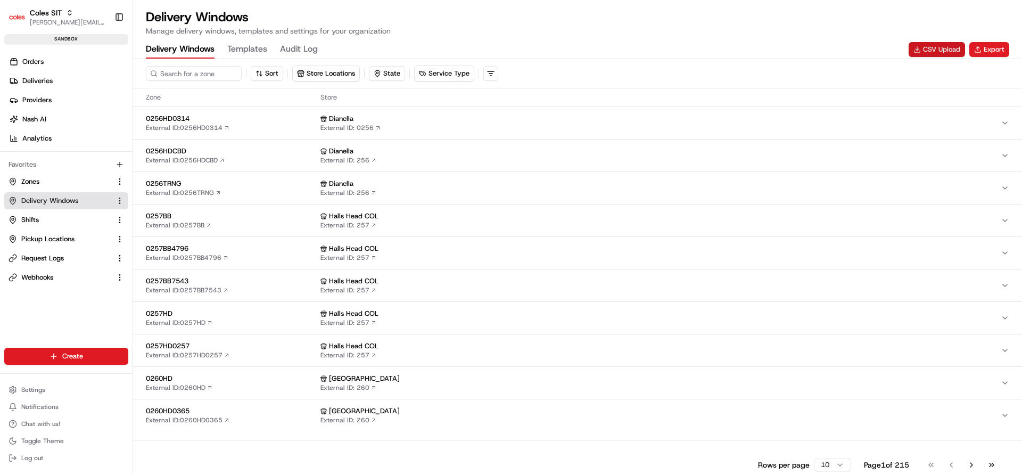
click at [927, 48] on button "CSV Upload" at bounding box center [936, 49] width 56 height 15
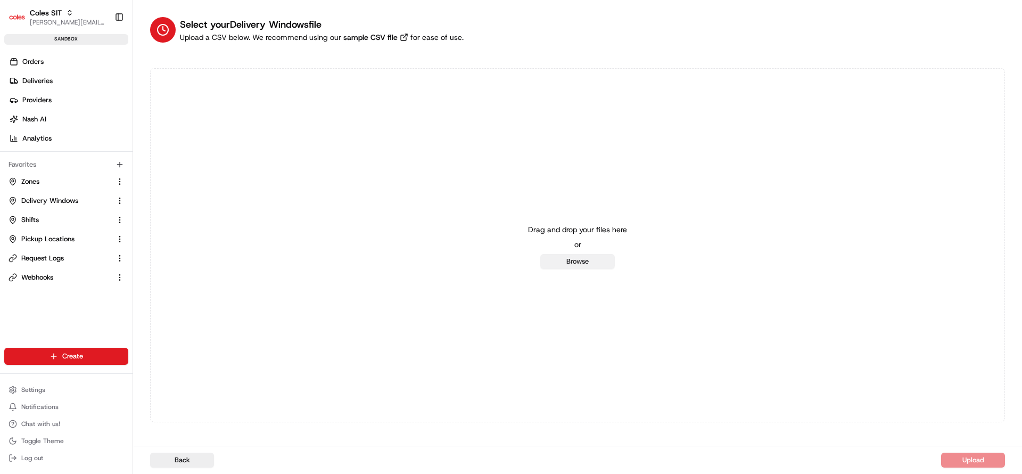
click at [555, 261] on button "Browse" at bounding box center [577, 261] width 75 height 15
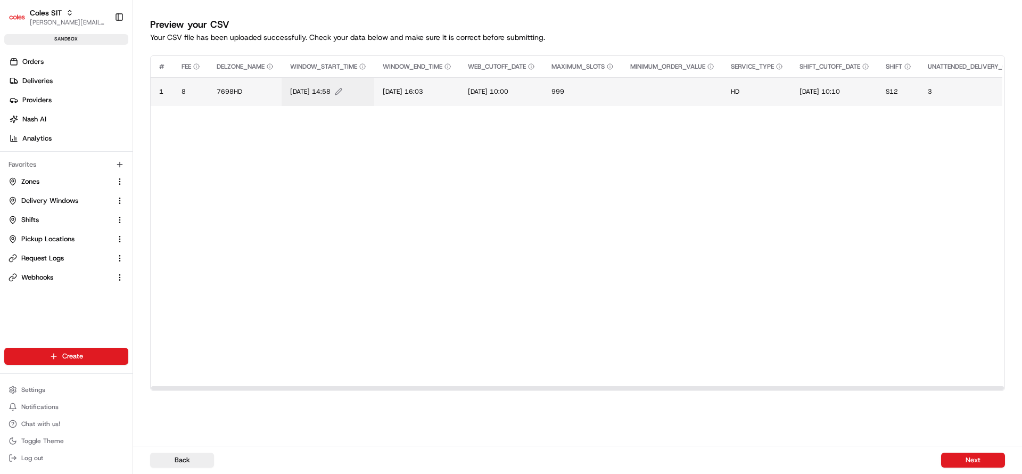
click at [305, 90] on span "[DATE] 14:58" at bounding box center [310, 91] width 40 height 9
click at [305, 90] on div "[DATE] 14:58" at bounding box center [356, 80] width 128 height 29
click at [312, 81] on input "[DATE] 14:58" at bounding box center [355, 80] width 118 height 19
type input "[DATE] 14:58"
click at [299, 95] on span "[DATE] 14:58" at bounding box center [310, 91] width 40 height 9
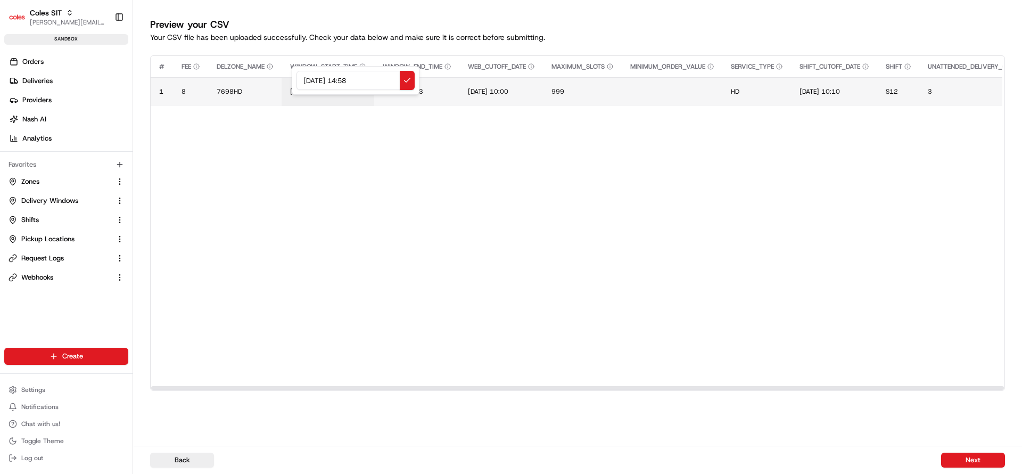
click at [299, 95] on div at bounding box center [511, 237] width 1022 height 474
click at [301, 93] on span "[DATE] 14:58" at bounding box center [310, 91] width 40 height 9
click at [301, 93] on div "[DATE] 14:58" at bounding box center [356, 80] width 128 height 29
click at [313, 82] on input "[DATE] 14:58" at bounding box center [355, 80] width 118 height 19
type input "25/08/2025 14:58"
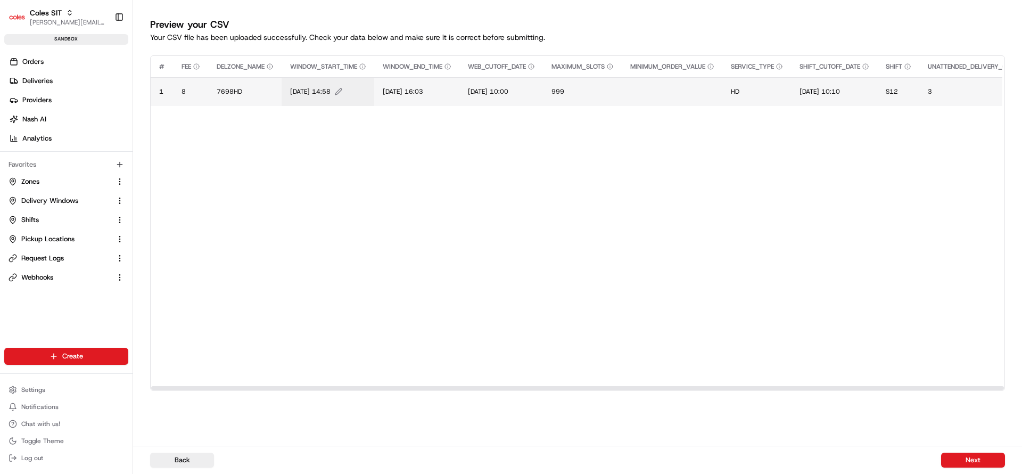
click at [330, 90] on span "25/08/2025 14:58" at bounding box center [310, 91] width 40 height 9
click at [356, 82] on input "25/08/2025 14:58" at bounding box center [355, 80] width 118 height 19
type input "25/08/2025 15:58"
click at [408, 92] on span "[DATE] 16:03" at bounding box center [403, 91] width 40 height 9
click at [406, 84] on input "[DATE] 16:03" at bounding box center [449, 80] width 118 height 19
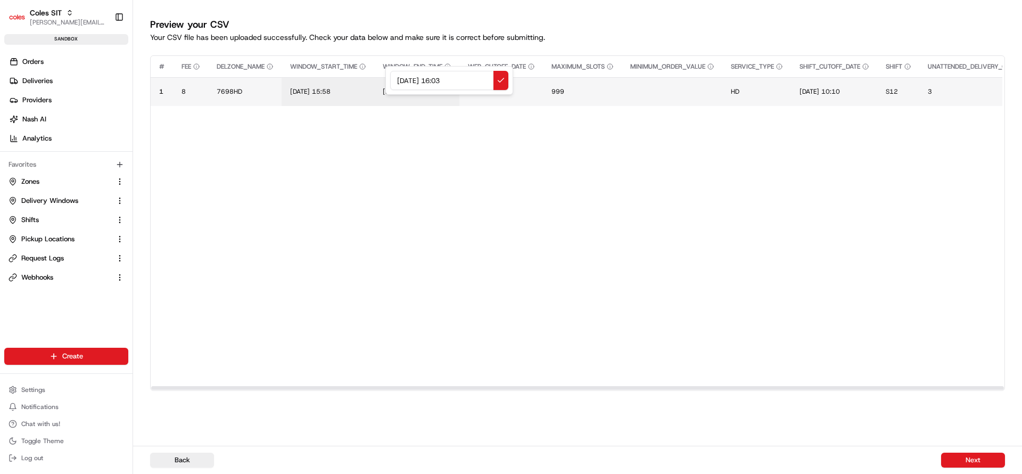
type input "25/08/2025 16:03"
click at [898, 94] on span "S12" at bounding box center [892, 91] width 12 height 9
click at [906, 94] on div "S12" at bounding box center [962, 80] width 128 height 29
click at [919, 84] on input "S12" at bounding box center [962, 80] width 118 height 19
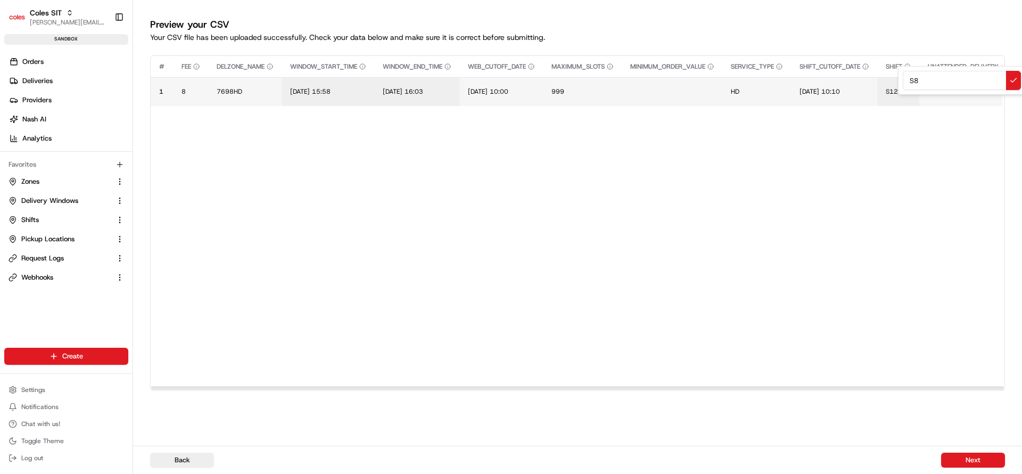
type input "S87"
click at [970, 466] on button "Next" at bounding box center [973, 459] width 64 height 15
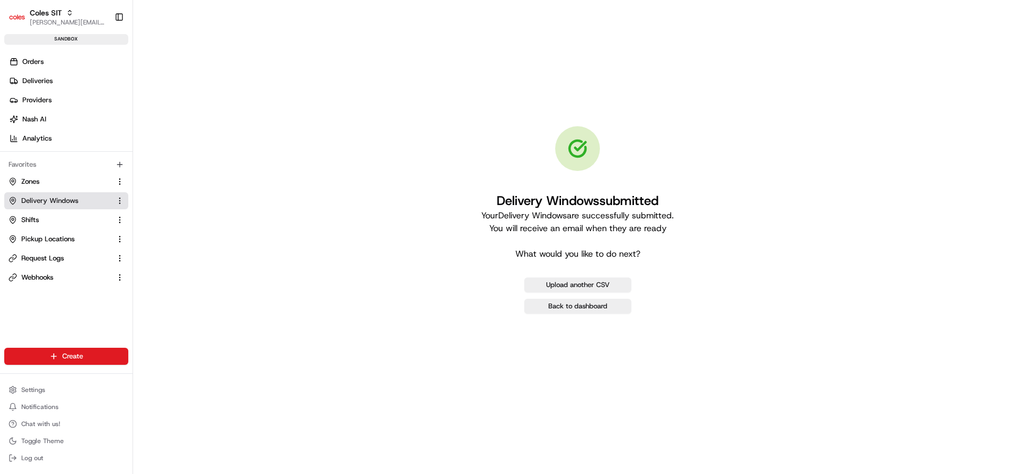
click at [59, 200] on span "Delivery Windows" at bounding box center [49, 201] width 57 height 10
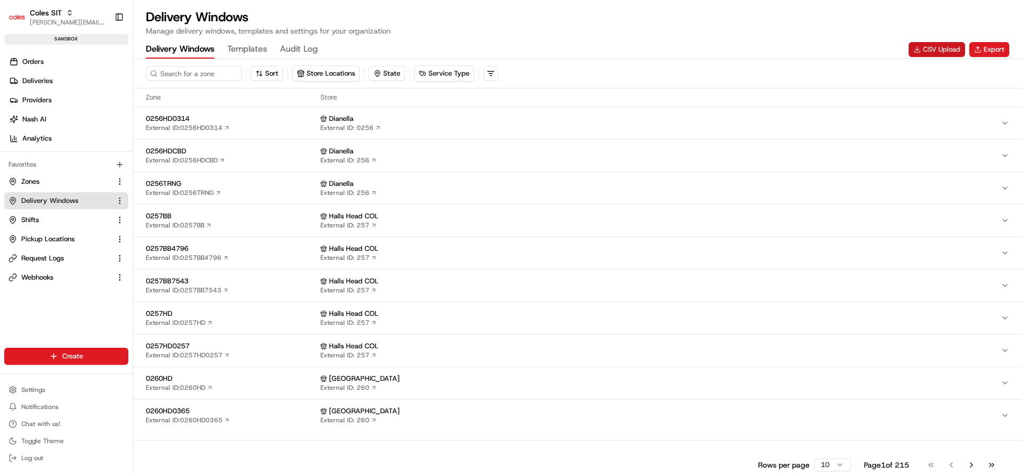
click at [928, 48] on button "CSV Upload" at bounding box center [936, 49] width 56 height 15
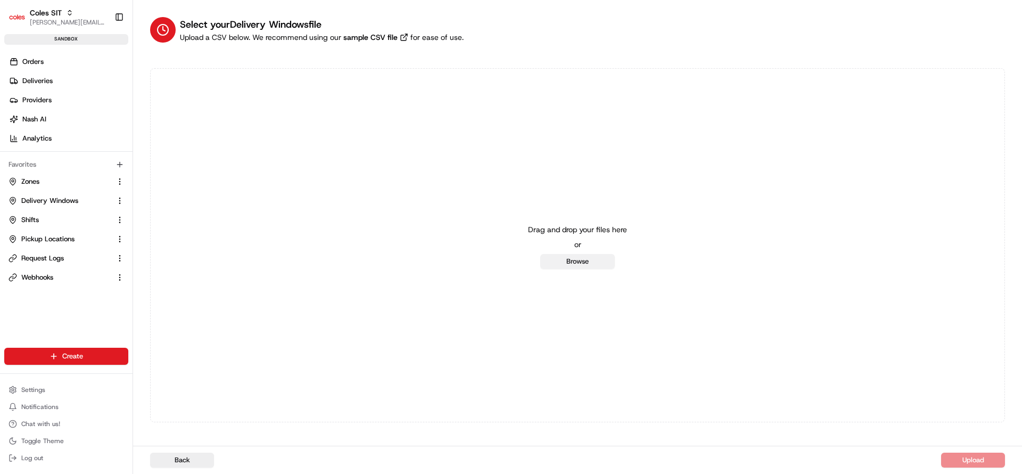
click at [573, 261] on button "Browse" at bounding box center [577, 261] width 75 height 15
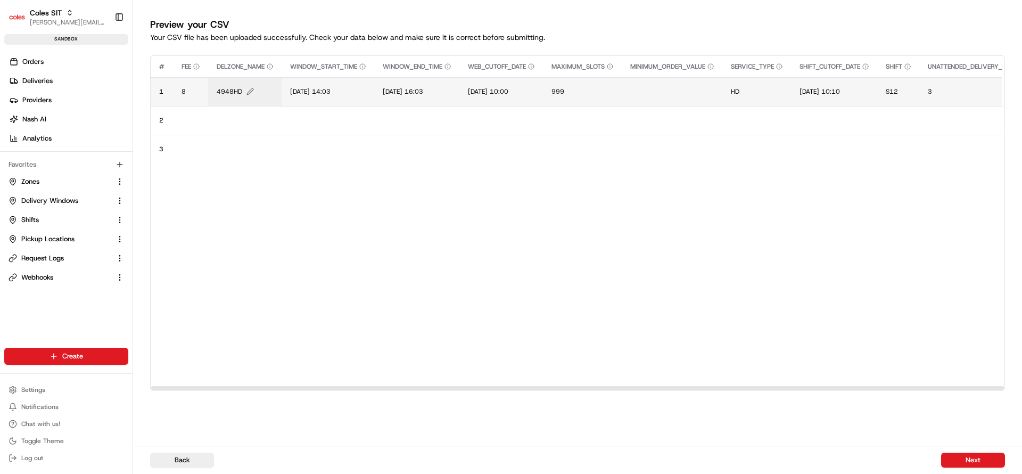
click at [236, 87] on span "4948HD" at bounding box center [230, 91] width 26 height 9
click at [236, 87] on input "4948HD" at bounding box center [281, 80] width 118 height 19
type input "7698HD"
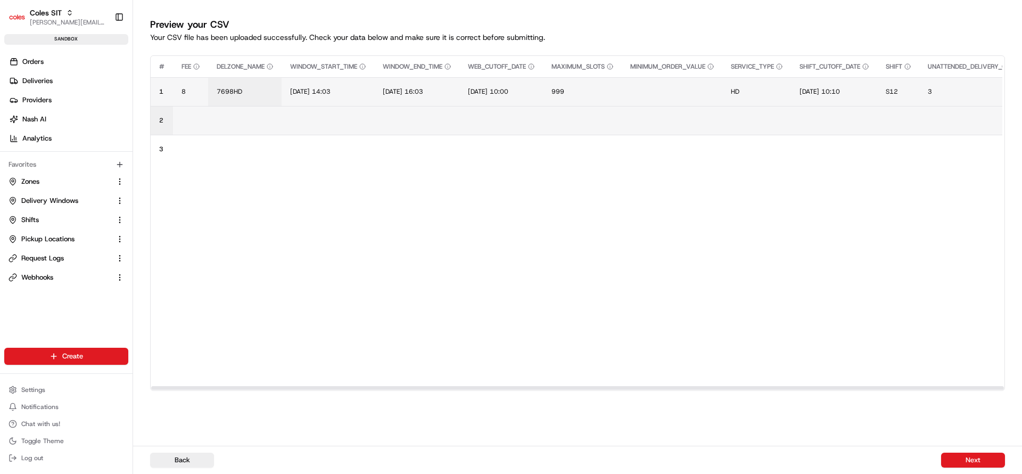
click at [171, 119] on td "2" at bounding box center [162, 120] width 22 height 29
click at [165, 120] on td "2" at bounding box center [162, 120] width 22 height 29
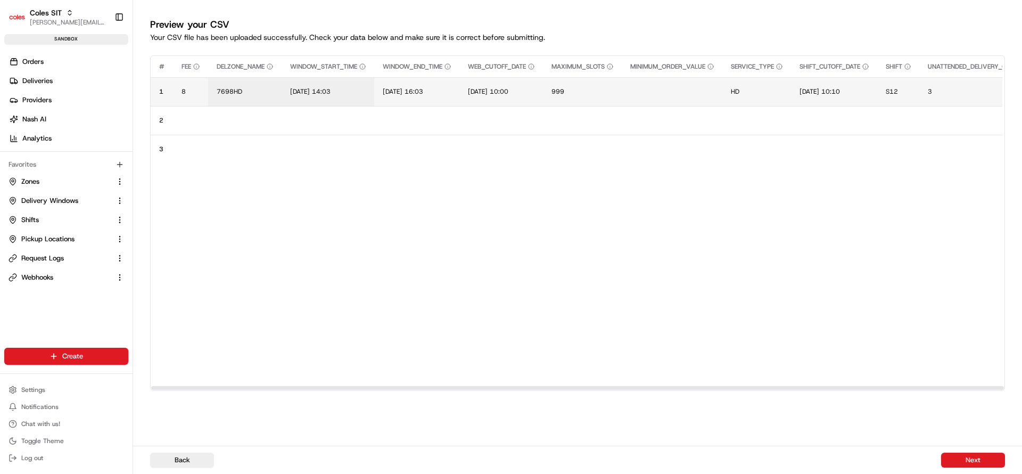
click at [298, 96] on td "[DATE] 14:03" at bounding box center [328, 91] width 93 height 29
click at [297, 90] on span "[DATE] 14:03" at bounding box center [310, 91] width 40 height 9
click at [297, 90] on div "[DATE] 14:03" at bounding box center [356, 80] width 128 height 29
click at [308, 82] on input "[DATE] 14:03" at bounding box center [355, 80] width 118 height 19
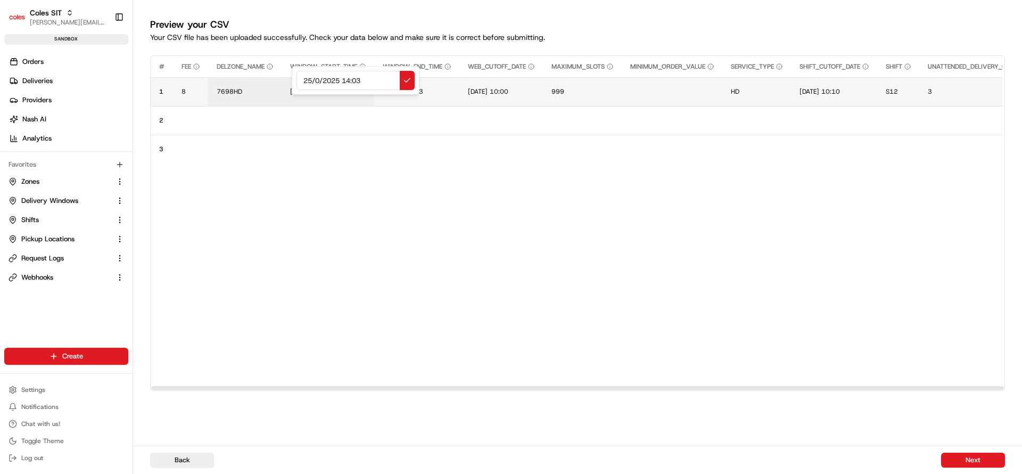
type input "25/08/2025 14:03"
click at [330, 93] on span "25/08/2025 14:03" at bounding box center [310, 91] width 40 height 9
click at [343, 93] on div "25/08/2025 14:03" at bounding box center [356, 80] width 128 height 29
click at [367, 81] on input "25/08/2025 14:03" at bounding box center [355, 80] width 118 height 19
type input "25/08/2025 14:45"
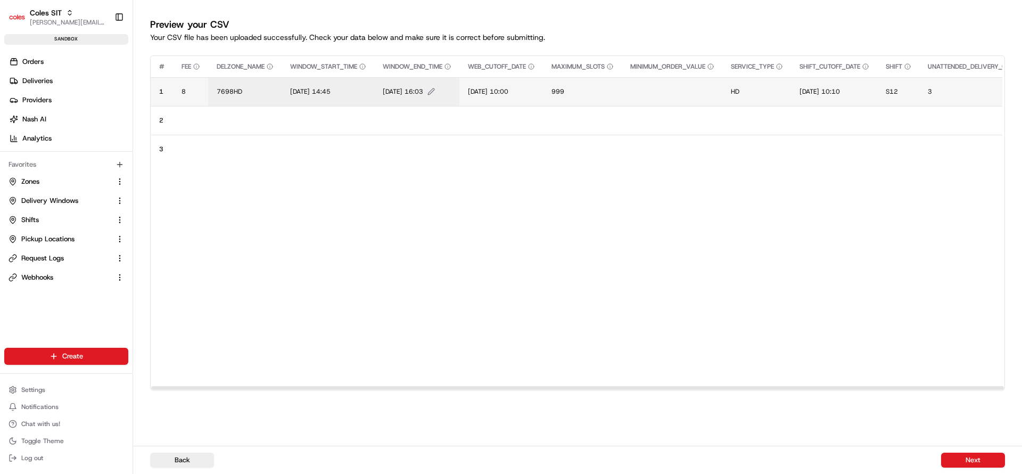
click at [398, 93] on span "[DATE] 16:03" at bounding box center [403, 91] width 40 height 9
click at [398, 93] on div "[DATE] 16:03" at bounding box center [449, 80] width 128 height 29
click at [402, 85] on input "[DATE] 16:03" at bounding box center [449, 80] width 118 height 19
type input "25/08/2025 16:03"
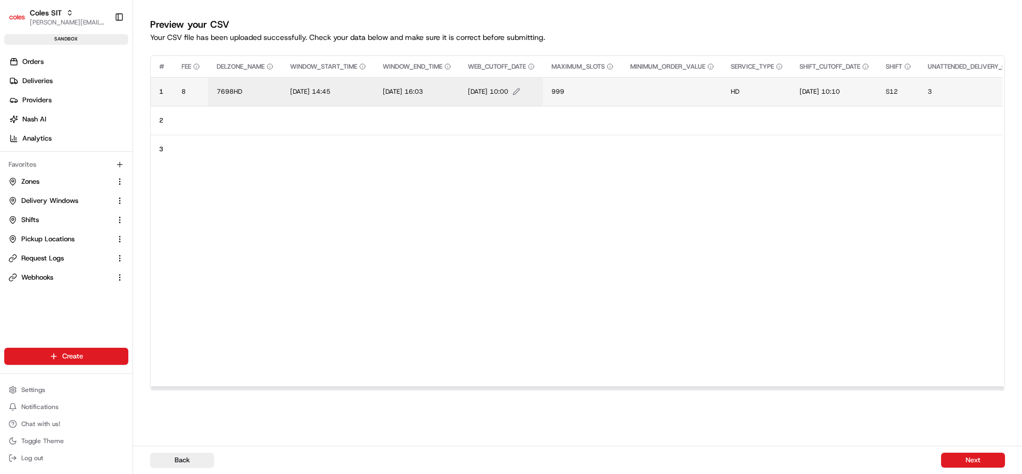
click at [482, 89] on span "[DATE] 10:00" at bounding box center [488, 91] width 40 height 9
click at [482, 89] on input "[DATE] 10:00" at bounding box center [537, 80] width 118 height 19
type input "24/08/2025 10:00"
click at [824, 90] on span "[DATE] 10:10" at bounding box center [819, 91] width 40 height 9
click at [826, 85] on input "[DATE] 10:10" at bounding box center [874, 80] width 118 height 19
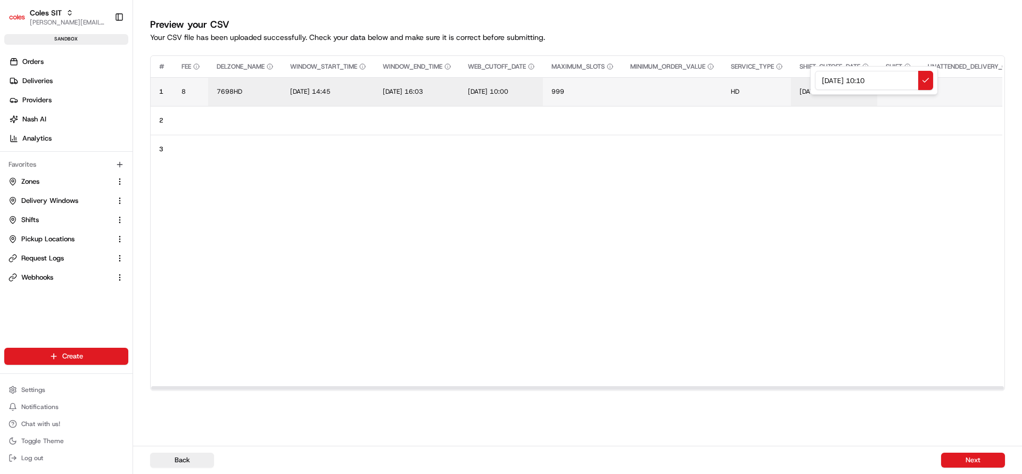
click at [826, 85] on input "[DATE] 10:10" at bounding box center [874, 80] width 118 height 19
type input "[DATE] 10:10"
click at [821, 91] on span "[DATE] 10:10" at bounding box center [819, 91] width 40 height 9
click at [821, 91] on div "[DATE] 10:10" at bounding box center [874, 80] width 128 height 29
click at [828, 78] on input "[DATE] 10:10" at bounding box center [874, 80] width 118 height 19
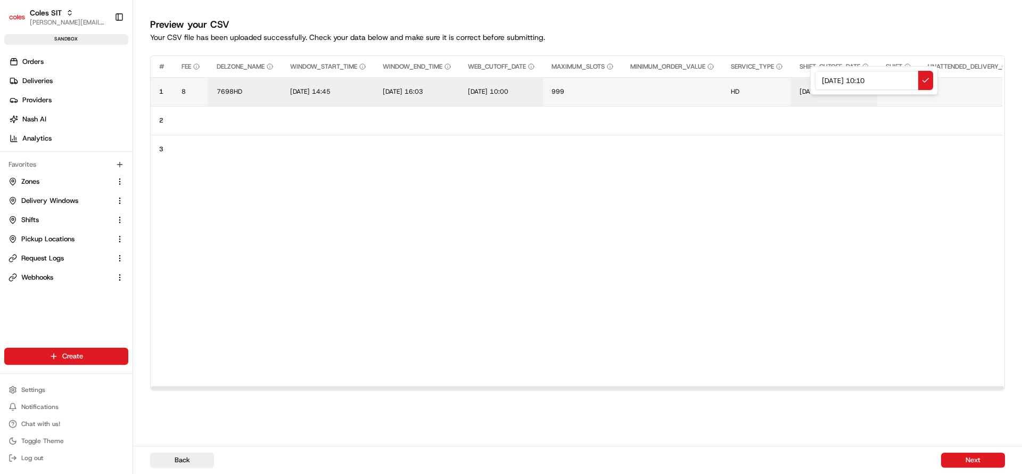
click at [828, 78] on input "[DATE] 10:10" at bounding box center [874, 80] width 118 height 19
type input "24/08/2025 10:10"
click at [898, 90] on span "S12" at bounding box center [892, 91] width 12 height 9
click at [908, 90] on div "S12" at bounding box center [962, 80] width 128 height 29
click at [916, 82] on input "S12" at bounding box center [962, 80] width 118 height 19
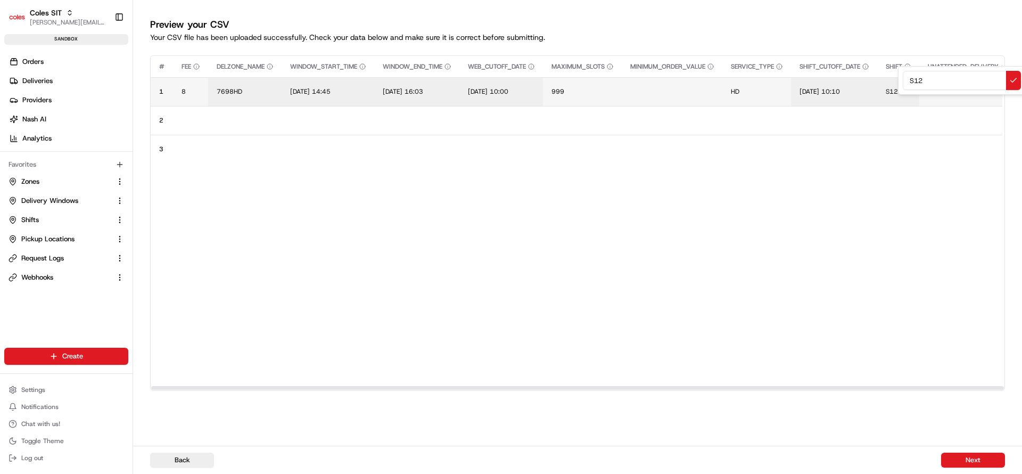
click at [916, 82] on input "S12" at bounding box center [962, 80] width 118 height 19
type input "S87"
click at [981, 454] on button "Next" at bounding box center [973, 459] width 64 height 15
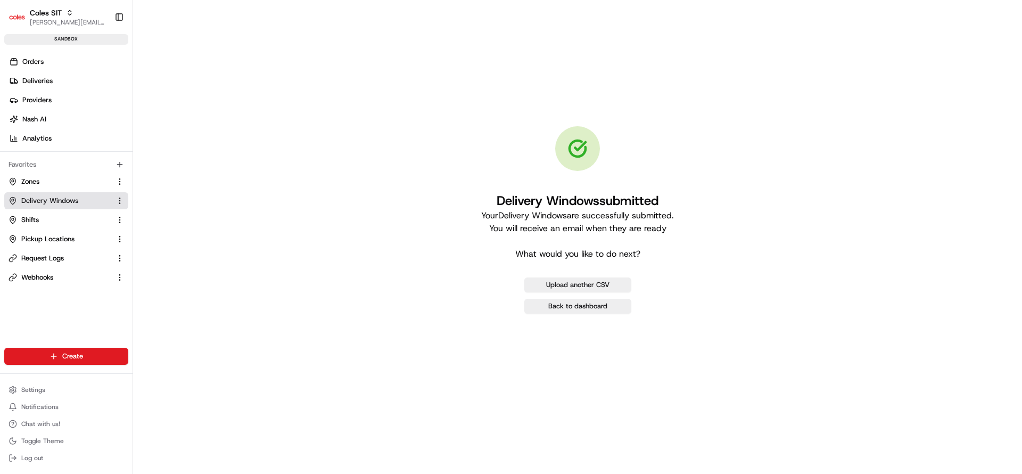
click at [63, 200] on span "Delivery Windows" at bounding box center [49, 201] width 57 height 10
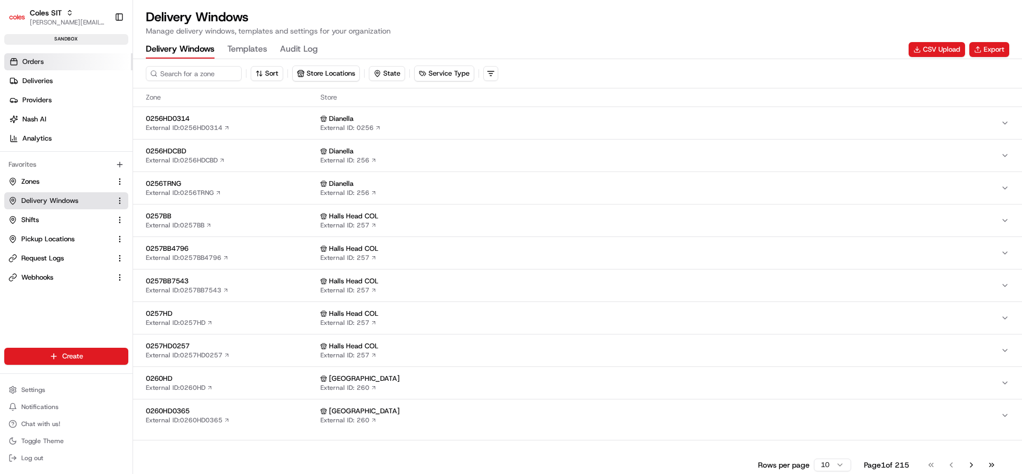
click at [14, 64] on icon at bounding box center [14, 61] width 9 height 9
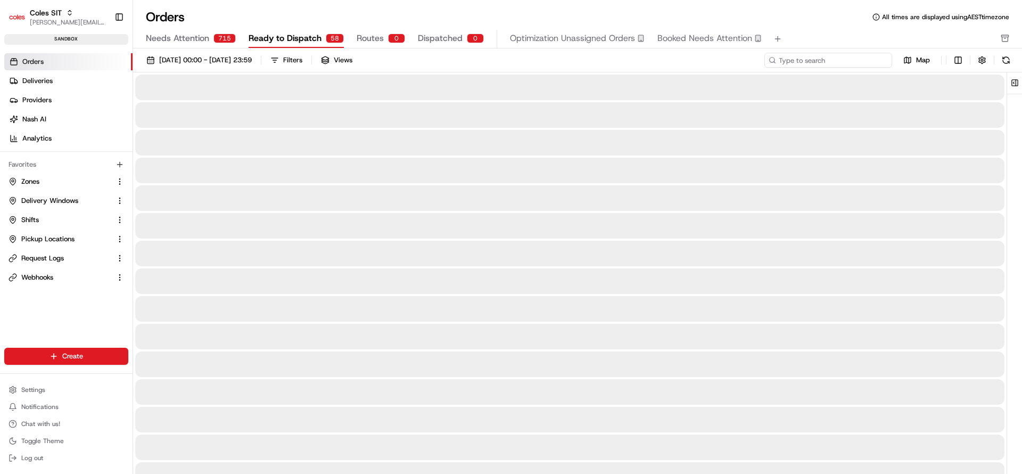
click at [841, 62] on input at bounding box center [828, 60] width 128 height 15
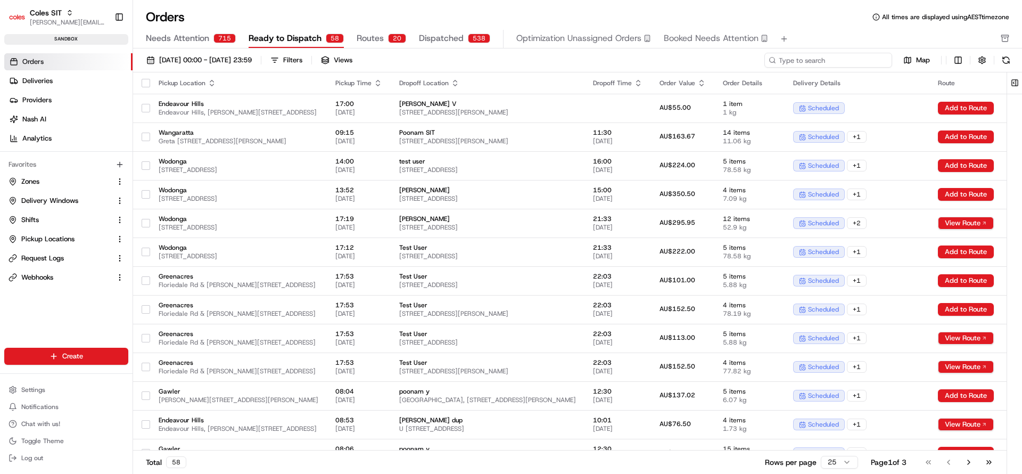
paste input "216552059"
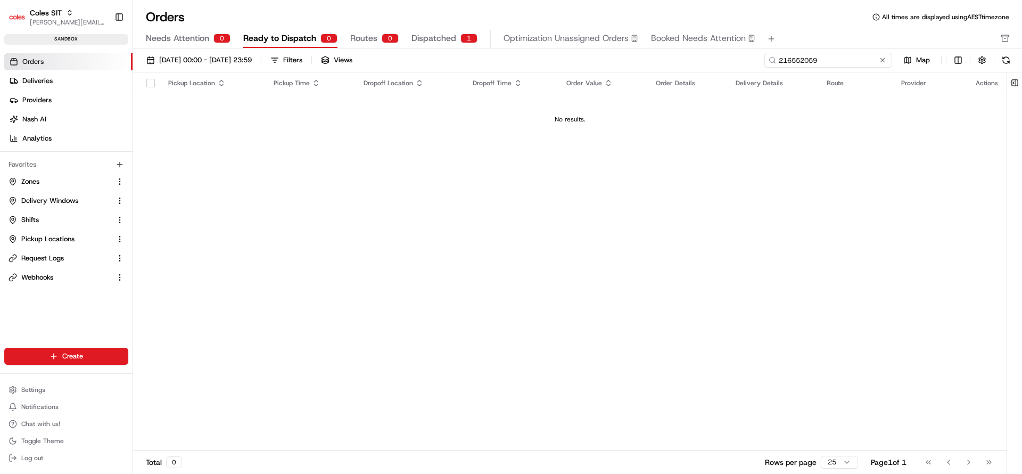
type input "216552059"
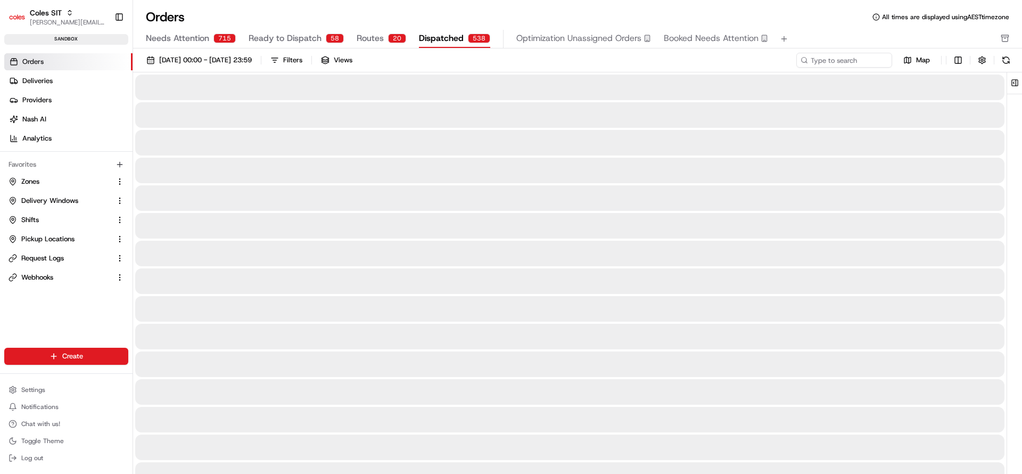
click at [468, 39] on div "538" at bounding box center [479, 39] width 22 height 10
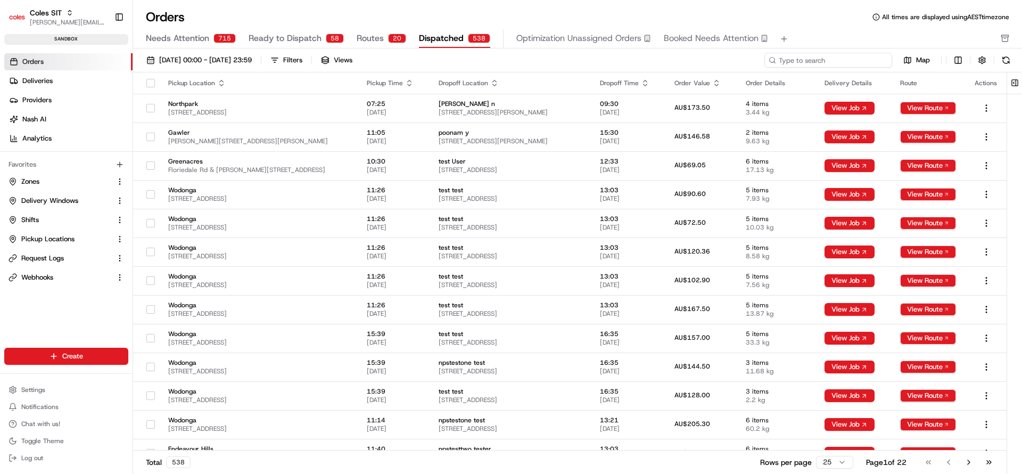
click at [835, 56] on input at bounding box center [828, 60] width 128 height 15
paste input "216552059"
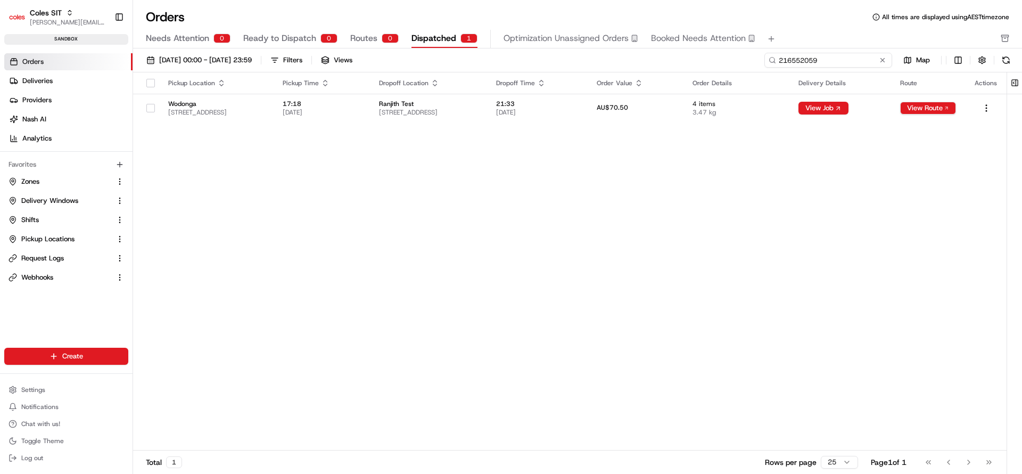
type input "216552059"
click at [39, 181] on span "Zones" at bounding box center [30, 182] width 18 height 10
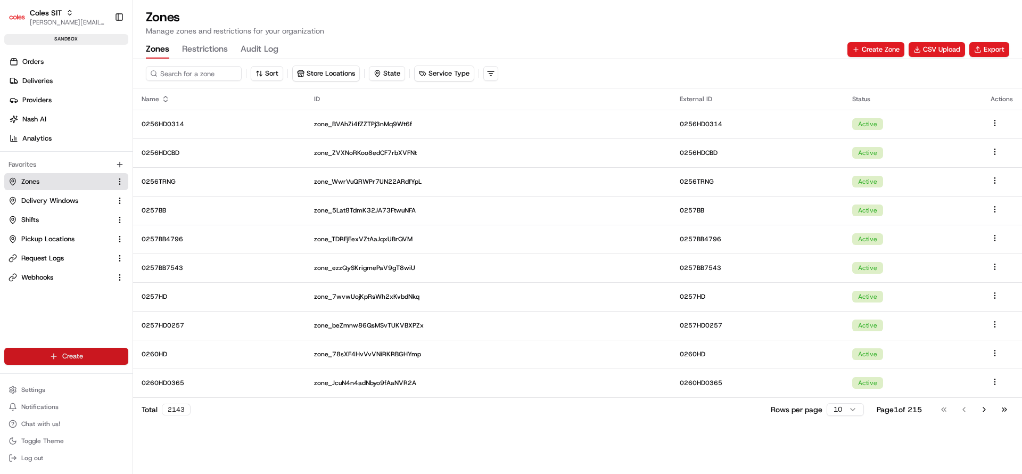
click at [56, 359] on html "Coles SIT nirbhay.palsingh@coles.com.au Toggle Sidebar sandbox Orders Deliverie…" at bounding box center [511, 237] width 1022 height 474
click at [175, 412] on link "CSV Upload" at bounding box center [192, 413] width 119 height 19
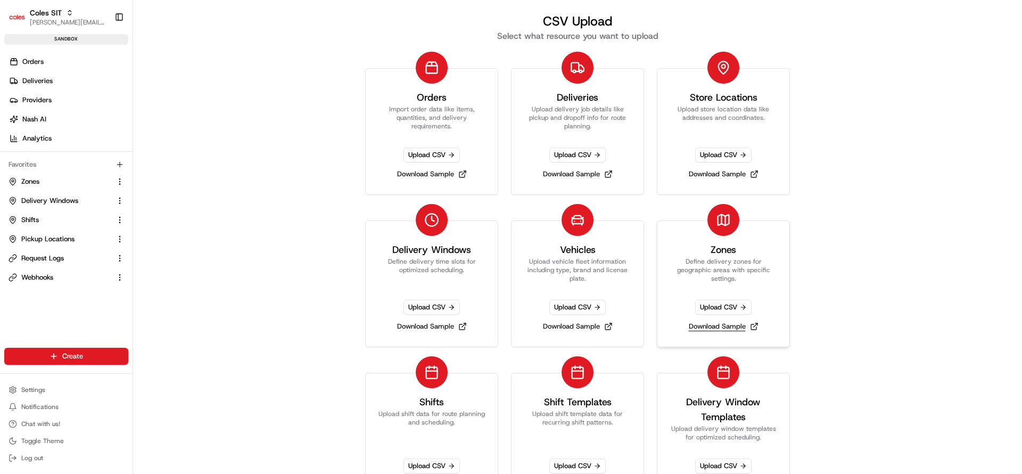
click at [714, 328] on link "Download Sample" at bounding box center [723, 326] width 78 height 15
click at [30, 183] on span "Zones" at bounding box center [30, 182] width 18 height 10
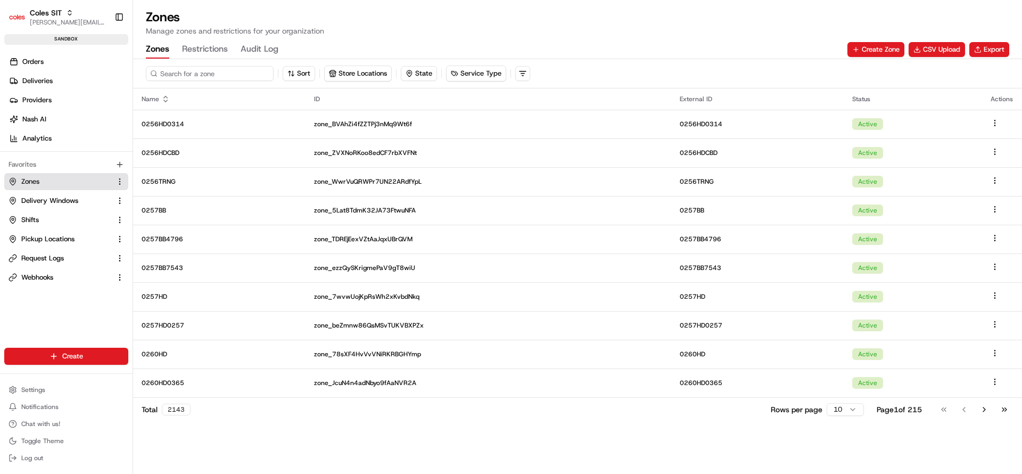
click at [211, 77] on input at bounding box center [210, 73] width 128 height 15
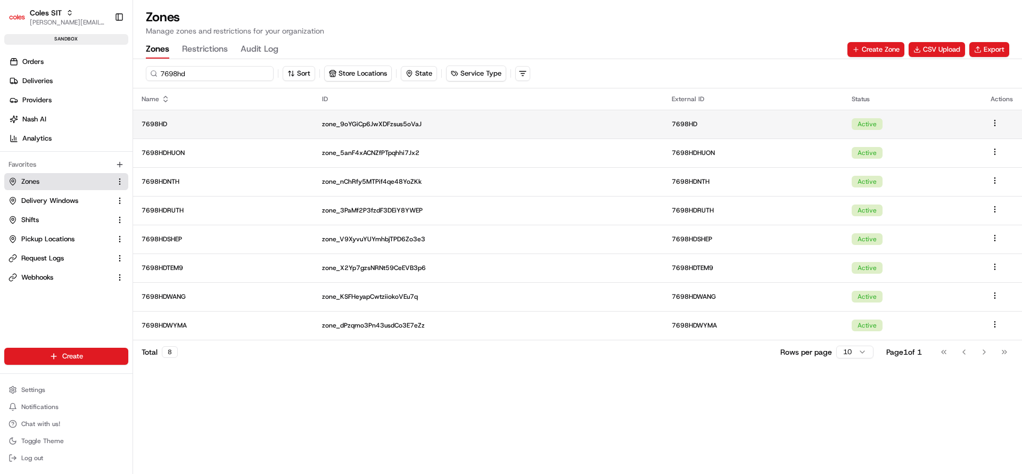
type input "7698hd"
click at [184, 119] on td "7698HD" at bounding box center [223, 124] width 180 height 29
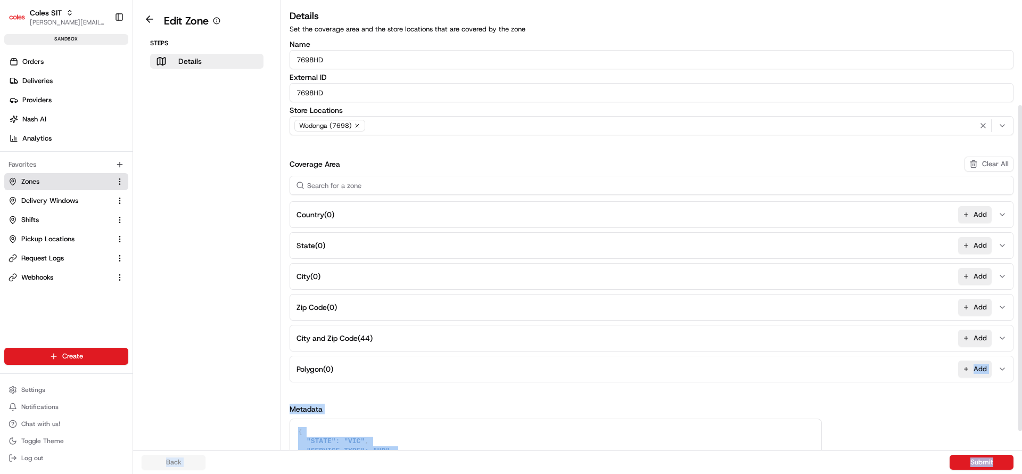
scroll to position [168, 0]
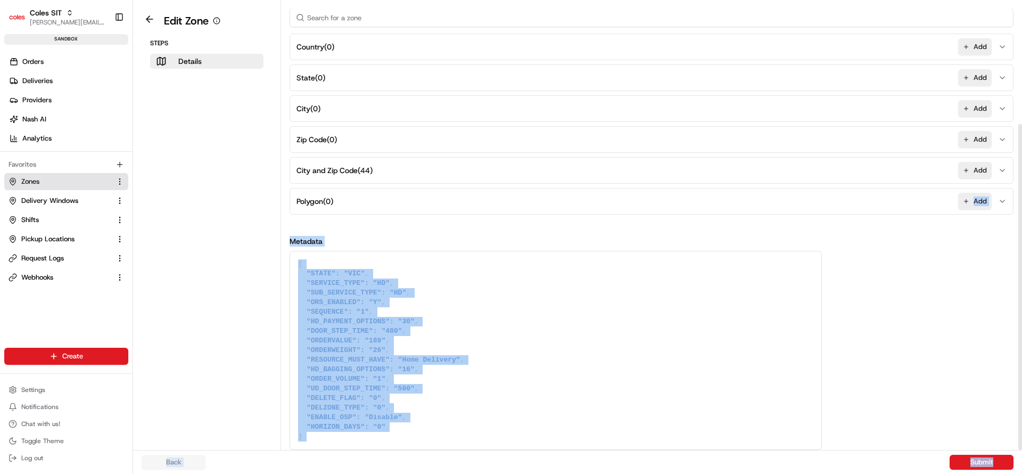
drag, startPoint x: 752, startPoint y: 391, endPoint x: 757, endPoint y: 504, distance: 113.5
click at [757, 473] on html "Coles SIT nirbhay.palsingh@coles.com.au Toggle Sidebar sandbox Orders Deliverie…" at bounding box center [511, 237] width 1022 height 474
click at [411, 365] on textarea "{ "STATE": "VIC", "SERVICE_TYPE": "HD", "SUB_SERVICE_TYPE": "HD", "ORS_ENABLED"…" at bounding box center [555, 350] width 531 height 198
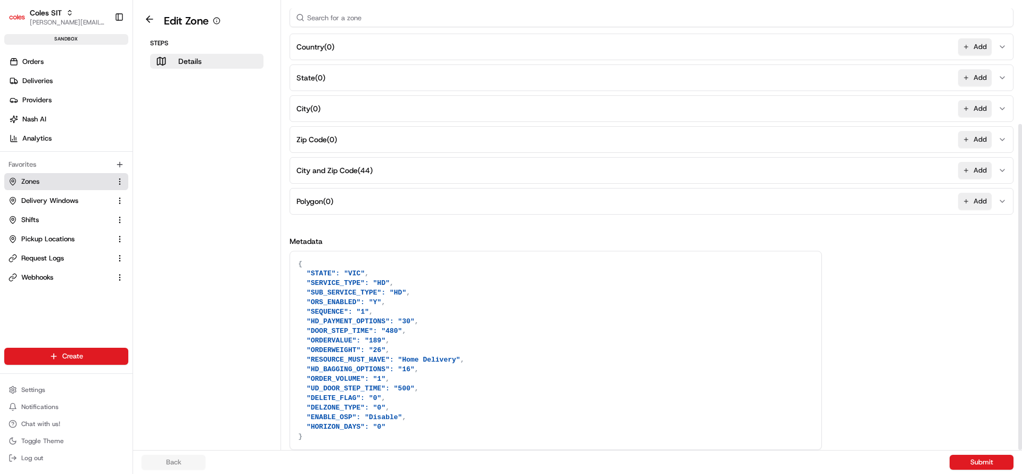
click at [418, 425] on textarea "{ "STATE": "VIC", "SERVICE_TYPE": "HD", "SUB_SERVICE_TYPE": "HD", "ORS_ENABLED"…" at bounding box center [555, 350] width 531 height 198
paste textarea ""FULFILMENT_CENTER_ID": "0651""
click at [390, 426] on textarea "{ "STATE": "VIC", "SERVICE_TYPE": "HD", "SUB_SERVICE_TYPE": "HD", "ORS_ENABLED"…" at bounding box center [555, 355] width 531 height 208
click at [418, 433] on textarea "{ "STATE": "VIC", "SERVICE_TYPE": "HD", "SUB_SERVICE_TYPE": "HD", "ORS_ENABLED"…" at bounding box center [555, 355] width 531 height 208
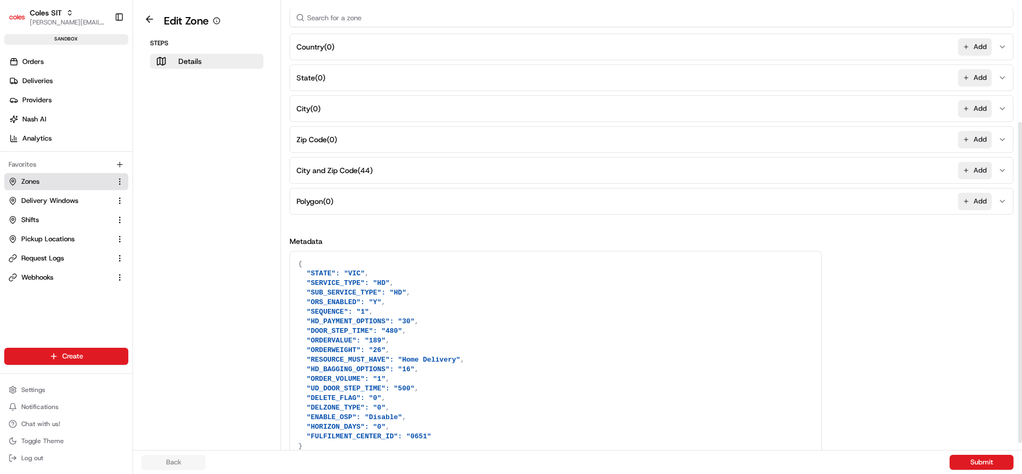
click at [403, 435] on textarea "{ "STATE": "VIC", "SERVICE_TYPE": "HD", "SUB_SERVICE_TYPE": "HD", "ORS_ENABLED"…" at bounding box center [555, 355] width 531 height 208
type textarea "{ "STATE": "VIC", "SERVICE_TYPE": "HD", "SUB_SERVICE_TYPE": "HD", "ORS_ENABLED"…"
click at [980, 463] on button "Submit" at bounding box center [981, 461] width 64 height 15
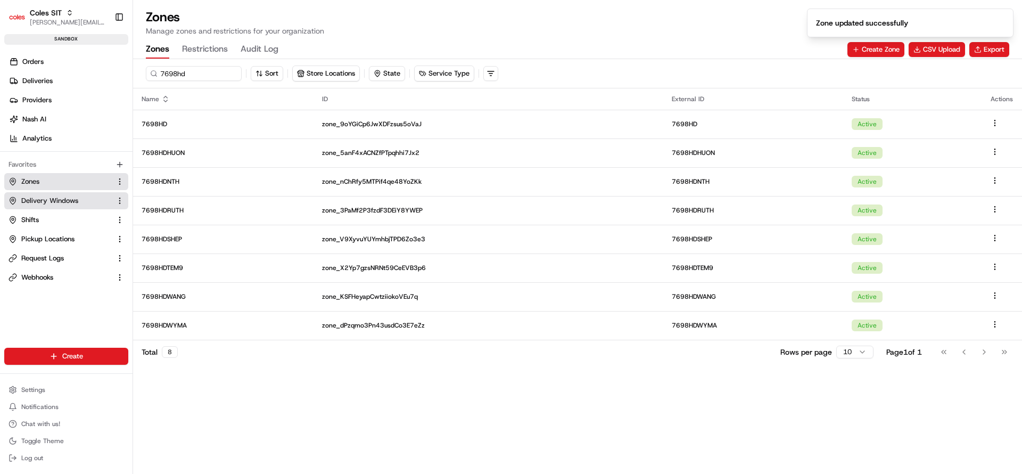
click at [65, 199] on span "Delivery Windows" at bounding box center [49, 201] width 57 height 10
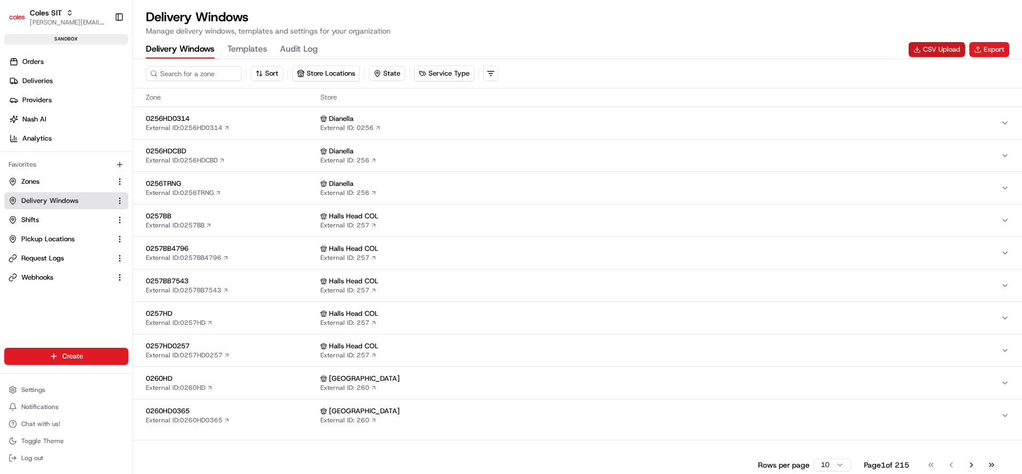
click at [935, 52] on button "CSV Upload" at bounding box center [936, 49] width 56 height 15
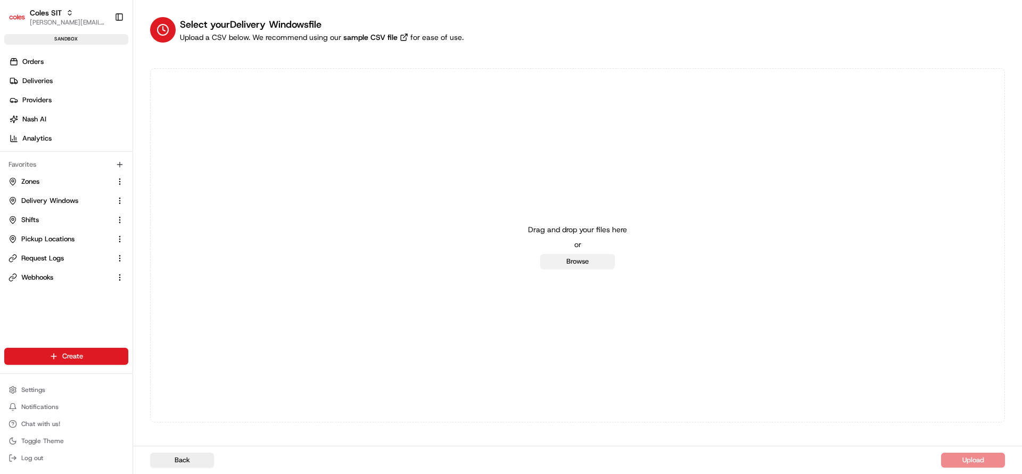
click at [575, 260] on button "Browse" at bounding box center [577, 261] width 75 height 15
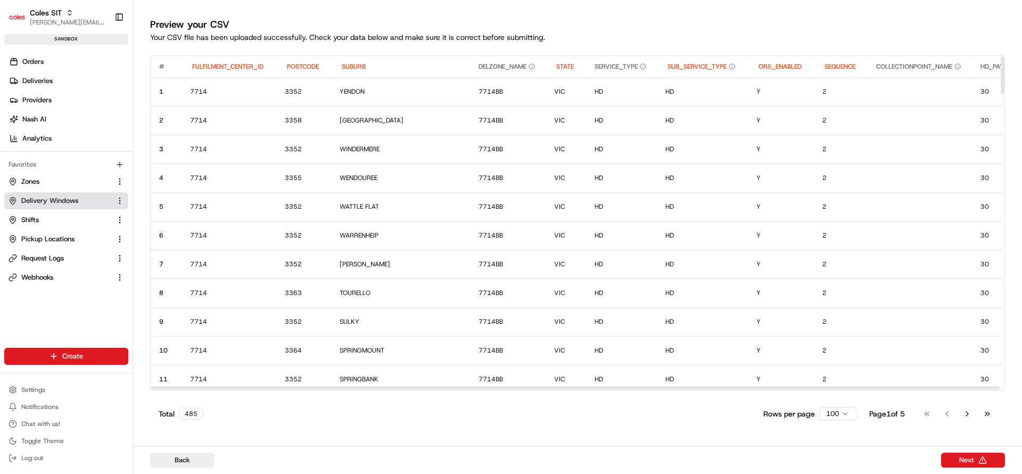
click at [63, 200] on span "Delivery Windows" at bounding box center [49, 201] width 57 height 10
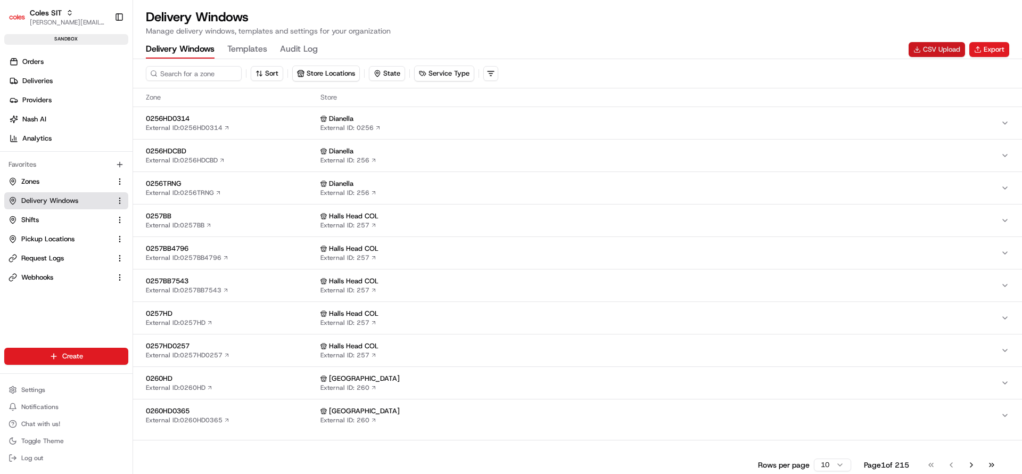
click at [941, 47] on button "CSV Upload" at bounding box center [936, 49] width 56 height 15
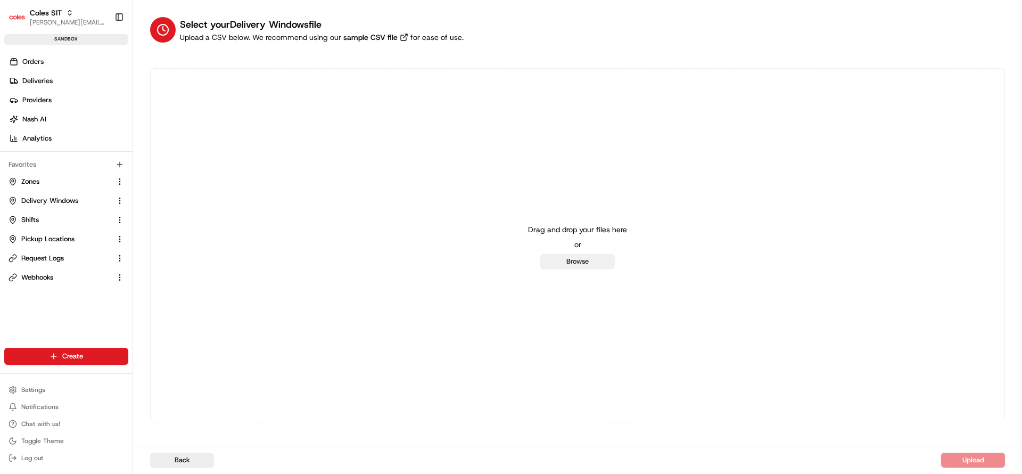
click at [602, 263] on button "Browse" at bounding box center [577, 261] width 75 height 15
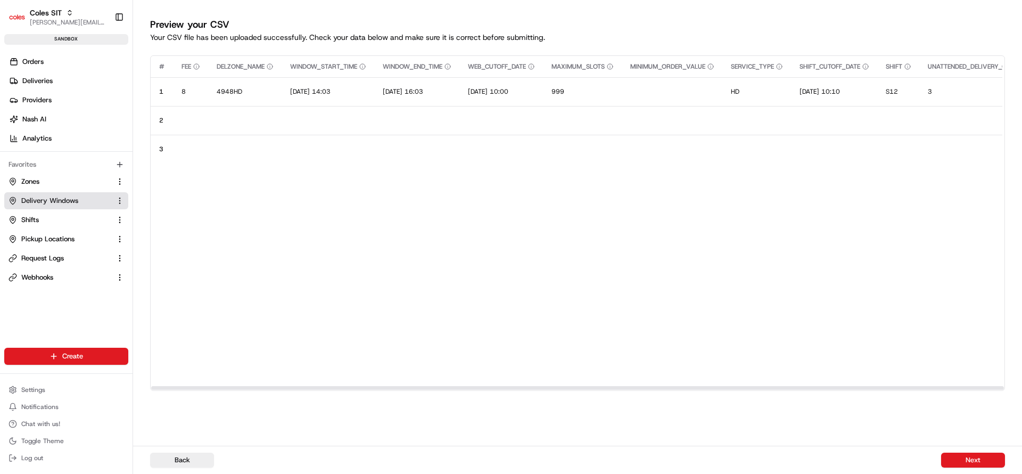
click at [42, 199] on span "Delivery Windows" at bounding box center [49, 201] width 57 height 10
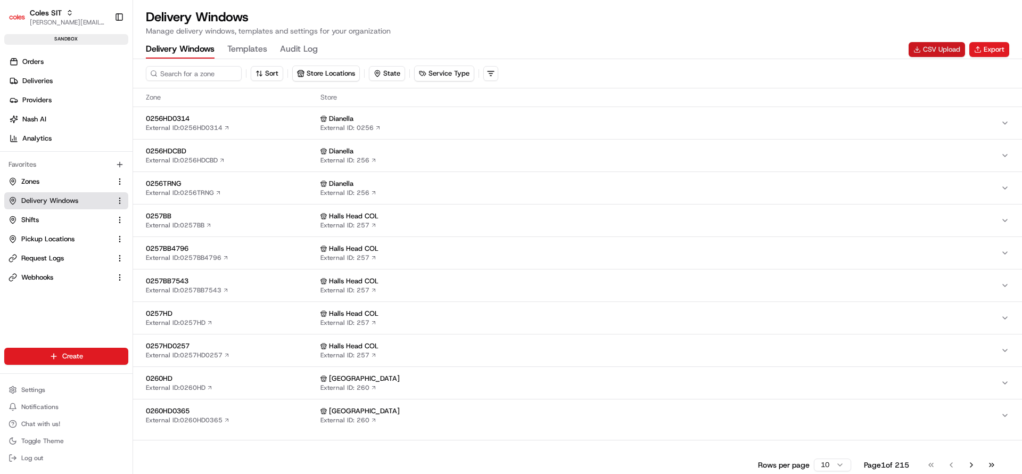
click at [926, 49] on button "CSV Upload" at bounding box center [936, 49] width 56 height 15
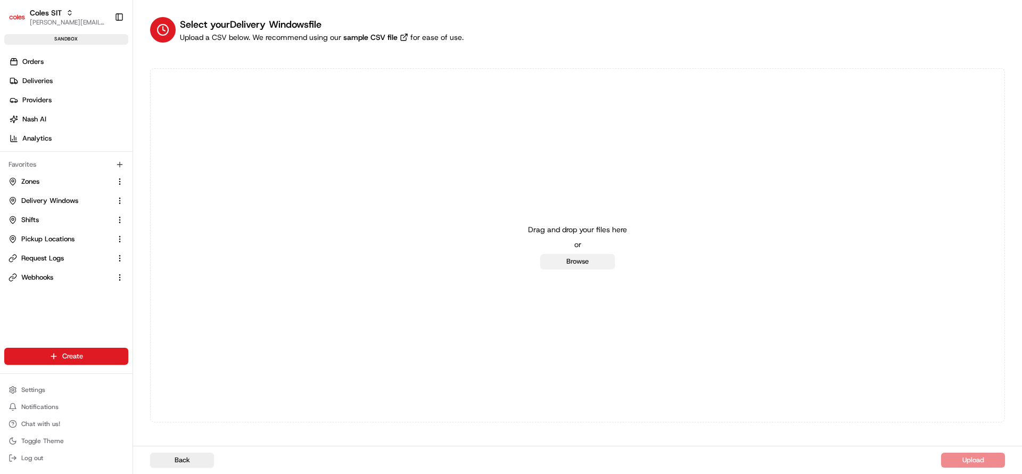
click at [582, 265] on button "Browse" at bounding box center [577, 261] width 75 height 15
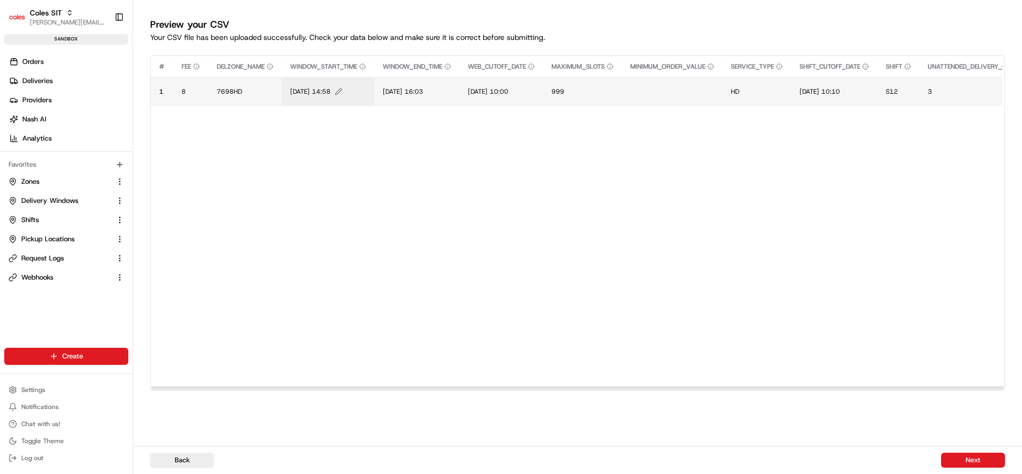
click at [298, 92] on span "[DATE] 14:58" at bounding box center [310, 91] width 40 height 9
click at [298, 92] on div "[DATE] 14:58" at bounding box center [356, 80] width 128 height 29
click at [310, 78] on input "[DATE] 14:58" at bounding box center [355, 80] width 118 height 19
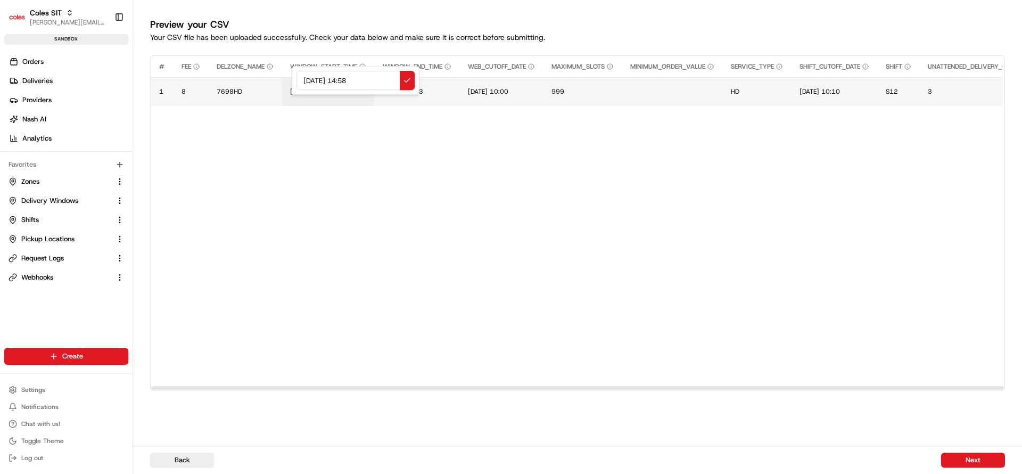
click at [306, 79] on input "[DATE] 14:58" at bounding box center [355, 80] width 118 height 19
type input "25/08/2025 14:58"
click at [403, 94] on span "[DATE] 16:03" at bounding box center [403, 91] width 40 height 9
click at [399, 84] on input "[DATE] 16:03" at bounding box center [449, 80] width 118 height 19
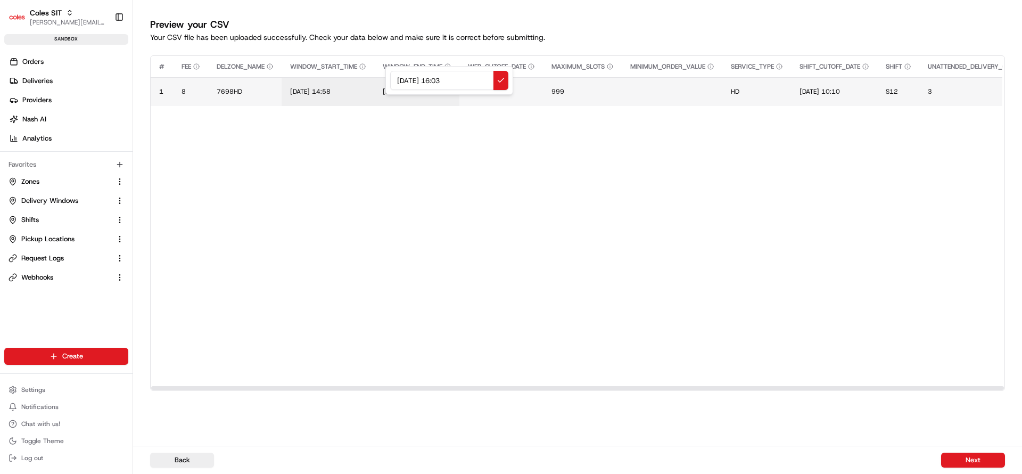
click at [399, 84] on input "[DATE] 16:03" at bounding box center [449, 80] width 118 height 19
type input "25/08/2025 16:03"
click at [898, 92] on span "S12" at bounding box center [892, 91] width 12 height 9
click at [907, 92] on div "S12" at bounding box center [962, 80] width 128 height 29
click at [921, 81] on input "S12" at bounding box center [962, 80] width 118 height 19
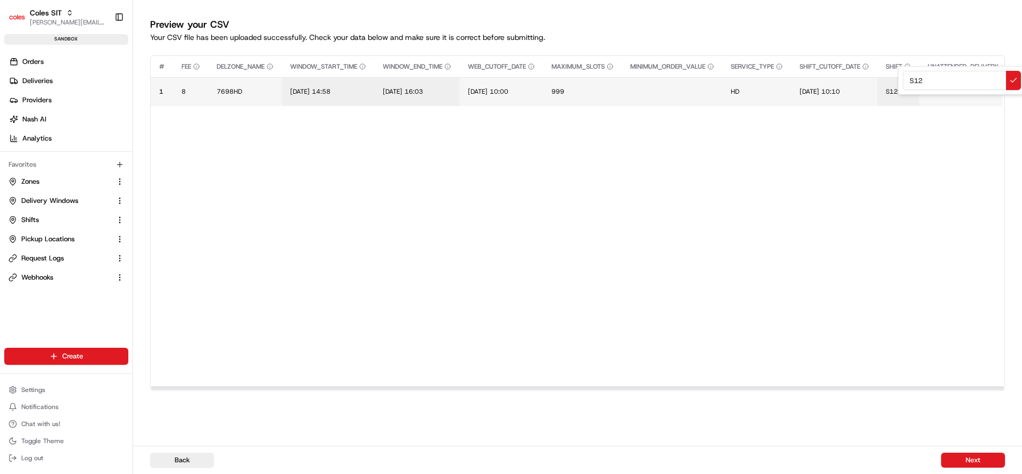
click at [921, 81] on input "S12" at bounding box center [962, 80] width 118 height 19
type input "S87"
click at [974, 461] on button "Next" at bounding box center [973, 459] width 64 height 15
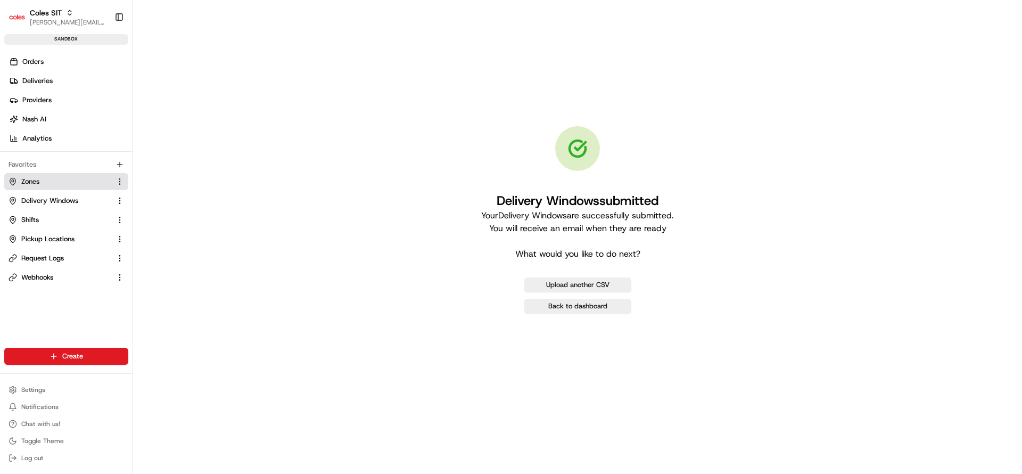
click at [38, 189] on button "Zones" at bounding box center [66, 181] width 124 height 17
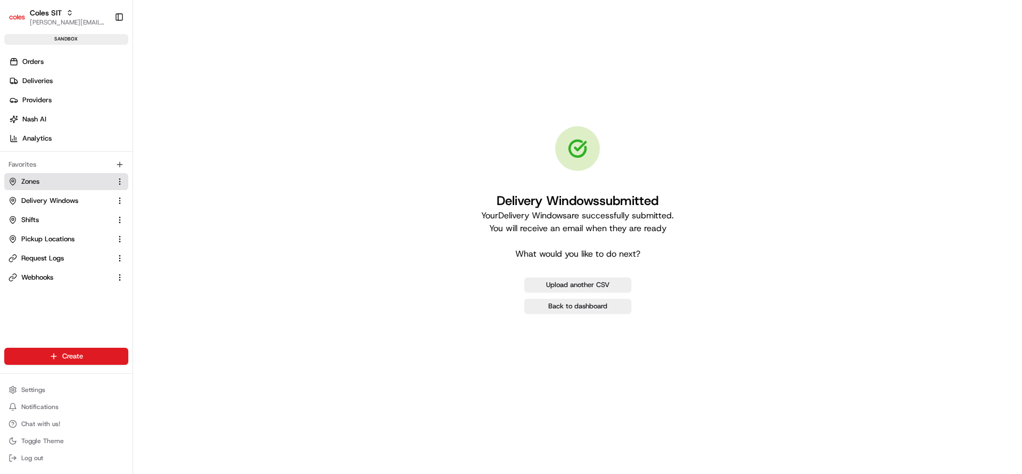
click at [38, 189] on button "Zones" at bounding box center [66, 181] width 124 height 17
click at [42, 186] on button "Zones" at bounding box center [66, 181] width 124 height 17
click at [53, 197] on span "Delivery Windows" at bounding box center [49, 201] width 57 height 10
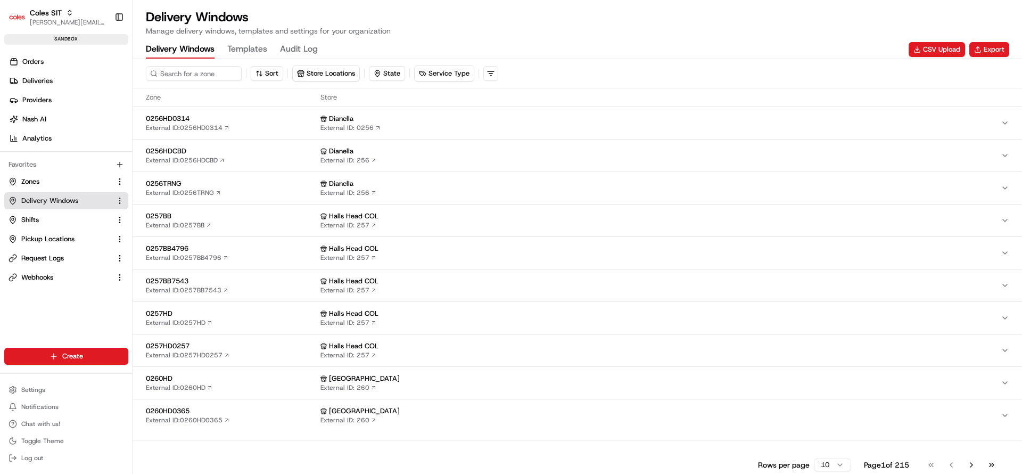
click at [53, 197] on span "Delivery Windows" at bounding box center [49, 201] width 57 height 10
click at [40, 175] on button "Zones" at bounding box center [66, 181] width 124 height 17
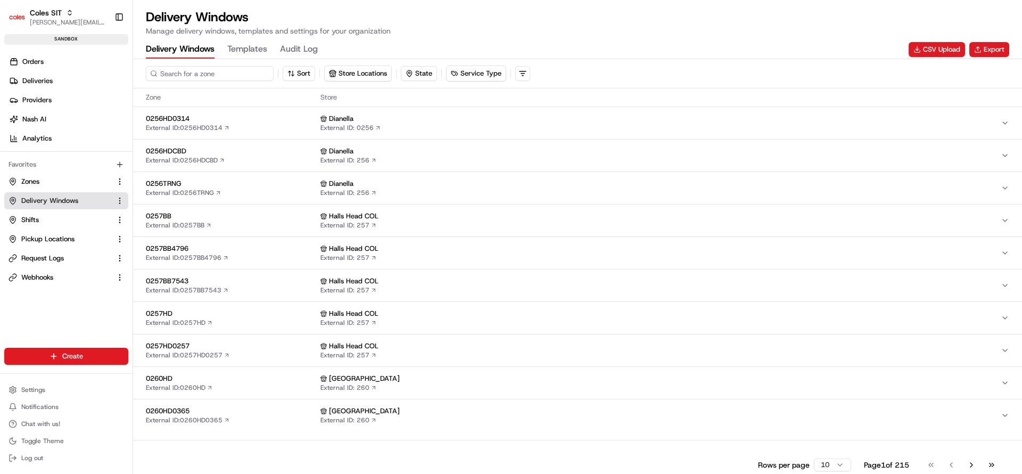
click at [209, 67] on input at bounding box center [210, 73] width 128 height 15
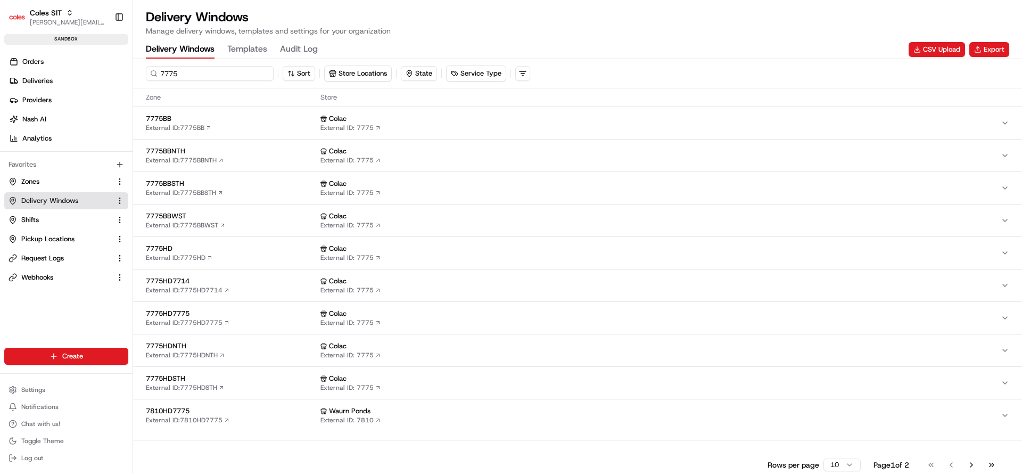
type input "7775"
click at [230, 249] on span "7775HD" at bounding box center [231, 249] width 170 height 10
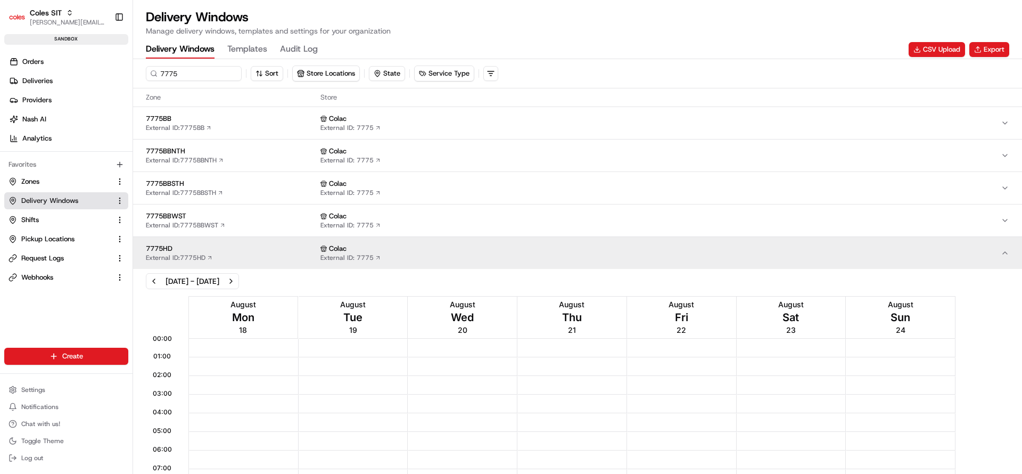
scroll to position [1, 0]
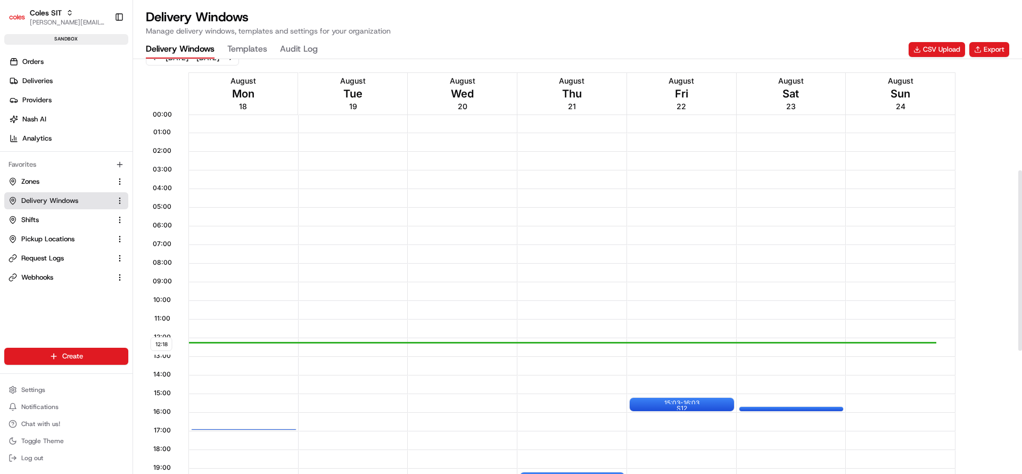
scroll to position [255, 0]
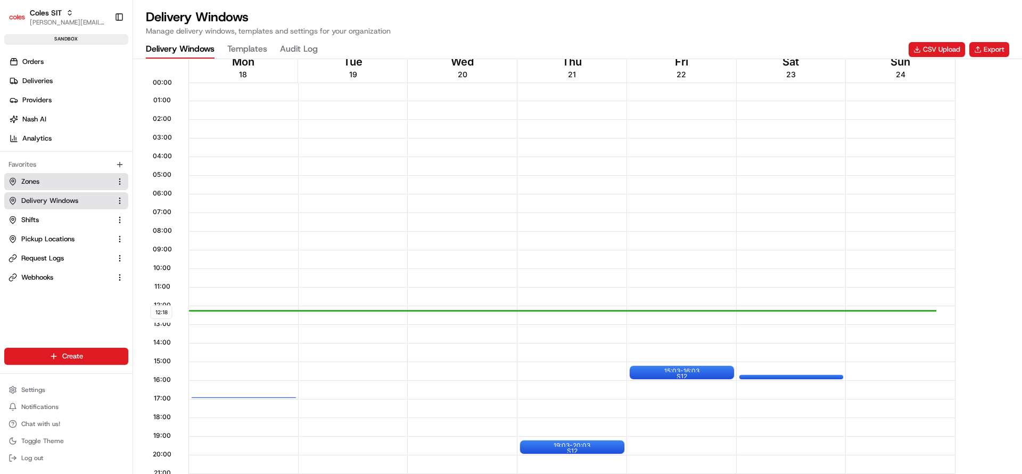
click at [31, 181] on span "Zones" at bounding box center [30, 182] width 18 height 10
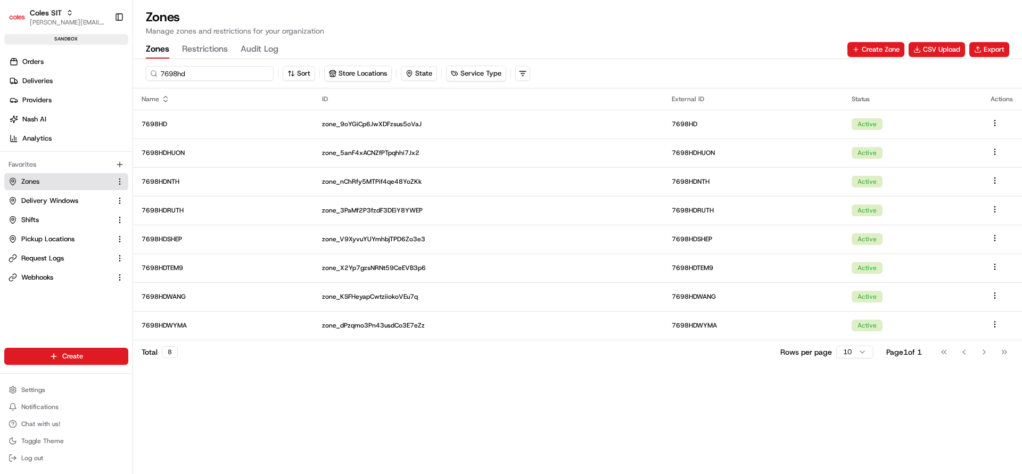
click at [203, 73] on input "7698hd" at bounding box center [210, 73] width 128 height 15
click at [210, 64] on div "7698hd Sort Store Locations State Service Type" at bounding box center [577, 73] width 889 height 29
click at [208, 70] on input "7698hd" at bounding box center [210, 73] width 128 height 15
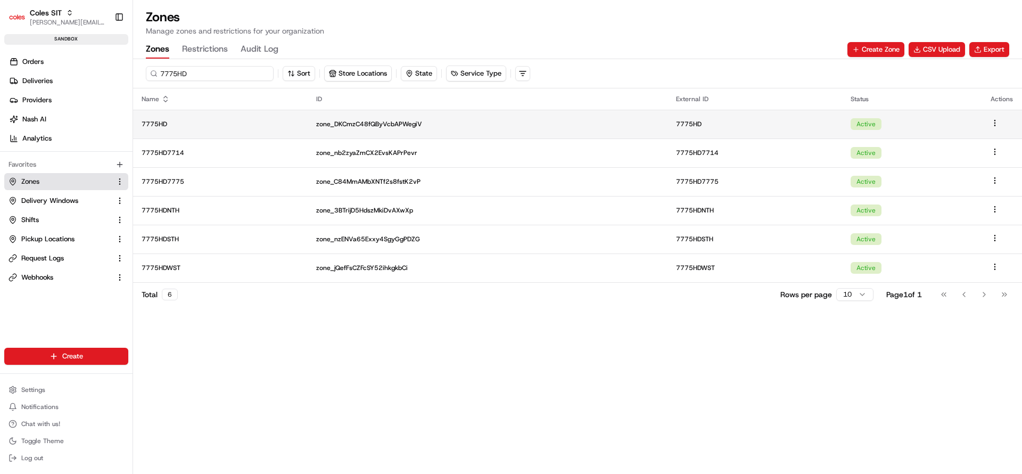
type input "7775HD"
click at [210, 133] on td "7775HD" at bounding box center [220, 124] width 175 height 29
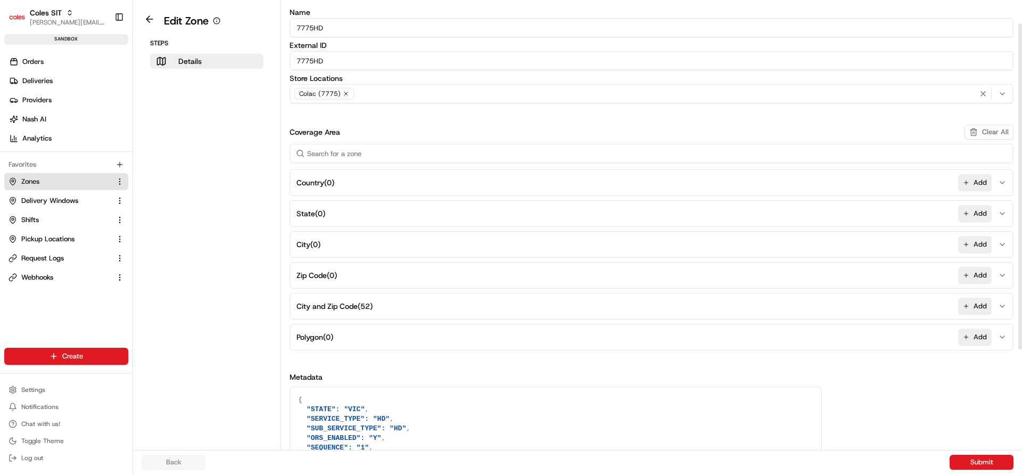
scroll to position [168, 0]
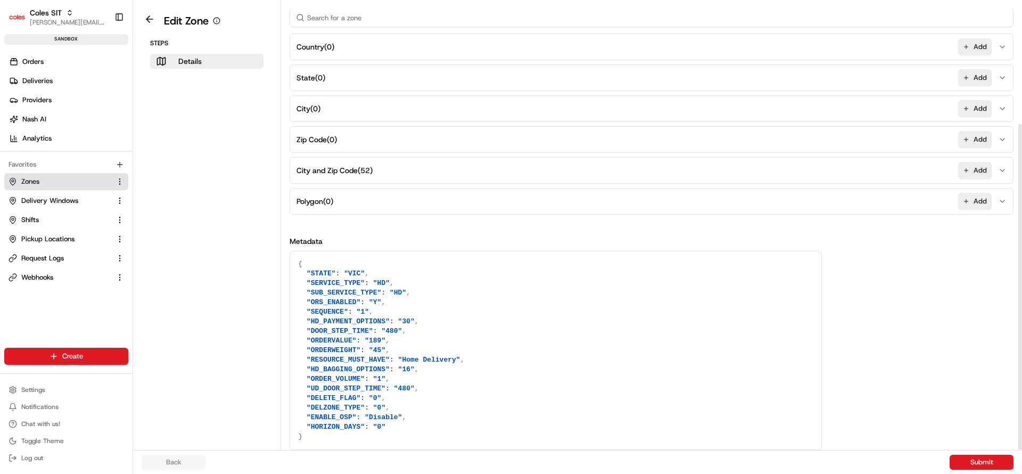
click at [465, 424] on textarea "{ "STATE": "VIC", "SERVICE_TYPE": "HD", "SUB_SERVICE_TYPE": "HD", "ORS_ENABLED"…" at bounding box center [555, 350] width 531 height 198
paste textarea ""FULFILMENT_CENTER_ID": "0651""
click at [406, 438] on textarea "{ "STATE": "VIC", "SERVICE_TYPE": "HD", "SUB_SERVICE_TYPE": "HD", "ORS_ENABLED"…" at bounding box center [555, 355] width 531 height 208
type textarea "{ "STATE": "VIC", "SERVICE_TYPE": "HD", "SUB_SERVICE_TYPE": "HD", "ORS_ENABLED"…"
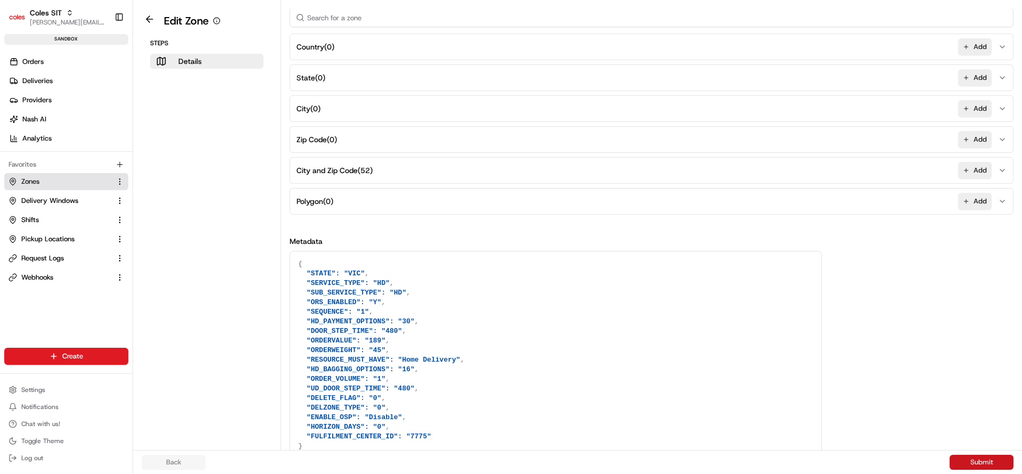
click at [970, 465] on button "Submit" at bounding box center [981, 461] width 64 height 15
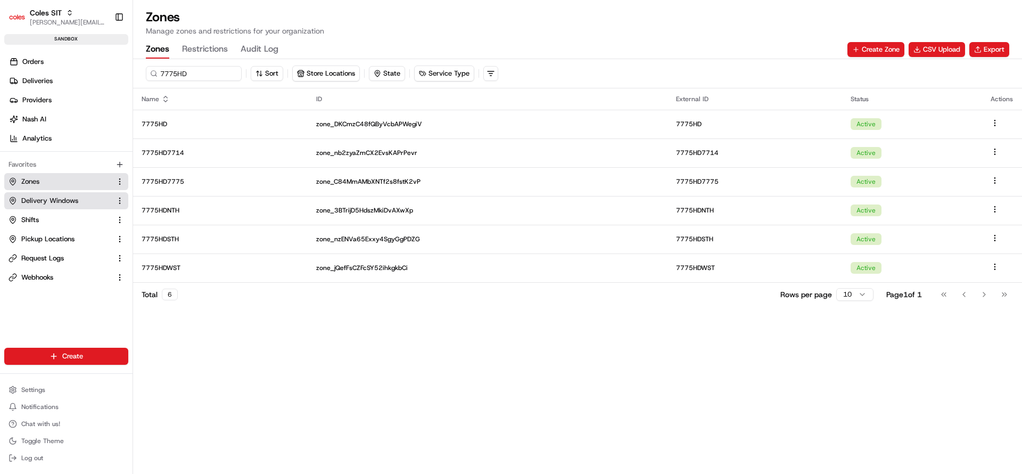
click at [68, 198] on span "Delivery Windows" at bounding box center [49, 201] width 57 height 10
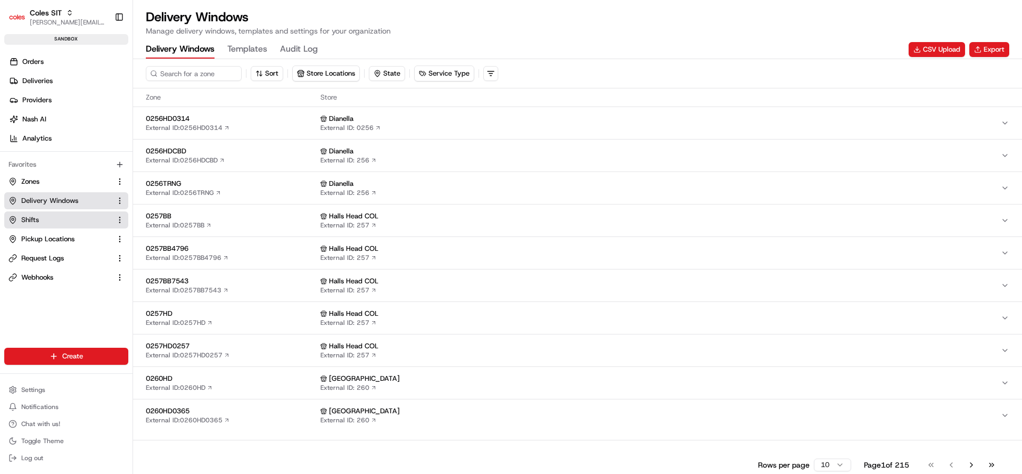
click at [61, 224] on button "Shifts" at bounding box center [66, 219] width 124 height 17
click at [43, 218] on link "Shifts" at bounding box center [60, 220] width 103 height 10
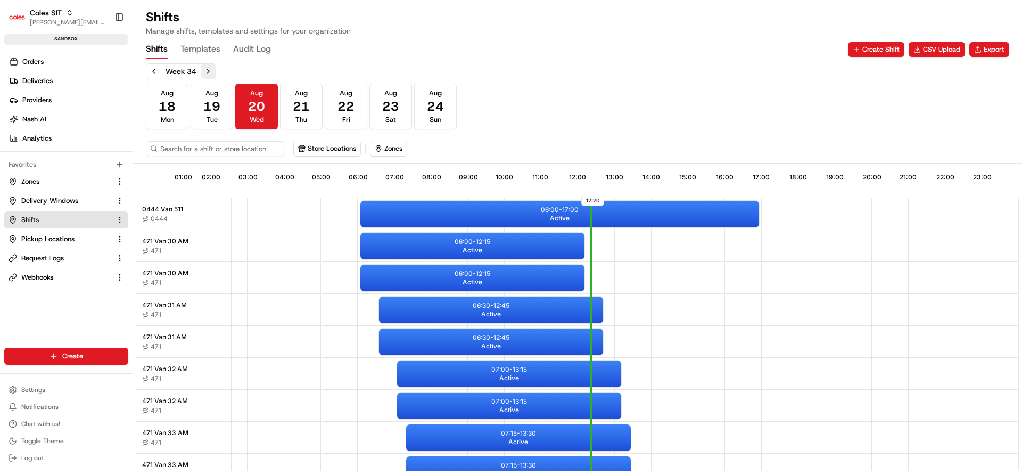
click at [214, 76] on button "Next week" at bounding box center [208, 71] width 15 height 15
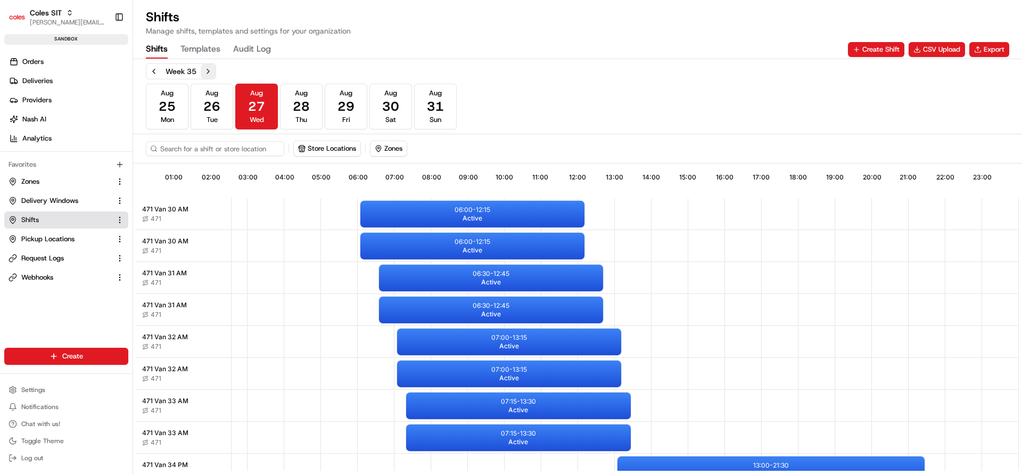
scroll to position [0, 100]
click at [214, 76] on button "Next week" at bounding box center [208, 71] width 15 height 15
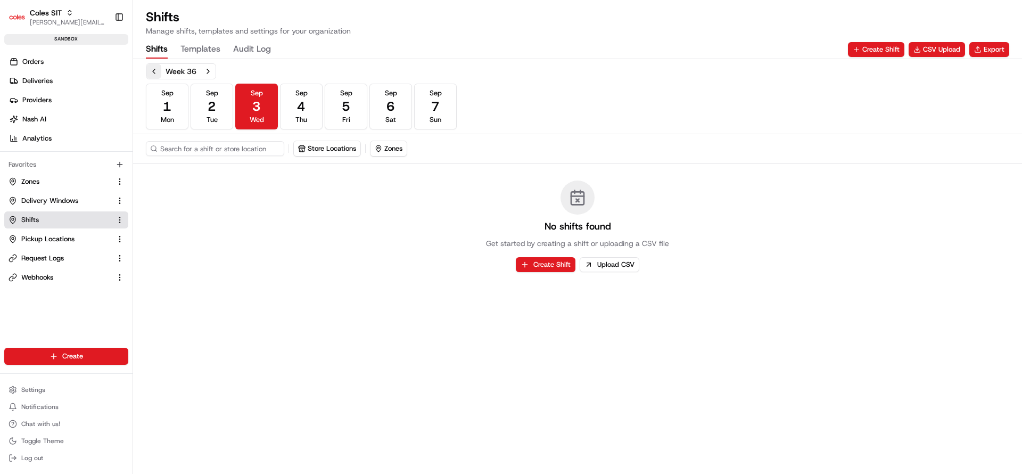
click at [156, 70] on button "Previous week" at bounding box center [153, 71] width 15 height 15
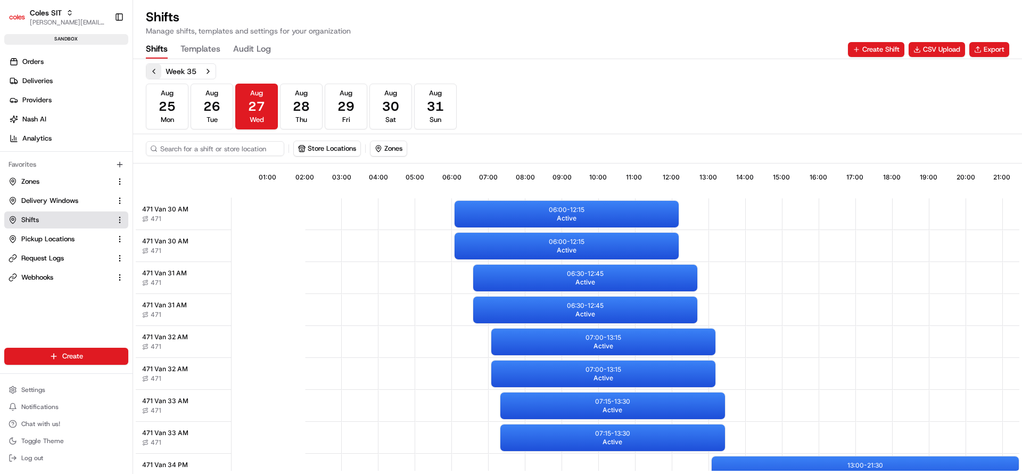
click at [156, 70] on button "Previous week" at bounding box center [153, 71] width 15 height 15
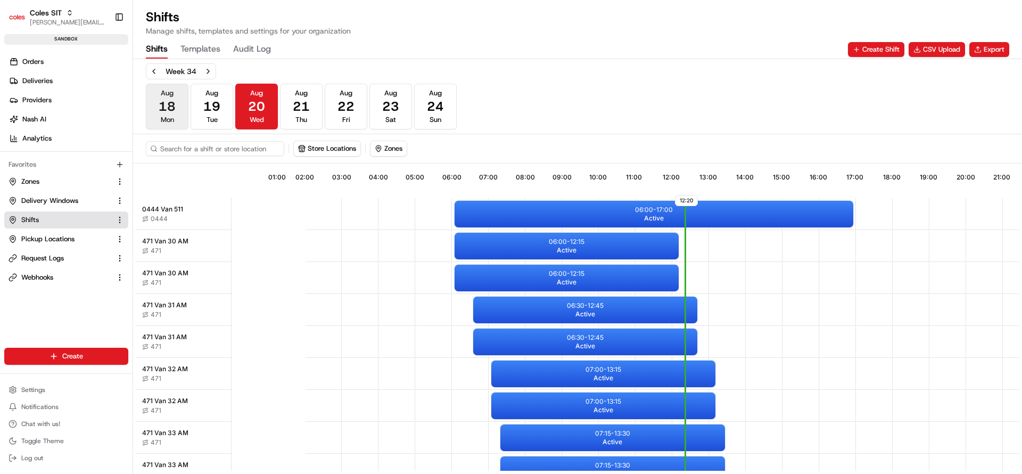
scroll to position [0, 100]
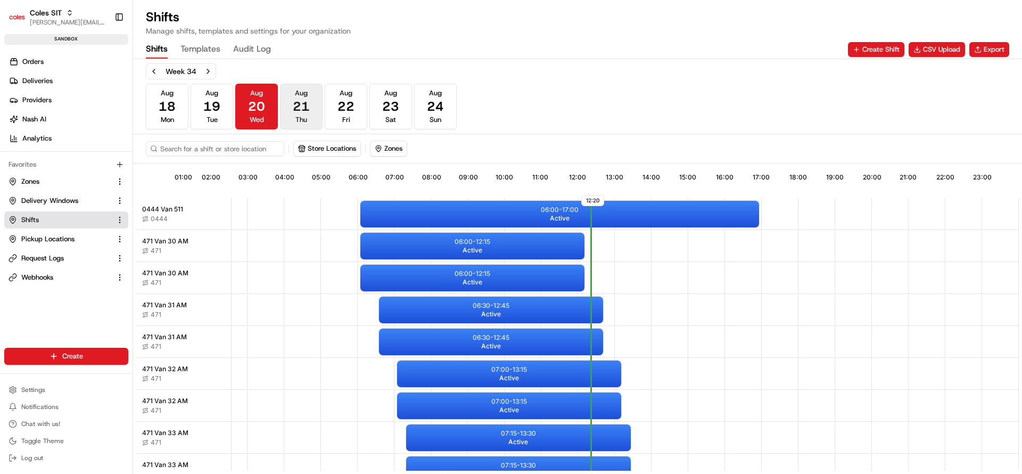
click at [309, 114] on span "21" at bounding box center [301, 106] width 17 height 17
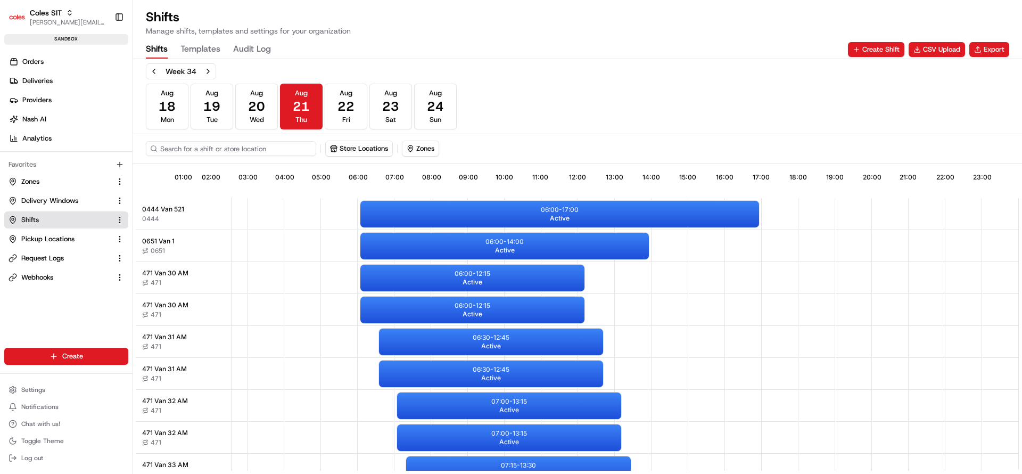
click at [201, 155] on input at bounding box center [231, 148] width 170 height 15
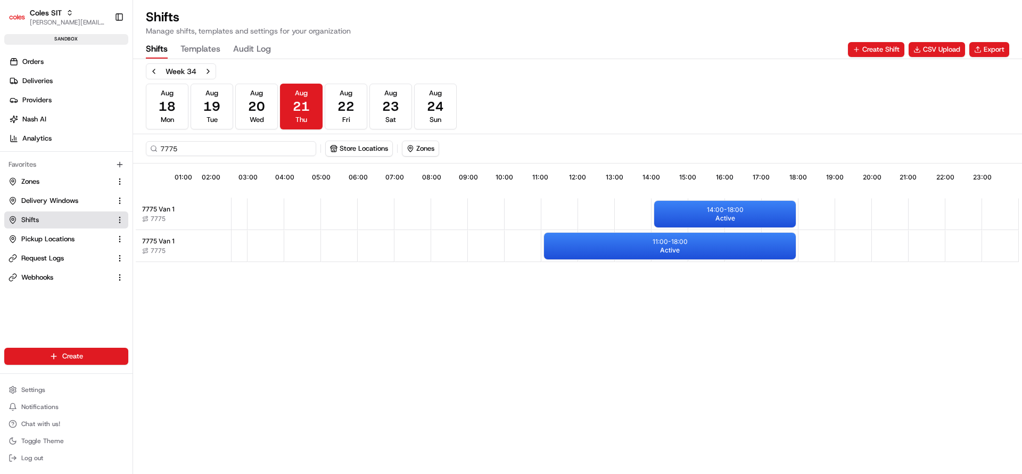
scroll to position [0, 94]
type input "7775"
click at [643, 254] on div "11:00 - 18:00 Active" at bounding box center [670, 246] width 252 height 27
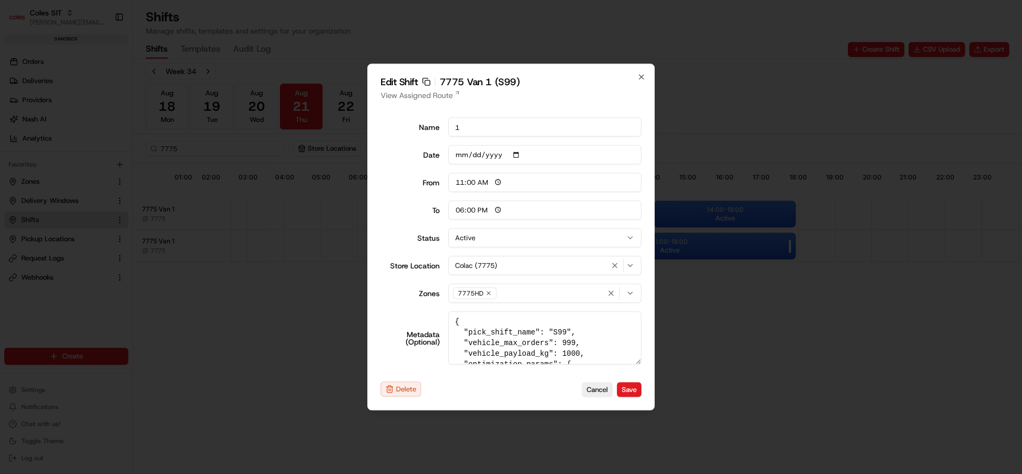
type input "06:00"
type input "14:00"
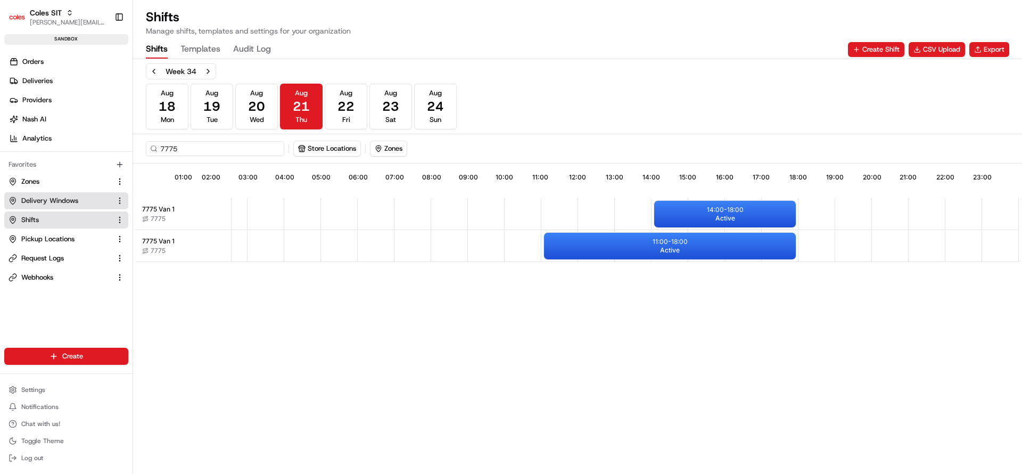
click at [35, 196] on span "Delivery Windows" at bounding box center [49, 201] width 57 height 10
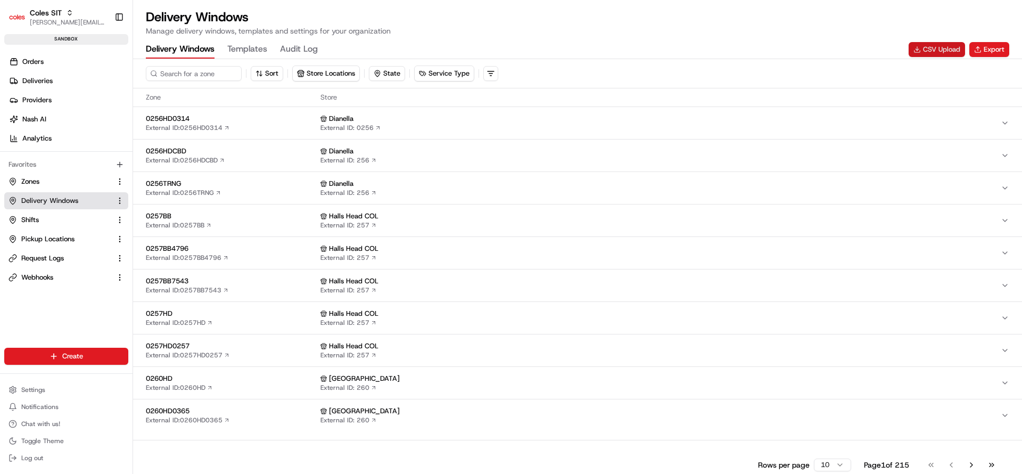
click at [941, 47] on button "CSV Upload" at bounding box center [936, 49] width 56 height 15
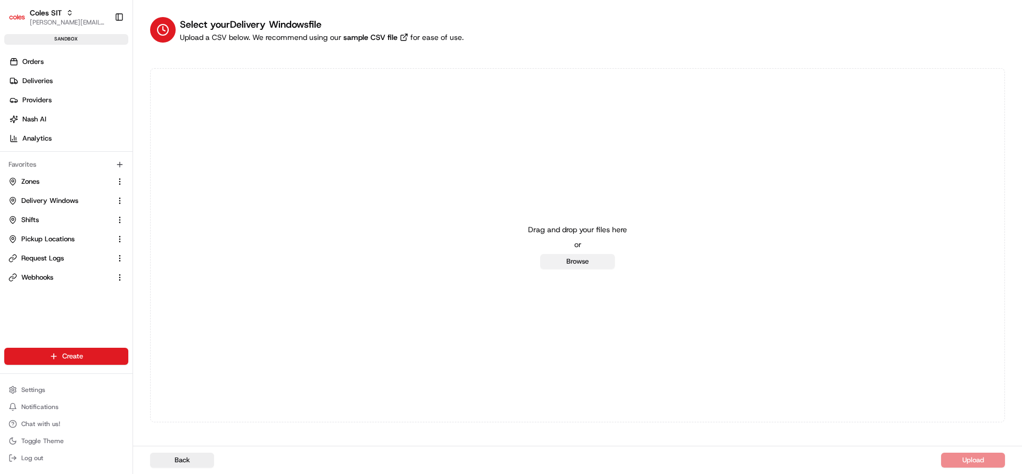
click at [590, 259] on button "Browse" at bounding box center [577, 261] width 75 height 15
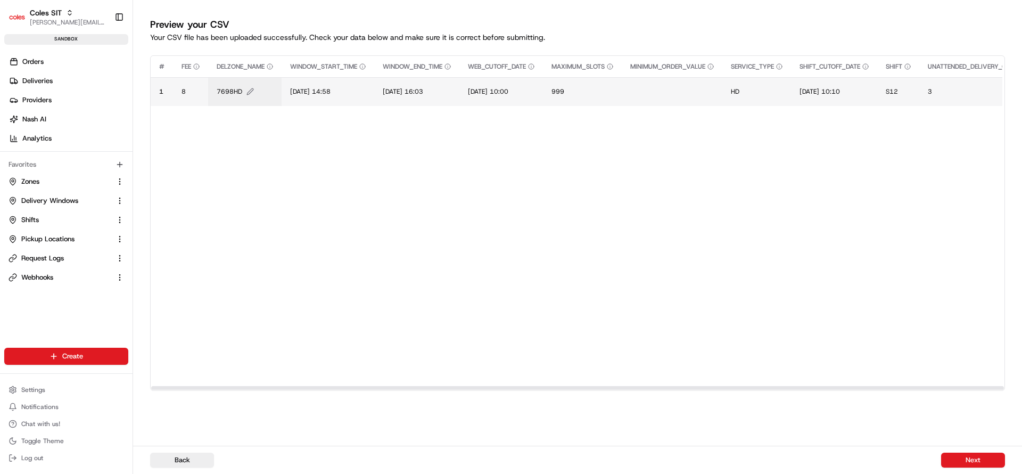
click at [237, 88] on span "7698HD" at bounding box center [230, 91] width 26 height 9
click at [237, 88] on input "7698HD" at bounding box center [281, 80] width 118 height 19
type input "7775HD"
click at [295, 92] on span "[DATE] 14:58" at bounding box center [310, 91] width 40 height 9
click at [309, 85] on input "[DATE] 14:58" at bounding box center [355, 80] width 118 height 19
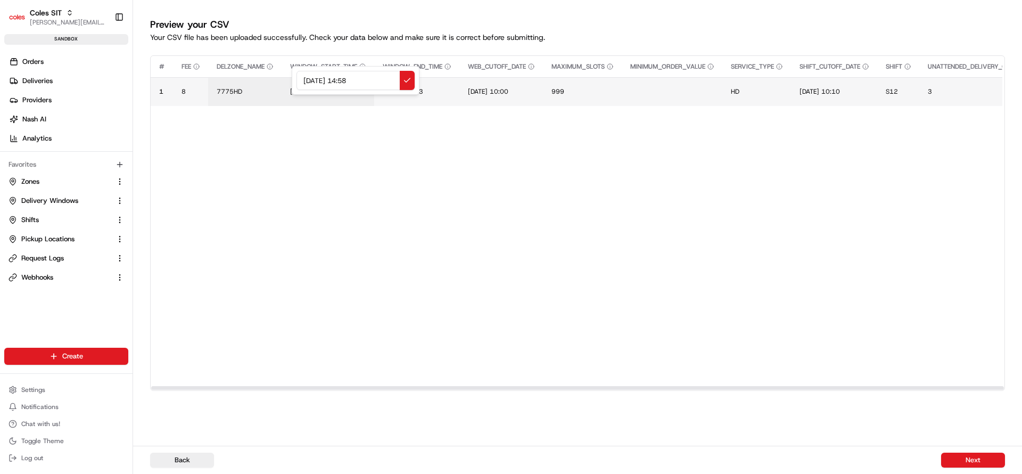
click at [309, 85] on input "[DATE] 14:58" at bounding box center [355, 80] width 118 height 19
type input "21/08/2025 12:58"
click at [401, 87] on span "[DATE] 16:03" at bounding box center [403, 91] width 40 height 9
click at [401, 84] on input "[DATE] 16:03" at bounding box center [449, 80] width 118 height 19
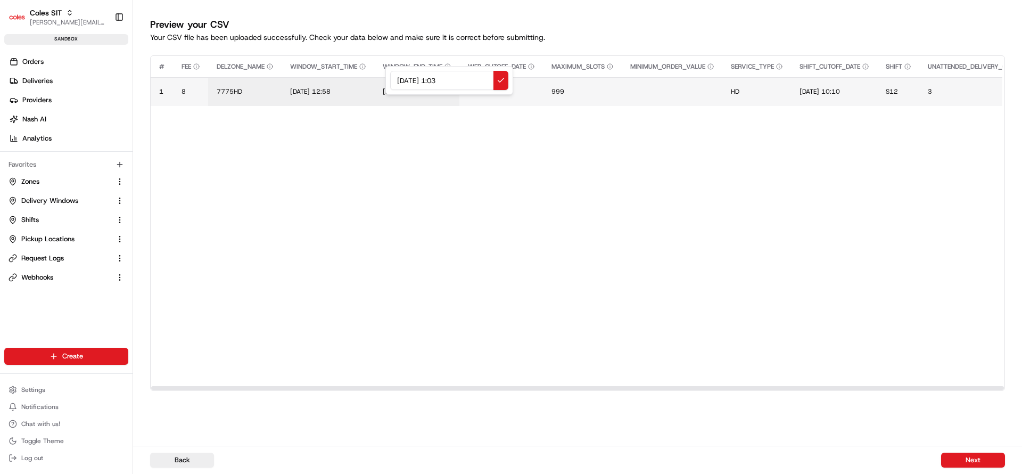
type input "21/08/2025 14:03"
click at [481, 89] on span "[DATE] 10:00" at bounding box center [488, 91] width 40 height 9
click at [481, 89] on input "[DATE] 10:00" at bounding box center [537, 80] width 118 height 19
type input "[DATE] 10:00"
click at [816, 88] on span "[DATE] 10:10" at bounding box center [819, 91] width 40 height 9
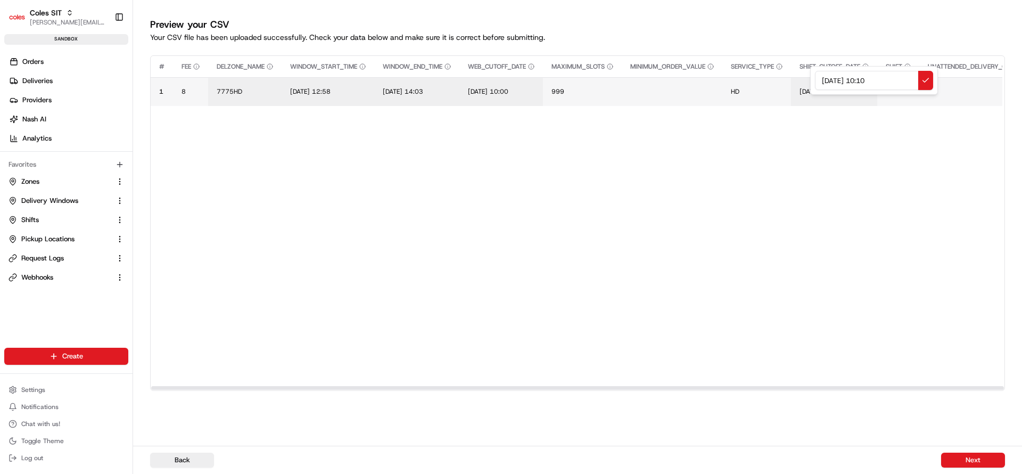
click at [827, 82] on input "[DATE] 10:10" at bounding box center [874, 80] width 118 height 19
type input "[DATE] 10:10"
click at [898, 91] on span "S12" at bounding box center [892, 91] width 12 height 9
click at [900, 91] on div "S12" at bounding box center [962, 80] width 128 height 29
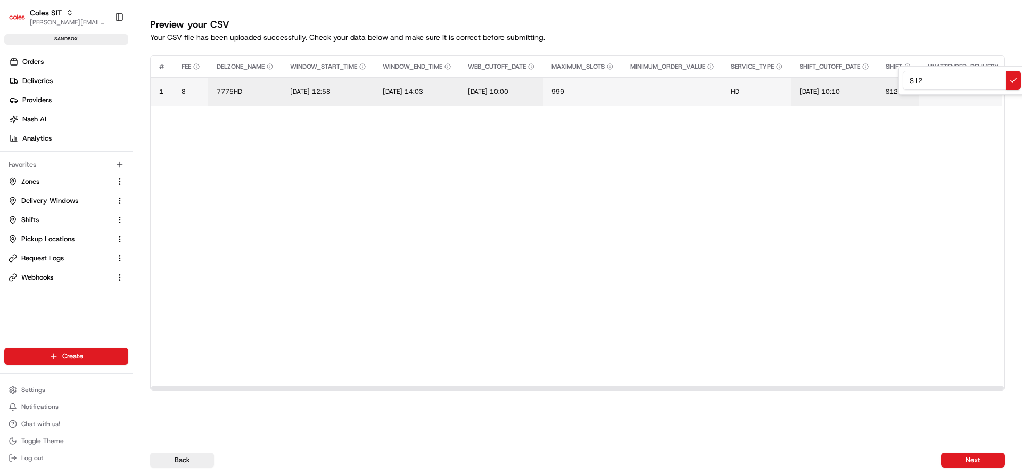
click at [920, 78] on input "S12" at bounding box center [962, 80] width 118 height 19
type input "S99"
click at [964, 459] on button "Next" at bounding box center [973, 459] width 64 height 15
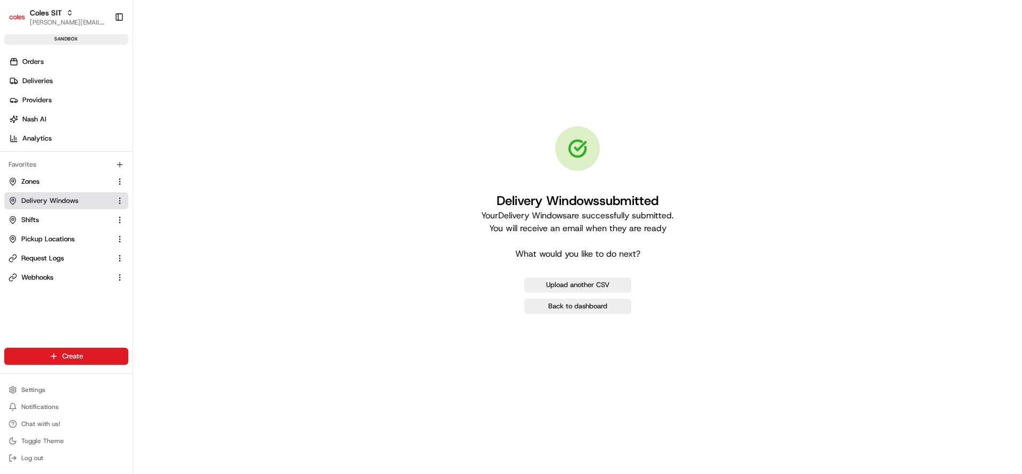
click at [60, 204] on span "Delivery Windows" at bounding box center [49, 201] width 57 height 10
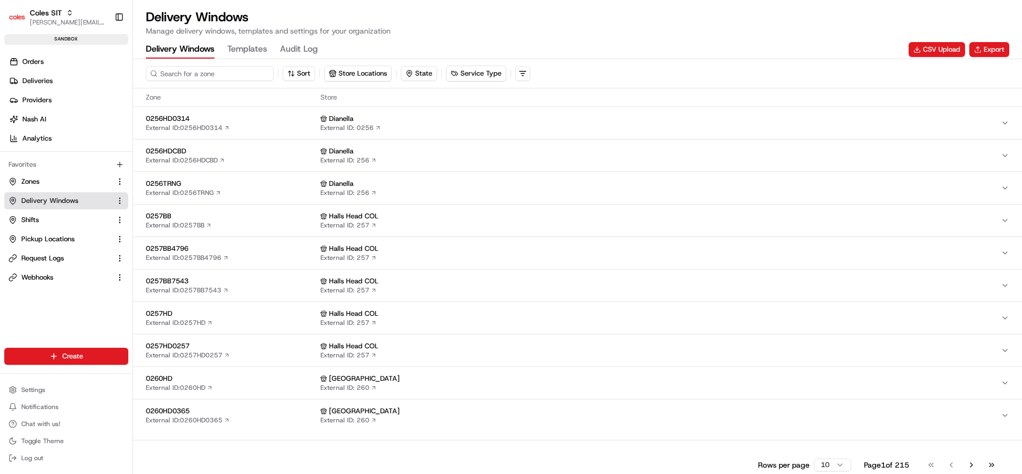
click at [211, 75] on input at bounding box center [210, 73] width 128 height 15
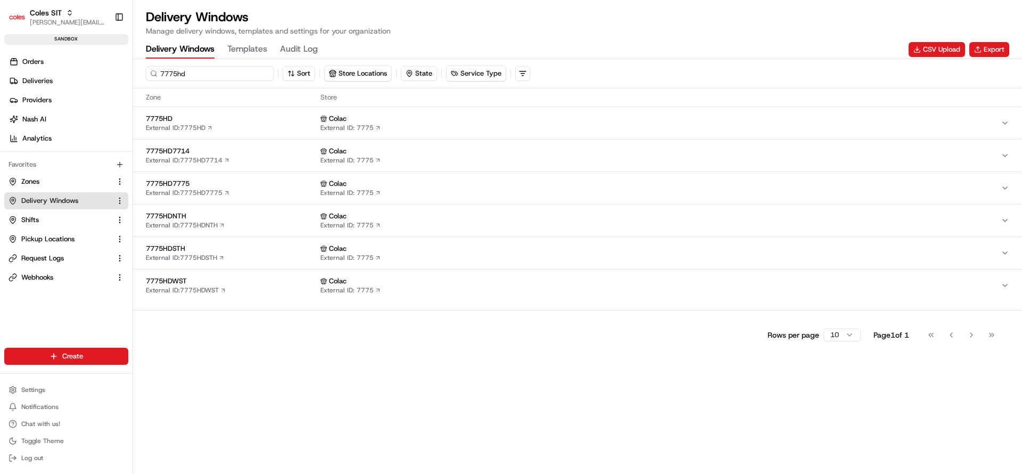
type input "7775hd"
click at [230, 117] on span "7775HD" at bounding box center [231, 119] width 170 height 10
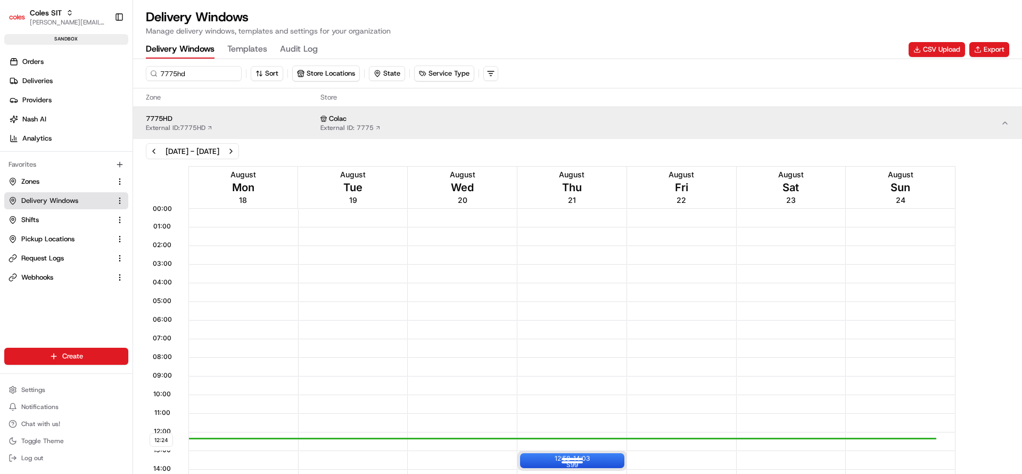
click at [572, 454] on div at bounding box center [572, 460] width 43 height 13
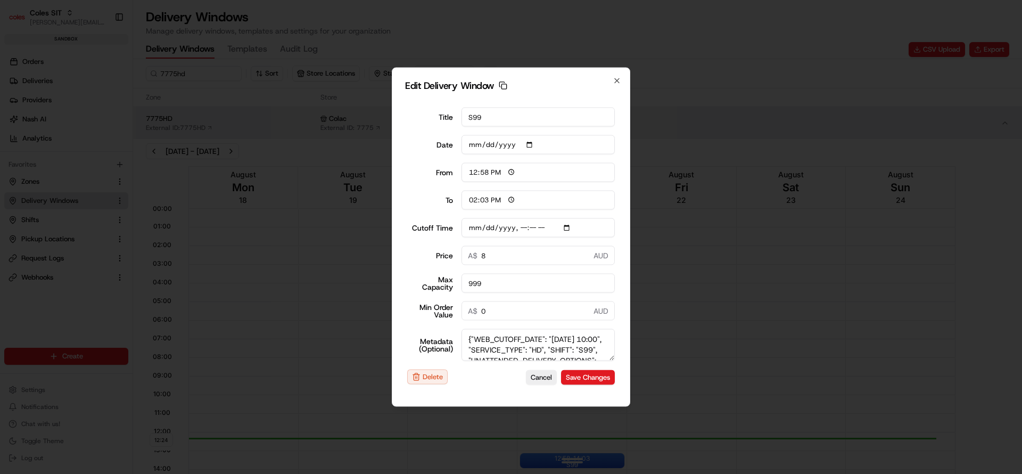
type input "[DATE]"
type input "12:24"
type input "13:24"
type input "[DATE]T10:10"
type input "0"
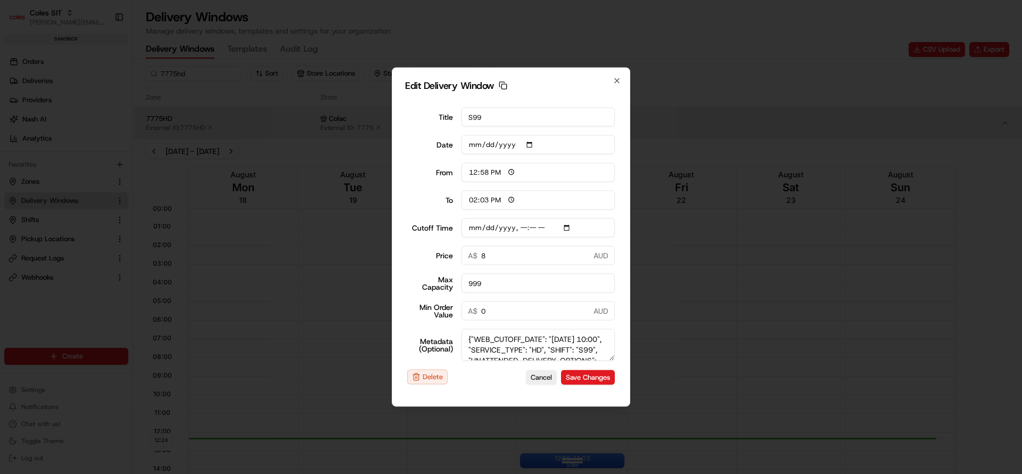
type input "0"
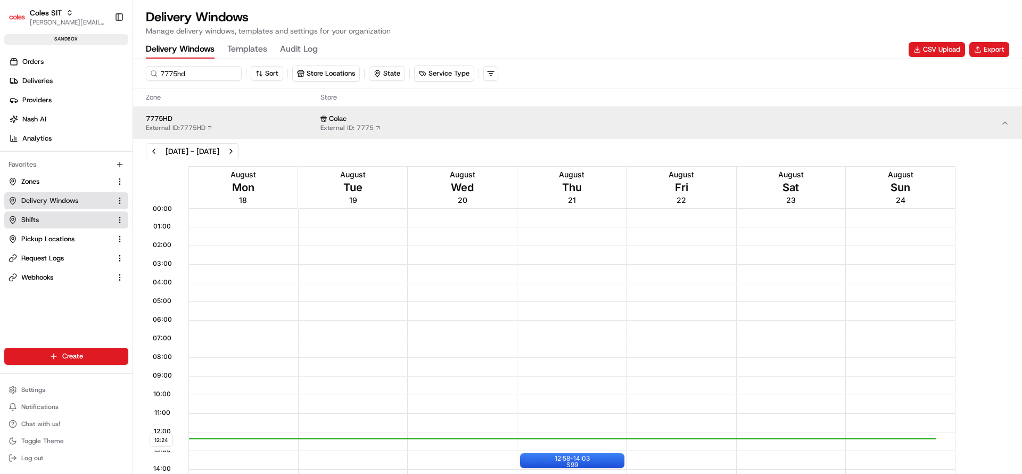
click at [47, 220] on link "Shifts" at bounding box center [60, 220] width 103 height 10
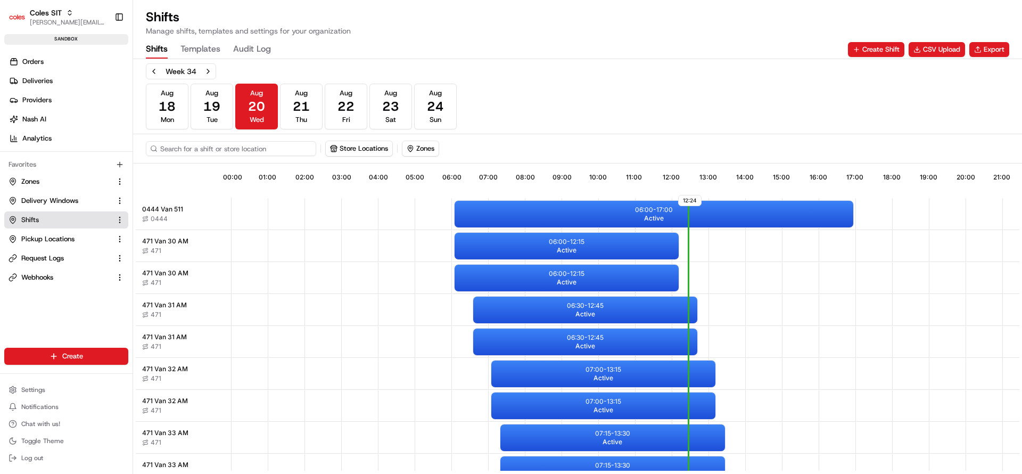
click at [242, 148] on input at bounding box center [231, 148] width 170 height 15
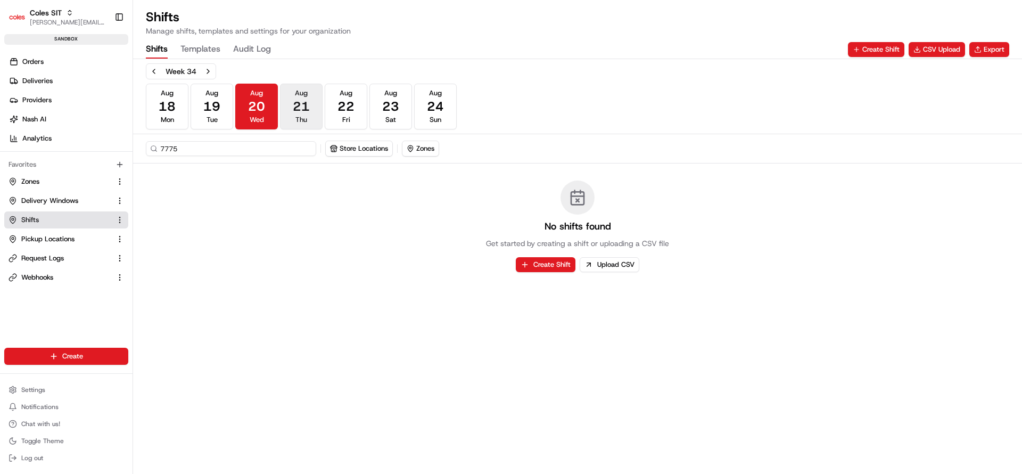
type input "7775"
click at [300, 105] on span "21" at bounding box center [301, 106] width 17 height 17
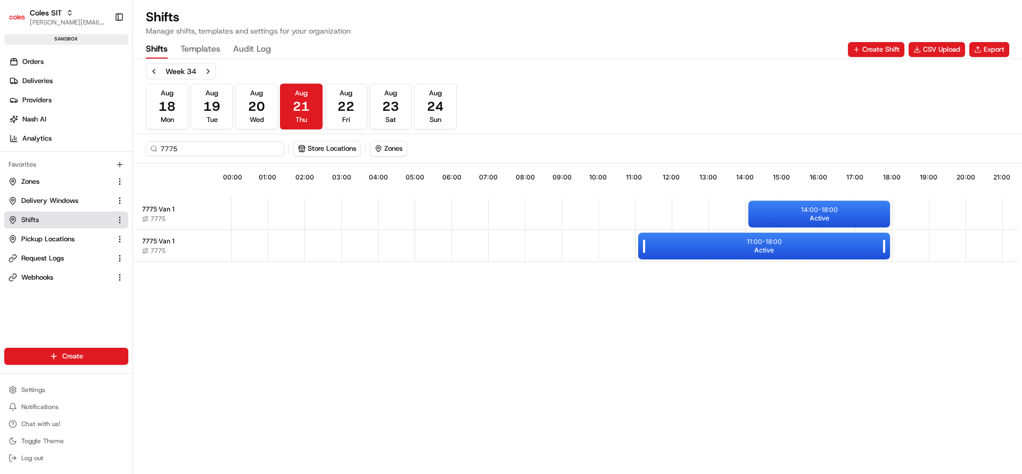
click at [763, 247] on span "Active" at bounding box center [764, 250] width 20 height 9
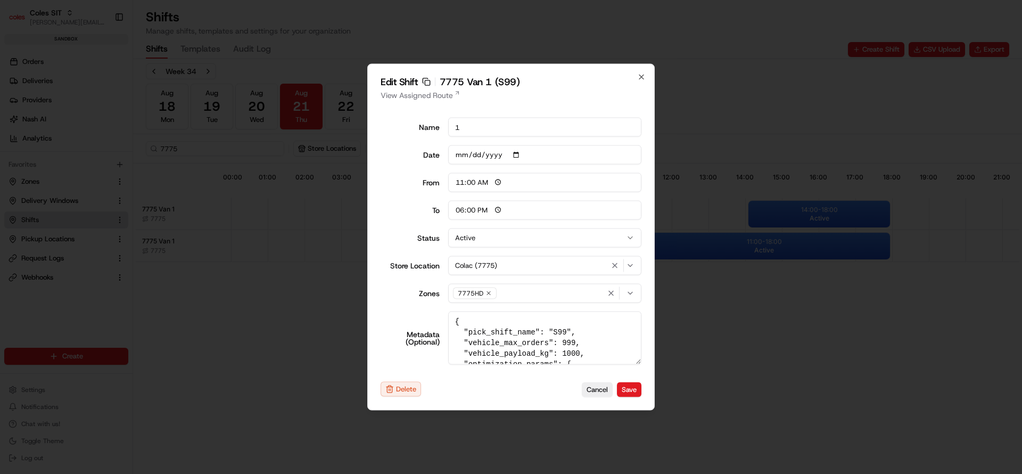
type input "06:00"
type input "14:00"
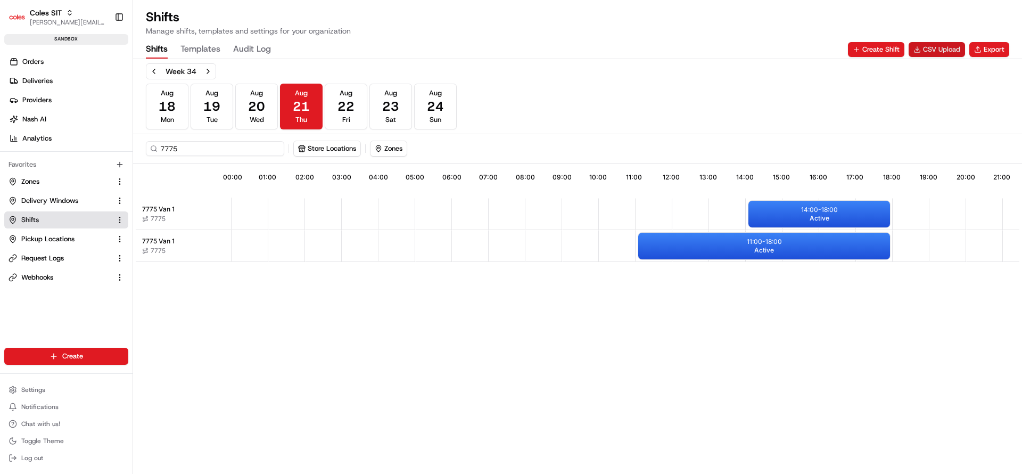
click at [933, 49] on button "CSV Upload" at bounding box center [936, 49] width 56 height 15
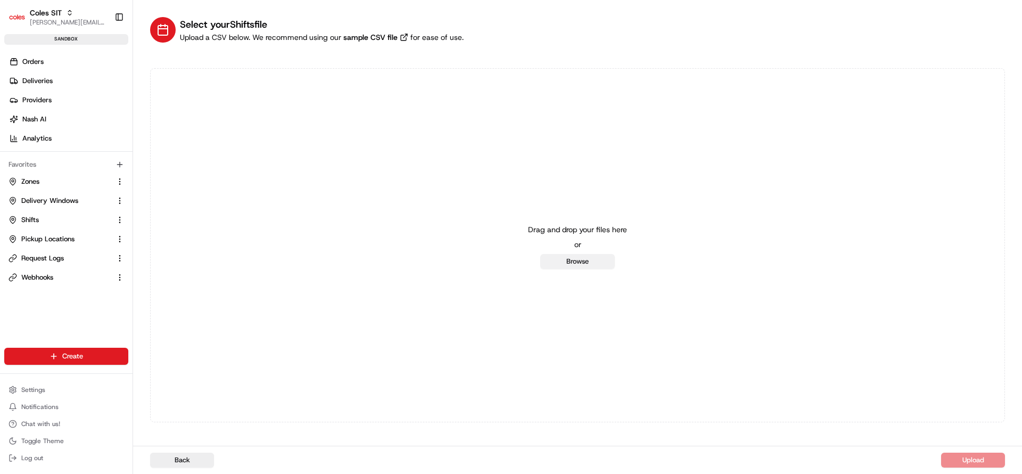
click at [588, 267] on button "Browse" at bounding box center [577, 261] width 75 height 15
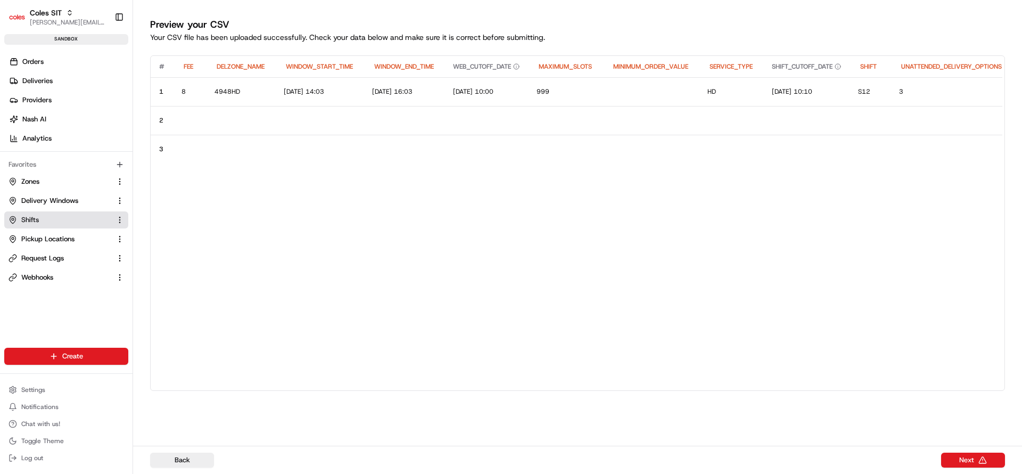
click at [34, 216] on span "Shifts" at bounding box center [30, 220] width 18 height 10
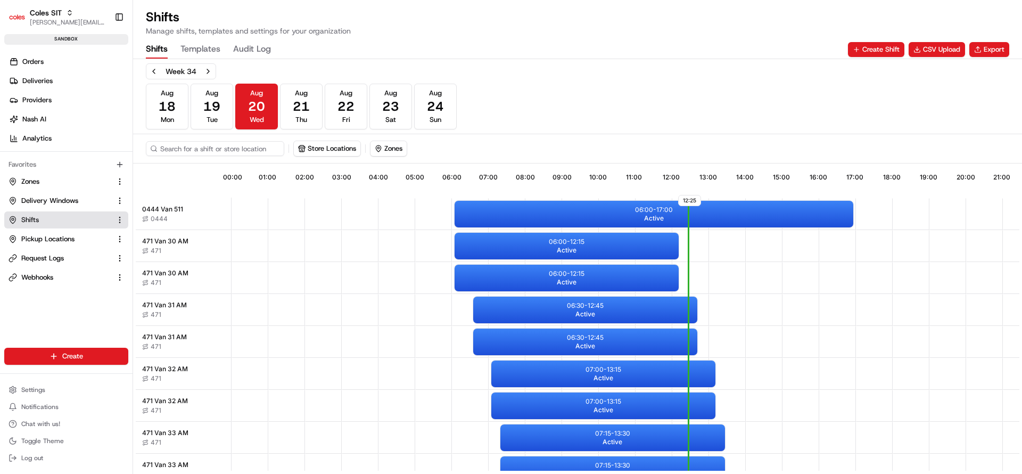
scroll to position [0, 99]
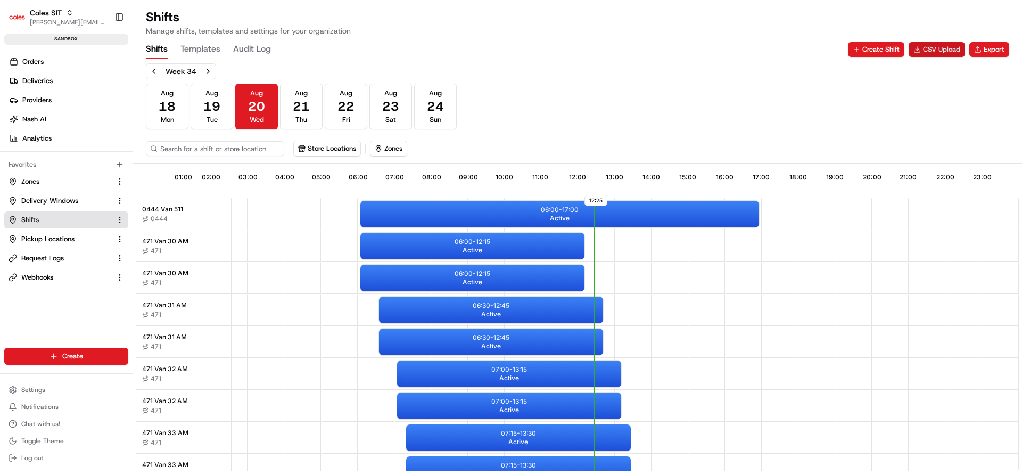
click at [949, 45] on button "CSV Upload" at bounding box center [936, 49] width 56 height 15
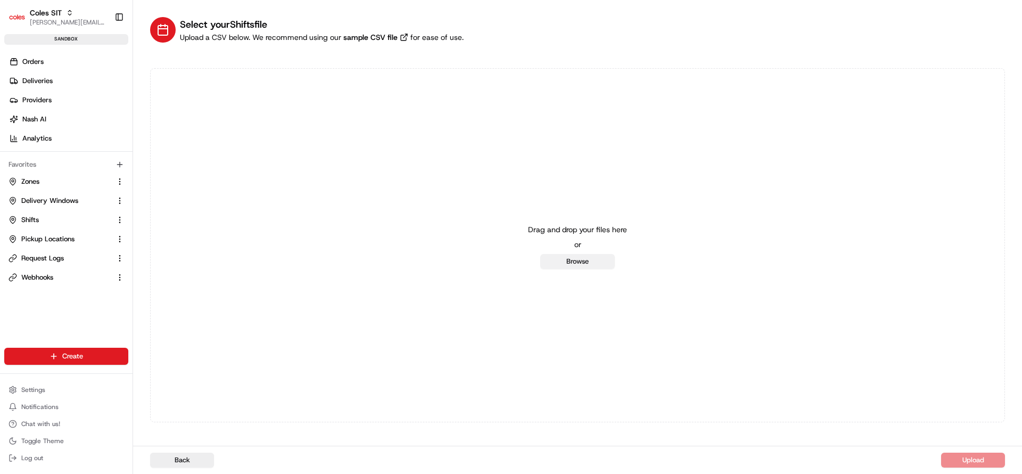
click at [588, 263] on button "Browse" at bounding box center [577, 261] width 75 height 15
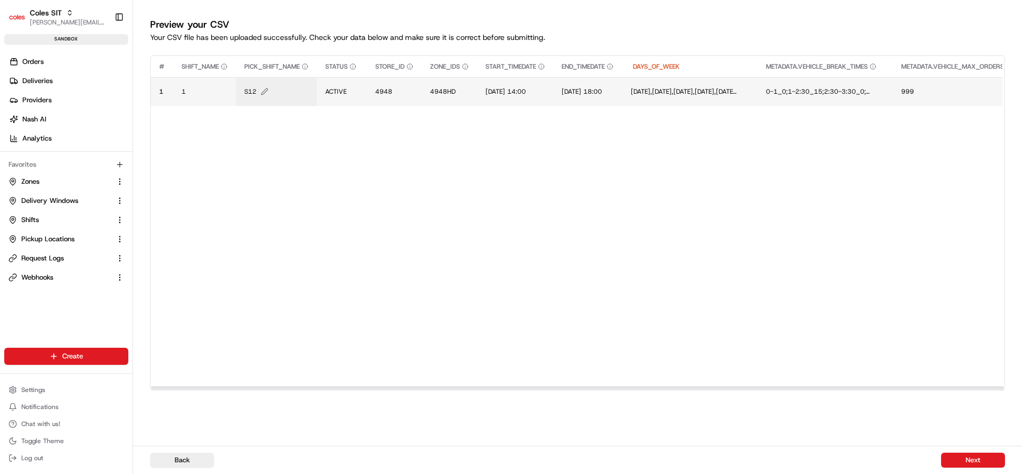
click at [263, 92] on icon "Edit PICK_SHIFT_NAME value" at bounding box center [264, 91] width 7 height 7
click at [263, 92] on div "S12" at bounding box center [309, 80] width 128 height 29
click at [265, 81] on input "S12" at bounding box center [309, 80] width 118 height 19
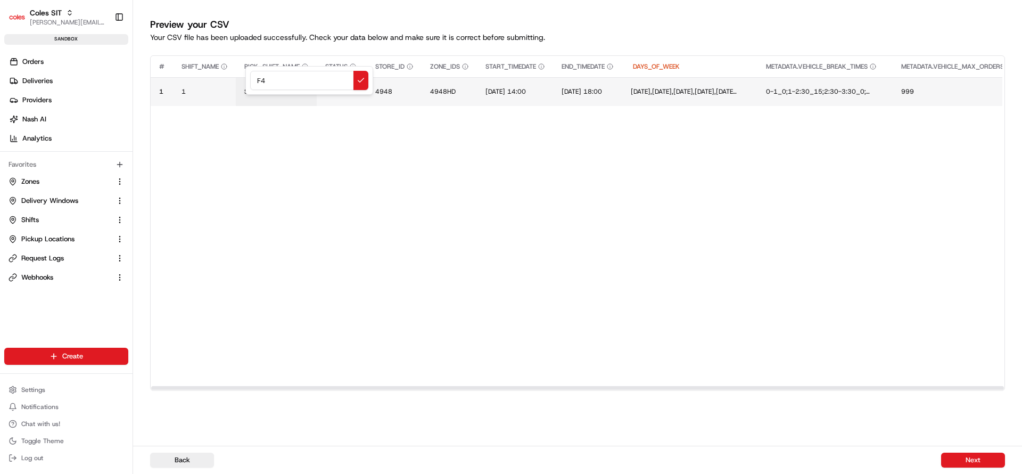
type input "F45"
click at [377, 95] on span "4948" at bounding box center [383, 91] width 17 height 9
click at [377, 95] on div at bounding box center [511, 237] width 1022 height 474
click at [396, 90] on button "4948" at bounding box center [394, 91] width 38 height 9
click at [396, 90] on div "4948" at bounding box center [441, 80] width 128 height 29
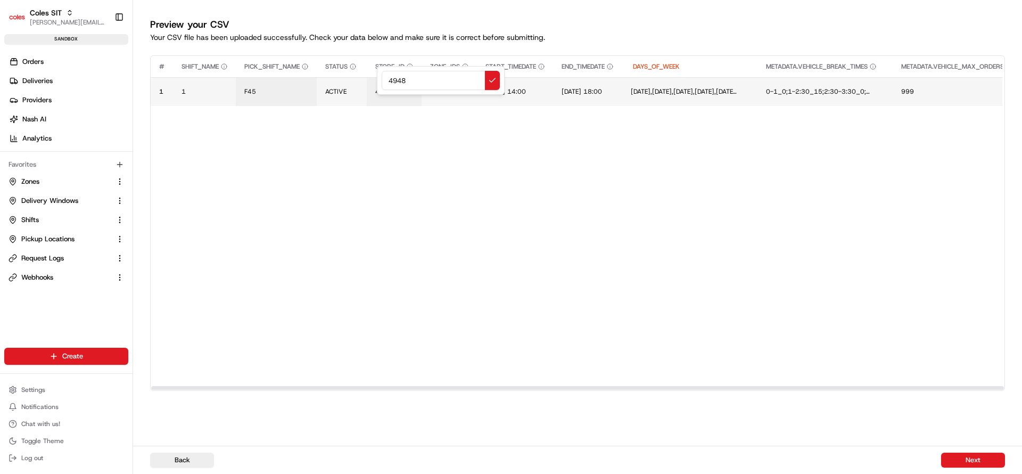
click at [397, 85] on input "4948" at bounding box center [441, 80] width 118 height 19
type input "7775"
click at [442, 94] on span "4948HD" at bounding box center [443, 91] width 26 height 9
click at [442, 94] on div "4948HD" at bounding box center [496, 80] width 128 height 29
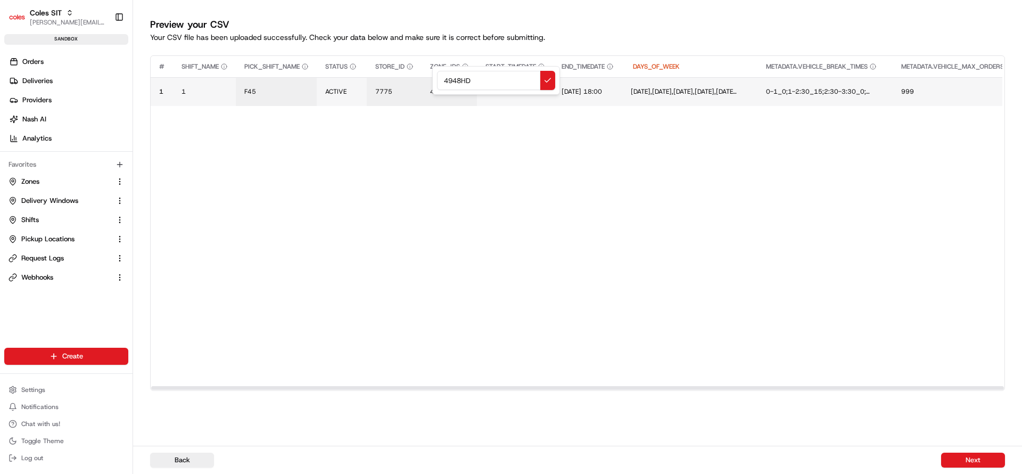
click at [452, 88] on input "4948HD" at bounding box center [496, 80] width 118 height 19
type input "7775HD"
click at [503, 90] on span "[DATE] 14:00" at bounding box center [505, 91] width 40 height 9
click at [503, 90] on div "[DATE] 14:00" at bounding box center [551, 80] width 128 height 29
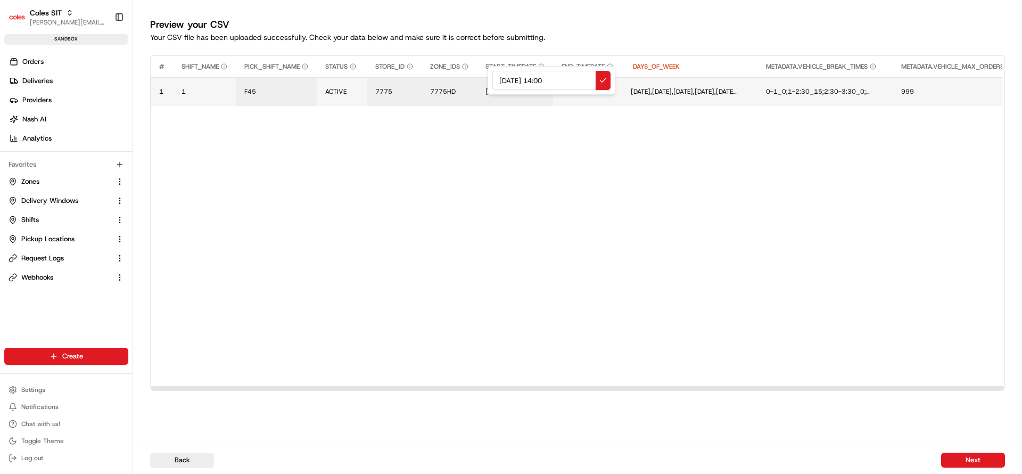
click at [502, 82] on input "[DATE] 14:00" at bounding box center [551, 80] width 118 height 19
type input "[DATE] 14:36"
click at [606, 92] on span "[DATE] 18:00" at bounding box center [585, 91] width 40 height 9
click at [601, 82] on input "[DATE] 18:00" at bounding box center [650, 80] width 118 height 19
type input "[DATE] 20:00"
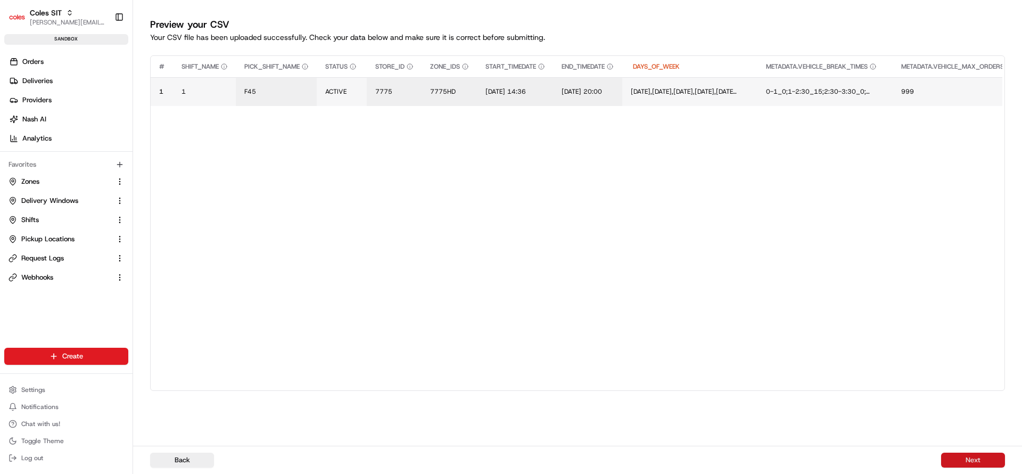
click at [977, 459] on button "Next" at bounding box center [973, 459] width 64 height 15
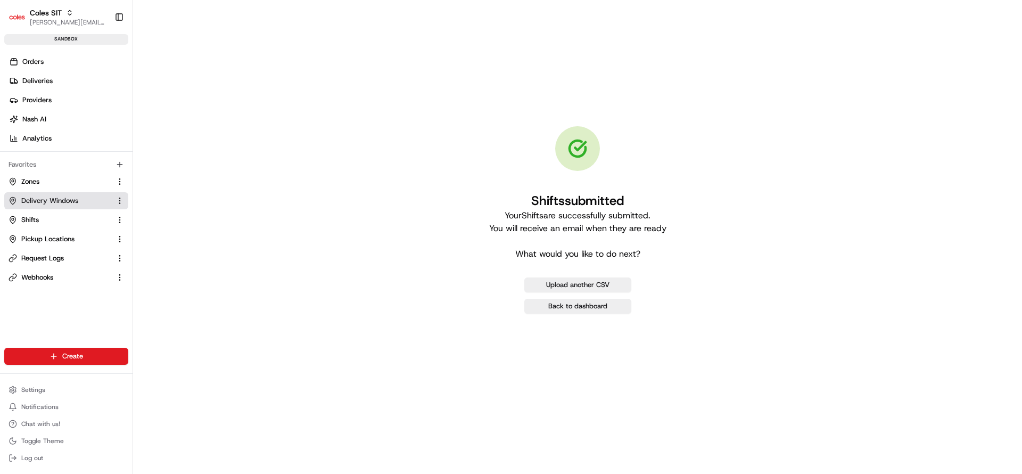
click at [59, 202] on span "Delivery Windows" at bounding box center [49, 201] width 57 height 10
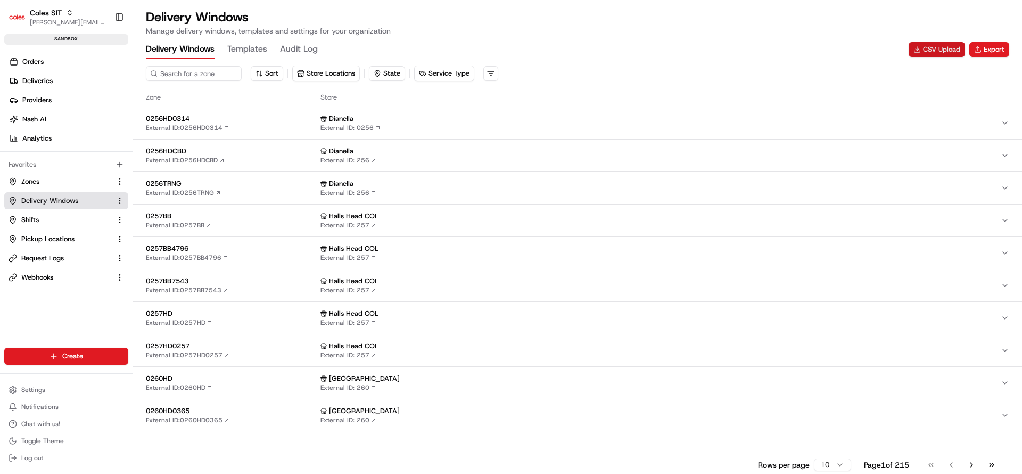
click at [943, 44] on button "CSV Upload" at bounding box center [936, 49] width 56 height 15
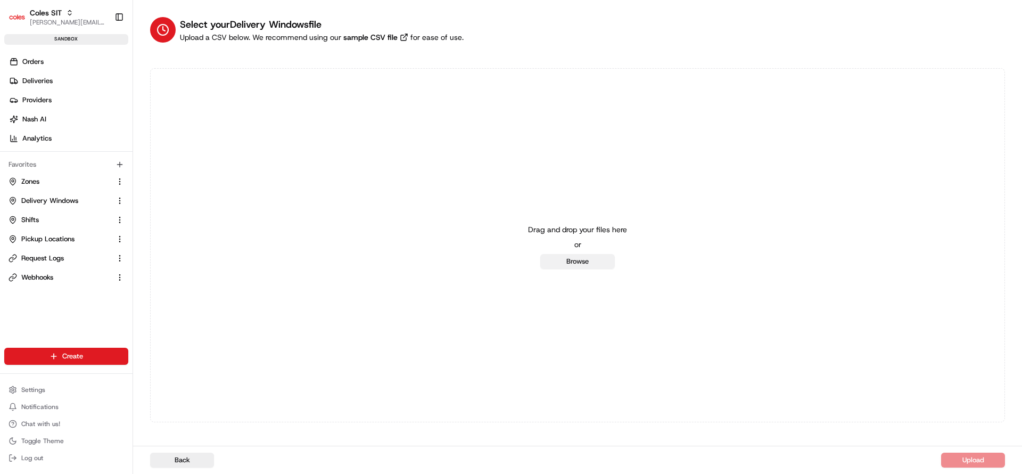
click at [572, 258] on button "Browse" at bounding box center [577, 261] width 75 height 15
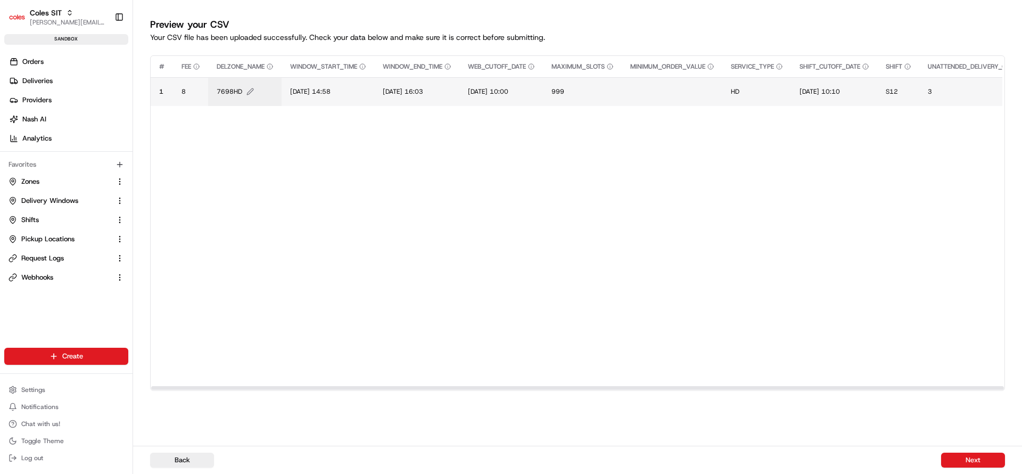
click at [222, 89] on span "7698HD" at bounding box center [230, 91] width 26 height 9
click at [222, 89] on div "7698HD" at bounding box center [281, 80] width 118 height 19
click at [244, 82] on input "7698HD" at bounding box center [281, 80] width 118 height 19
type input "7775HD"
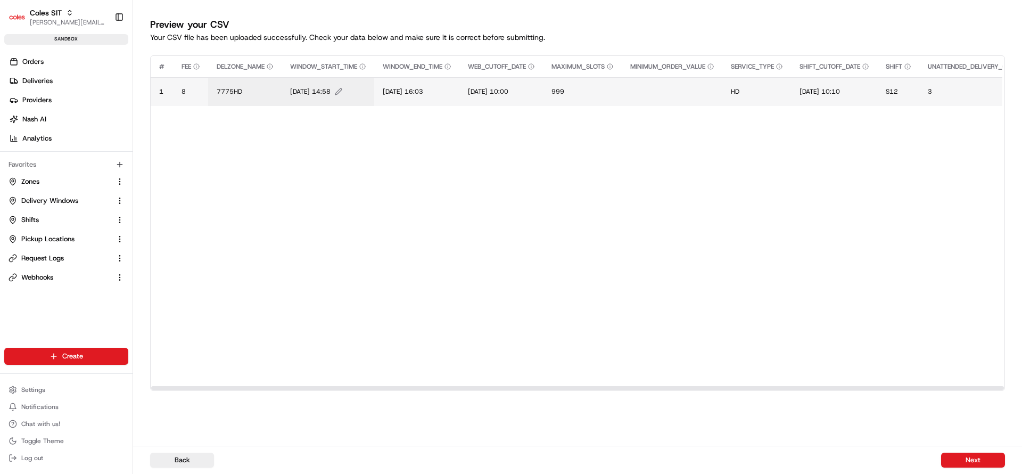
click at [299, 90] on span "[DATE] 14:58" at bounding box center [310, 91] width 40 height 9
click at [299, 90] on div "[DATE] 14:58" at bounding box center [356, 80] width 128 height 29
click at [309, 80] on input "[DATE] 14:58" at bounding box center [355, 80] width 118 height 19
click at [355, 79] on input "[DATE] 14:58" at bounding box center [355, 80] width 118 height 19
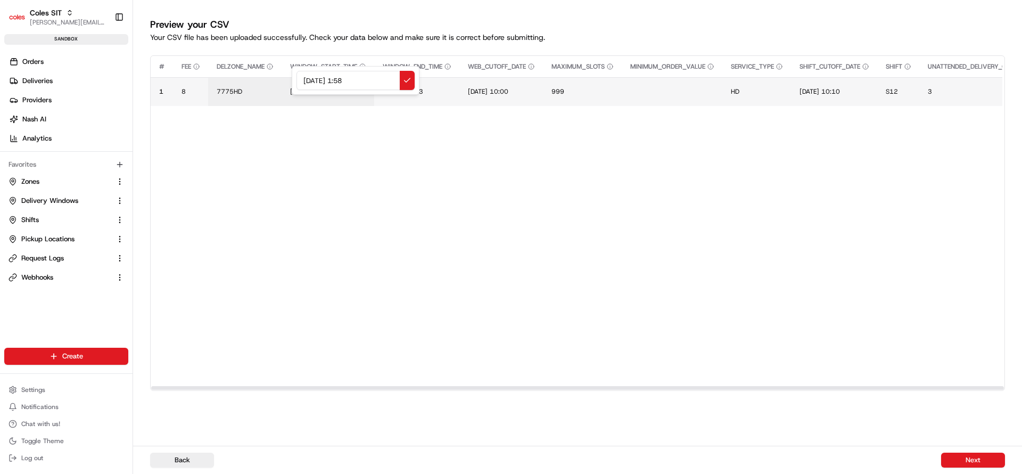
type input "[DATE] 17:58"
click at [403, 91] on span "[DATE] 16:03" at bounding box center [403, 91] width 40 height 9
click at [400, 80] on input "[DATE] 16:03" at bounding box center [449, 80] width 118 height 19
type input "[DATE] 19:03"
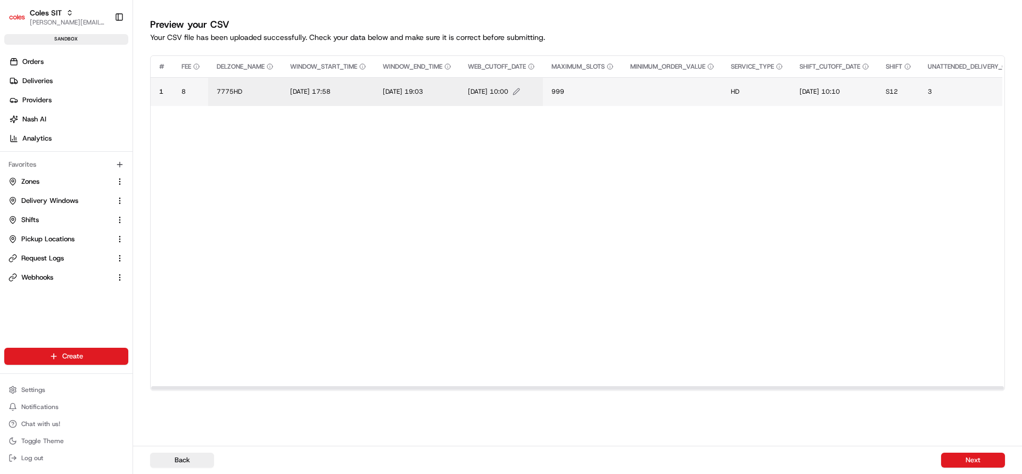
click at [484, 91] on span "[DATE] 10:00" at bounding box center [488, 91] width 40 height 9
click at [484, 91] on div "[DATE] 10:00" at bounding box center [537, 80] width 128 height 29
click at [492, 80] on input "[DATE] 10:00" at bounding box center [537, 80] width 118 height 19
type input "[DATE] 10:00"
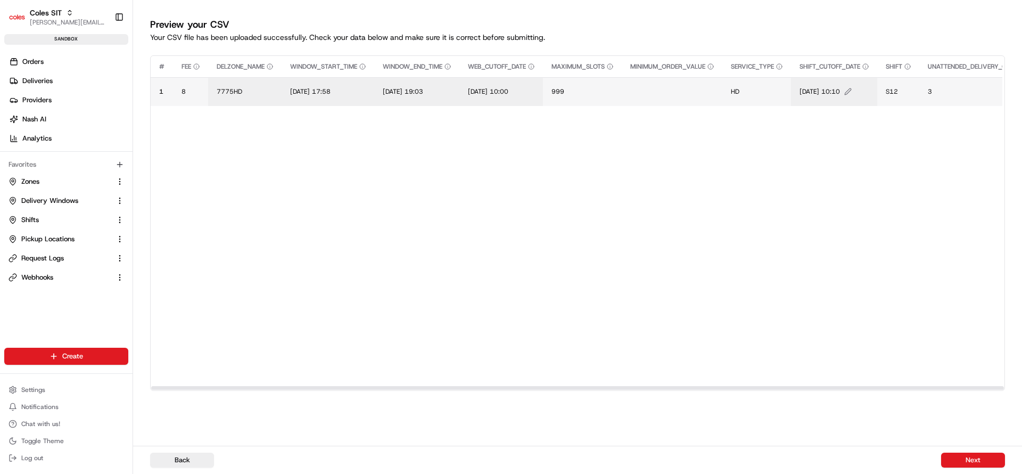
click at [820, 91] on span "[DATE] 10:10" at bounding box center [819, 91] width 40 height 9
click at [828, 84] on input "[DATE] 10:10" at bounding box center [874, 80] width 118 height 19
type input "[DATE] 10:10"
click at [898, 90] on span "S12" at bounding box center [892, 91] width 12 height 9
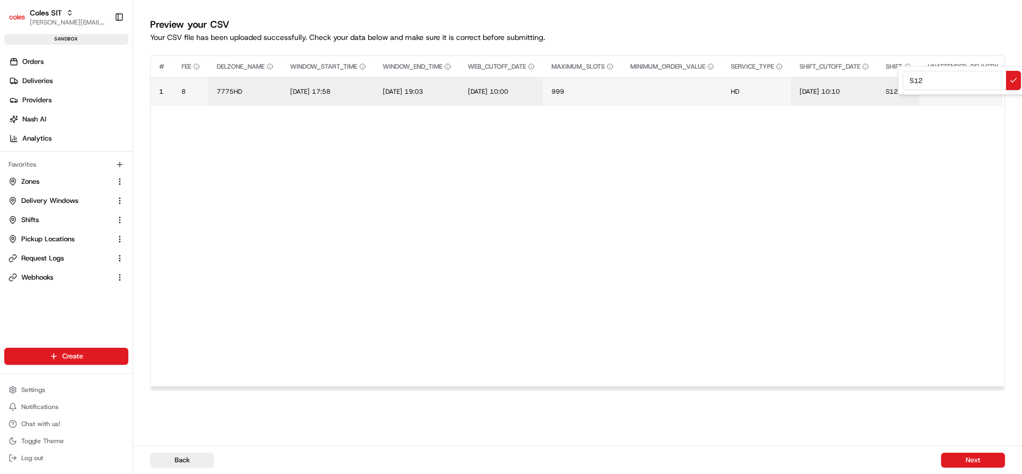
click at [904, 90] on div "S12" at bounding box center [962, 80] width 128 height 29
click at [917, 80] on input "S12" at bounding box center [962, 80] width 118 height 19
type input "F45"
click at [974, 462] on button "Next" at bounding box center [973, 459] width 64 height 15
